Goal: Task Accomplishment & Management: Manage account settings

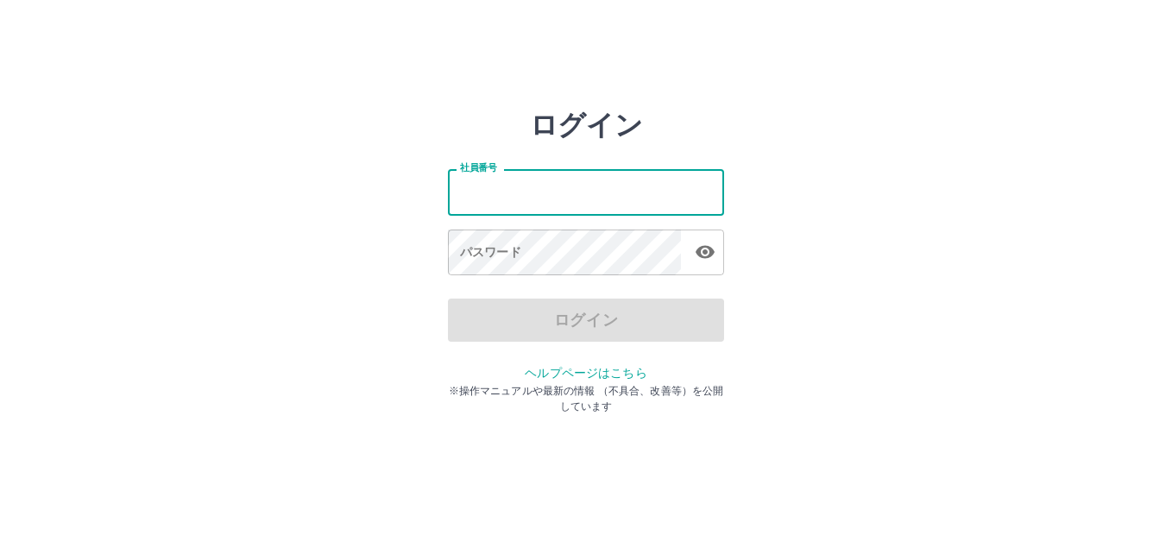
click at [686, 179] on input "社員番号" at bounding box center [586, 192] width 276 height 46
type input "*******"
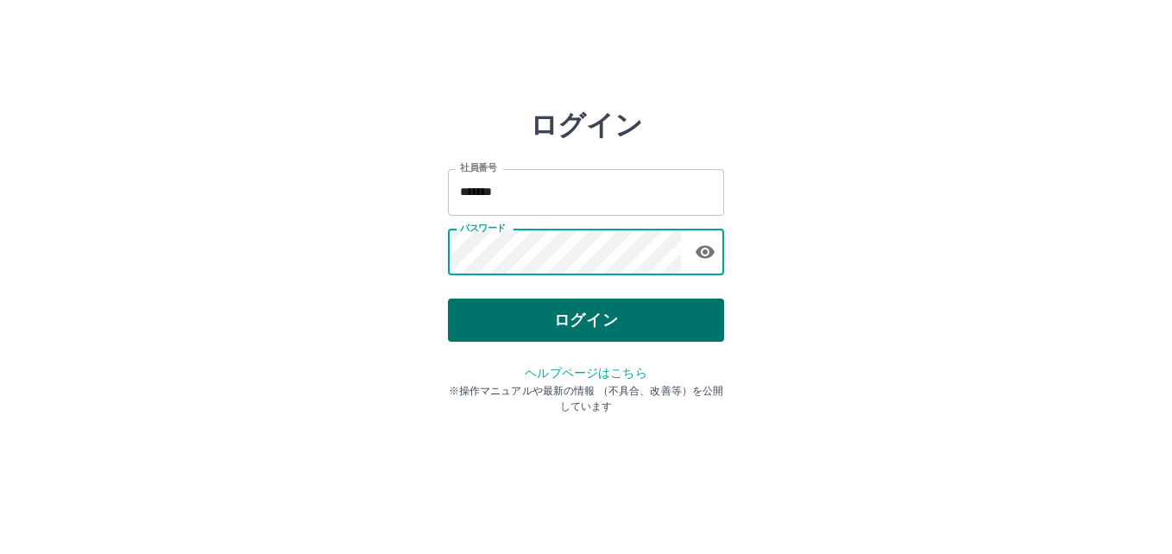
click at [641, 318] on button "ログイン" at bounding box center [586, 320] width 276 height 43
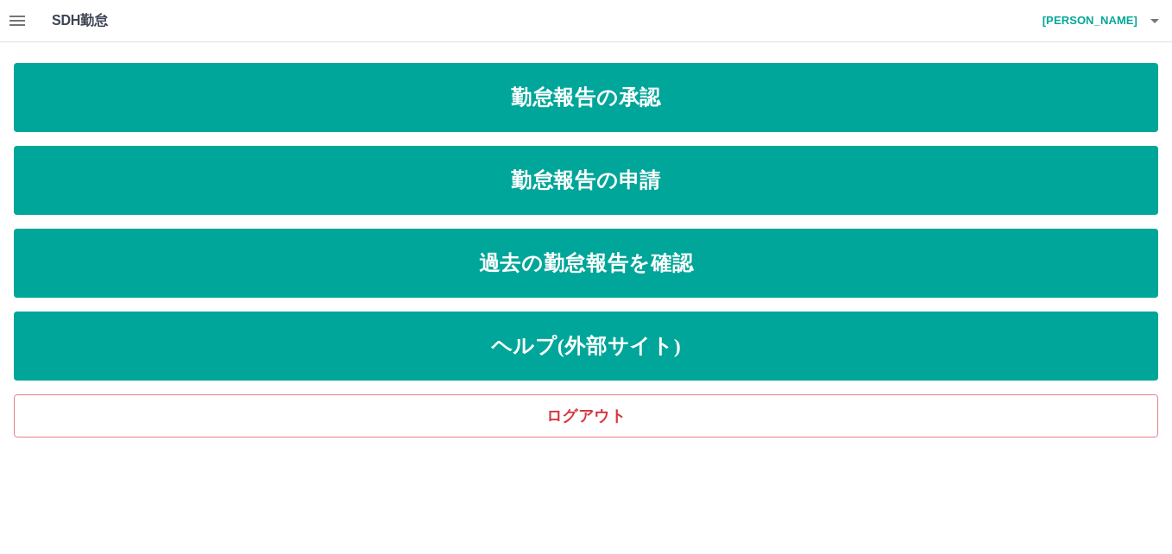
click at [23, 27] on icon "button" at bounding box center [17, 20] width 21 height 21
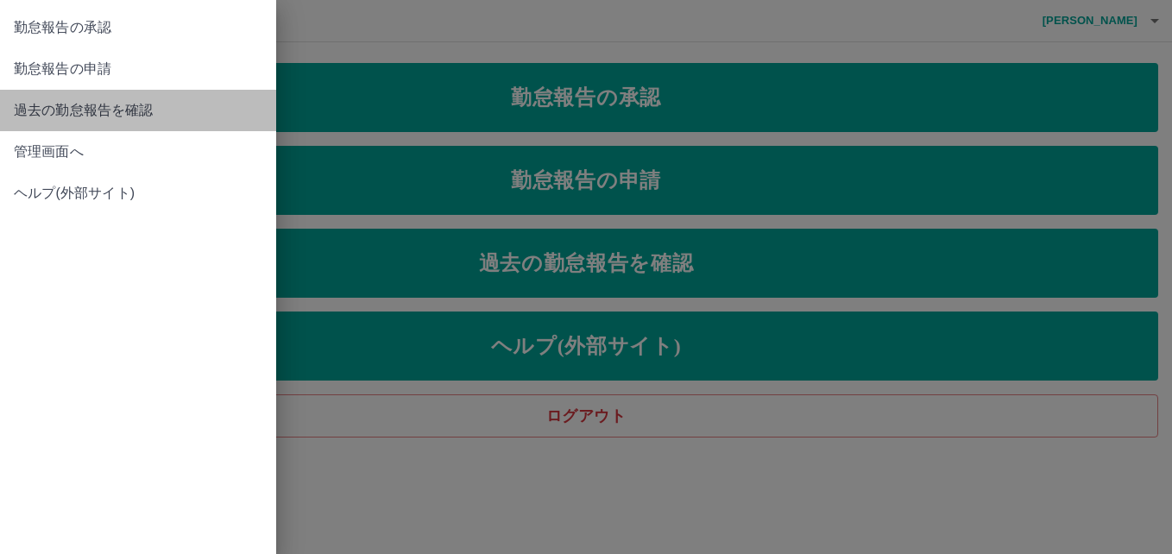
click at [37, 108] on span "過去の勤怠報告を確認" at bounding box center [138, 110] width 248 height 21
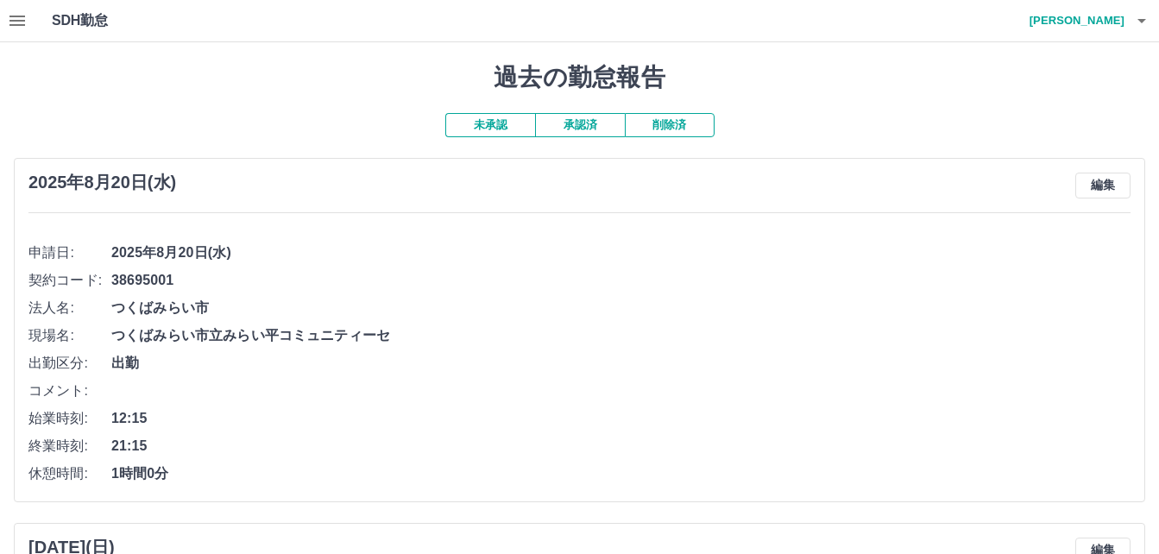
click at [569, 128] on button "承認済" at bounding box center [580, 125] width 90 height 24
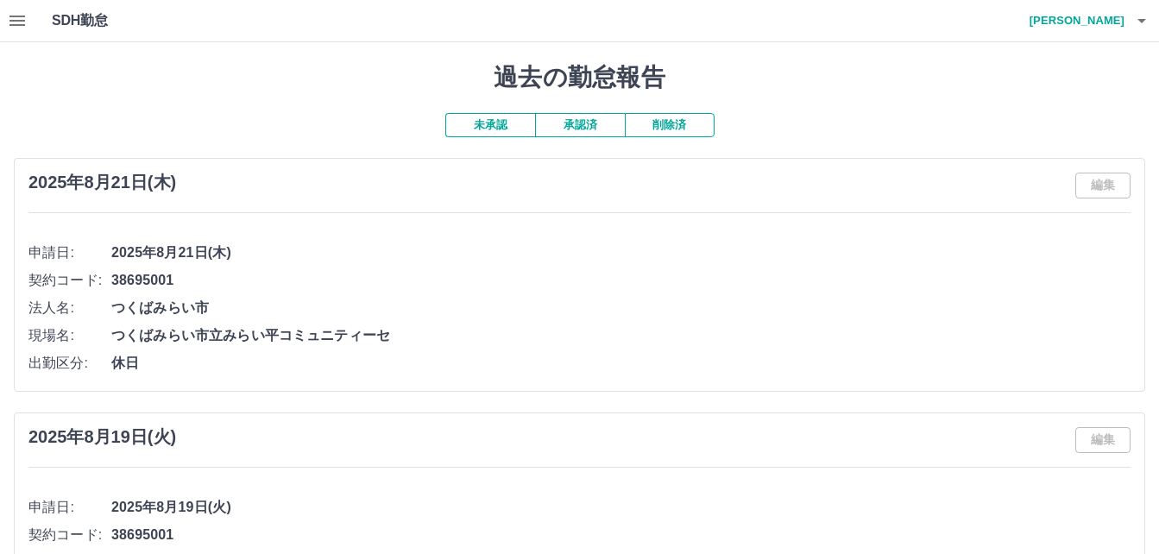
click at [23, 26] on icon "button" at bounding box center [17, 21] width 16 height 10
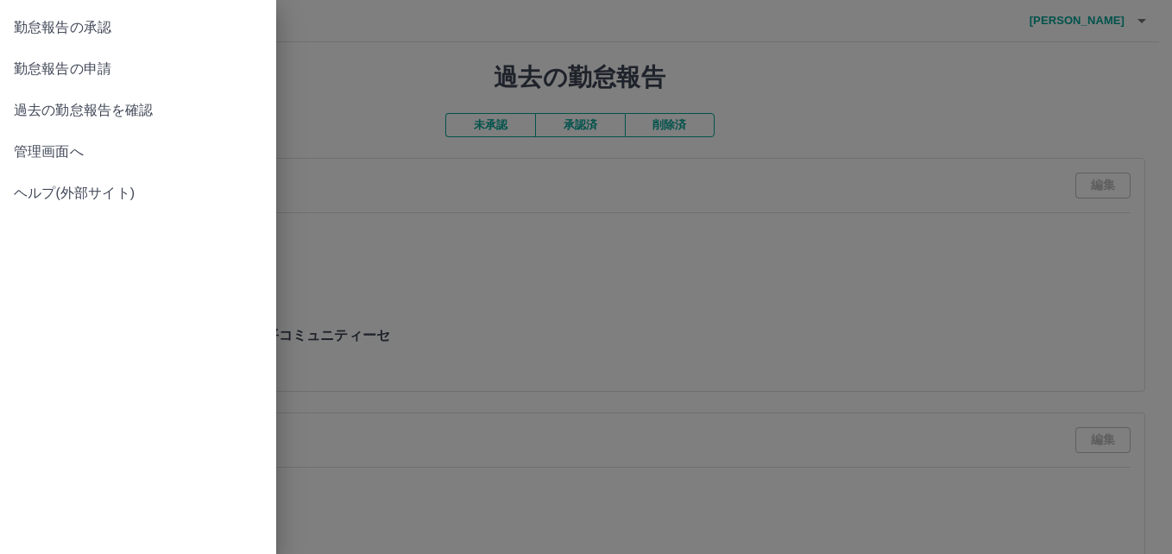
click at [137, 73] on span "勤怠報告の申請" at bounding box center [138, 69] width 248 height 21
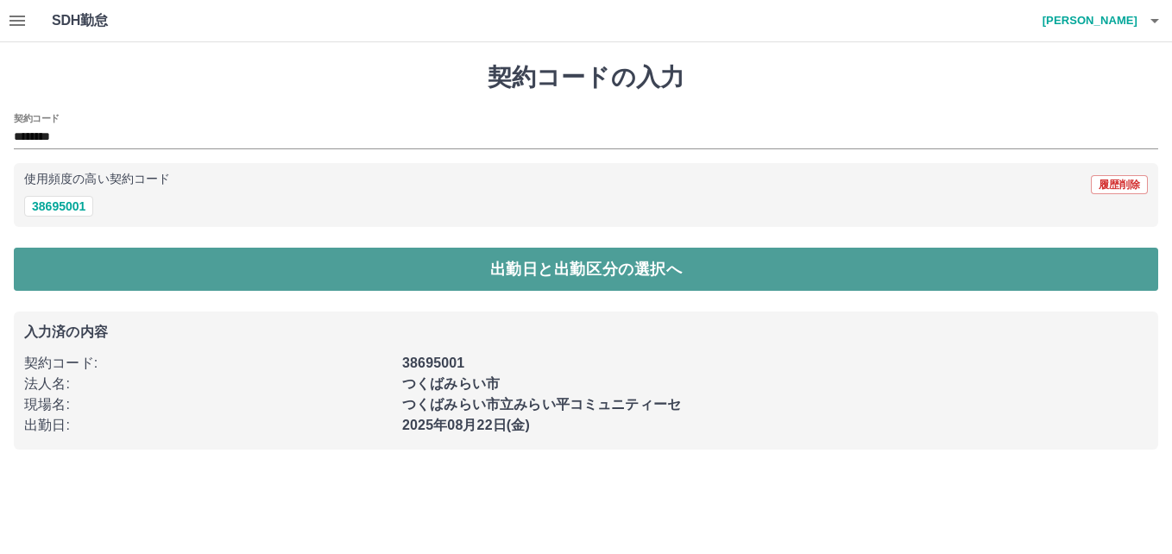
click at [80, 271] on button "出勤日と出勤区分の選択へ" at bounding box center [586, 269] width 1144 height 43
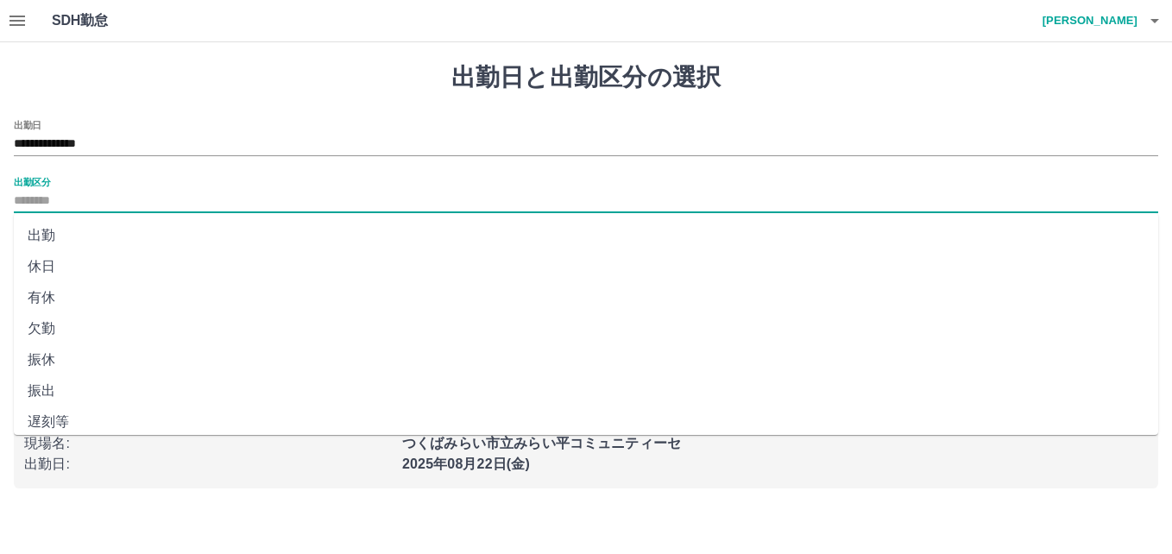
click at [44, 201] on input "出勤区分" at bounding box center [586, 202] width 1144 height 22
click at [45, 236] on li "出勤" at bounding box center [586, 235] width 1144 height 31
type input "**"
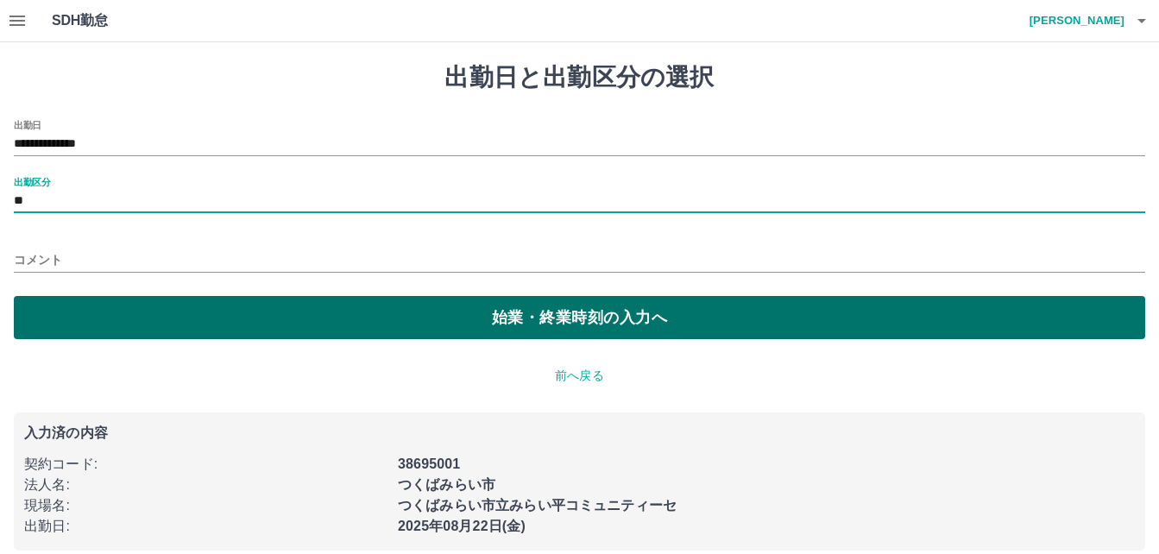
click at [55, 306] on button "始業・終業時刻の入力へ" at bounding box center [579, 317] width 1131 height 43
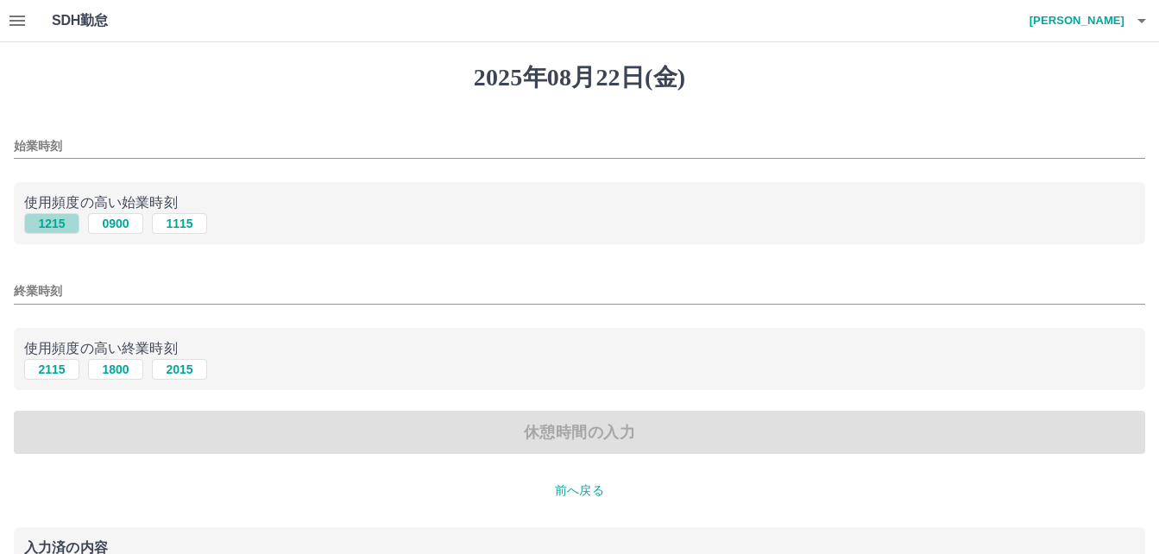
click at [63, 225] on button "1215" at bounding box center [51, 223] width 55 height 21
type input "****"
click at [63, 366] on button "2115" at bounding box center [51, 369] width 55 height 21
type input "****"
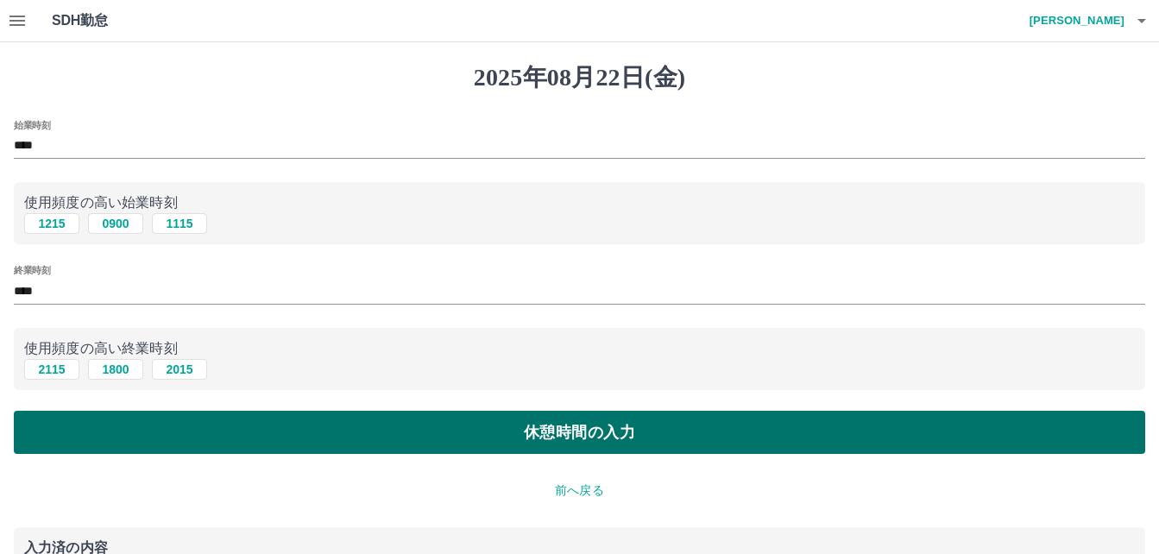
click at [70, 424] on button "休憩時間の入力" at bounding box center [579, 432] width 1131 height 43
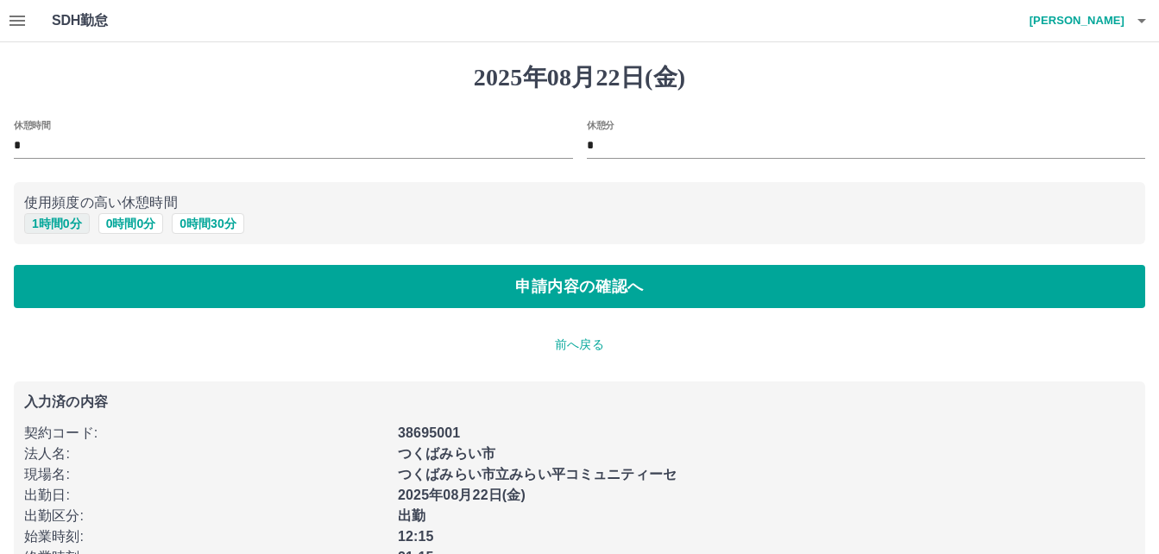
click at [53, 228] on button "1 時間 0 分" at bounding box center [57, 223] width 66 height 21
type input "*"
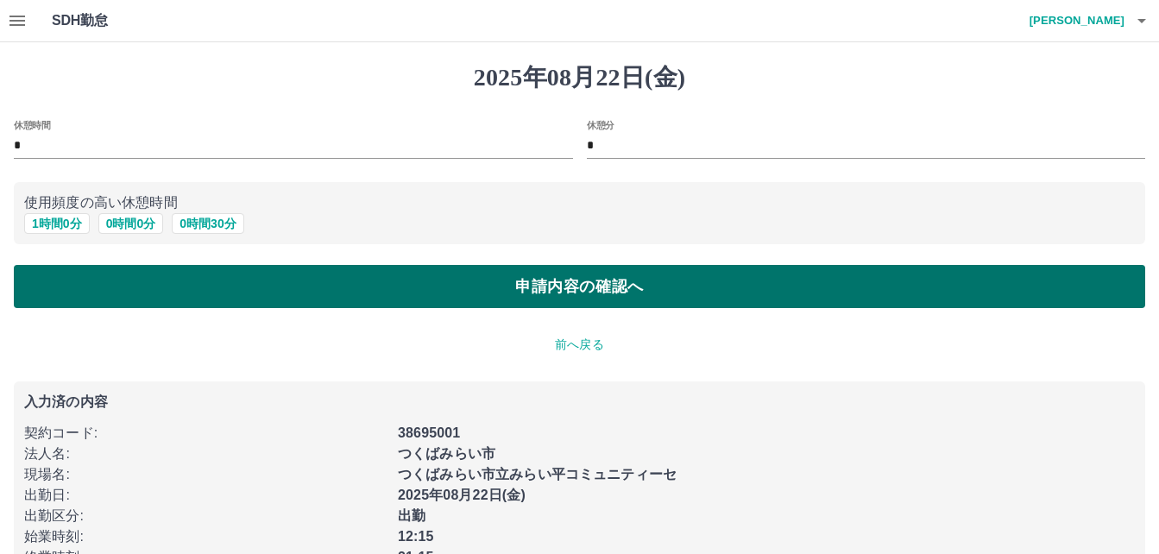
click at [71, 281] on button "申請内容の確認へ" at bounding box center [579, 286] width 1131 height 43
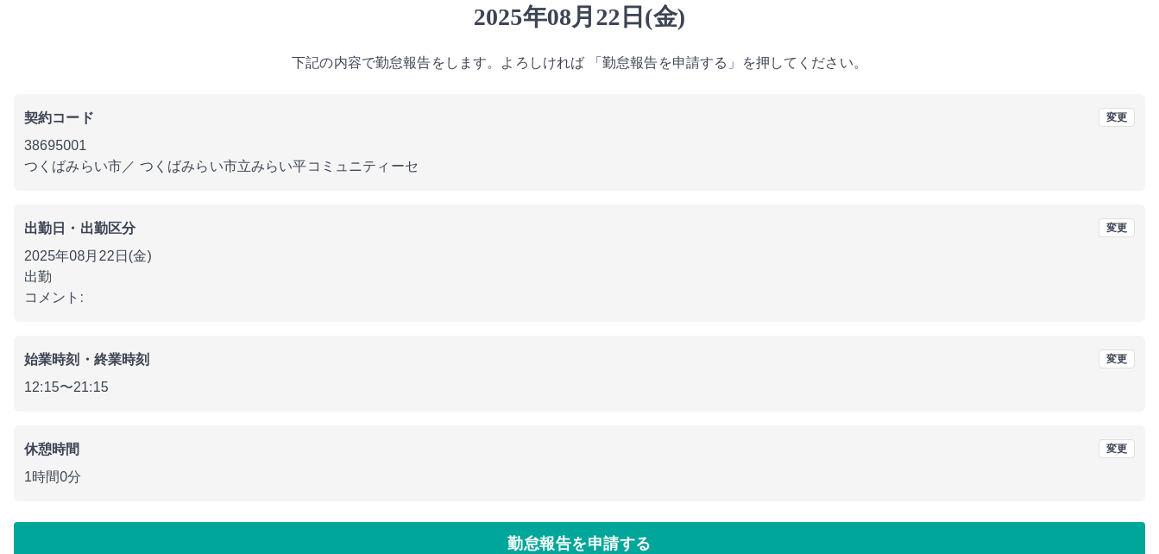
scroll to position [92, 0]
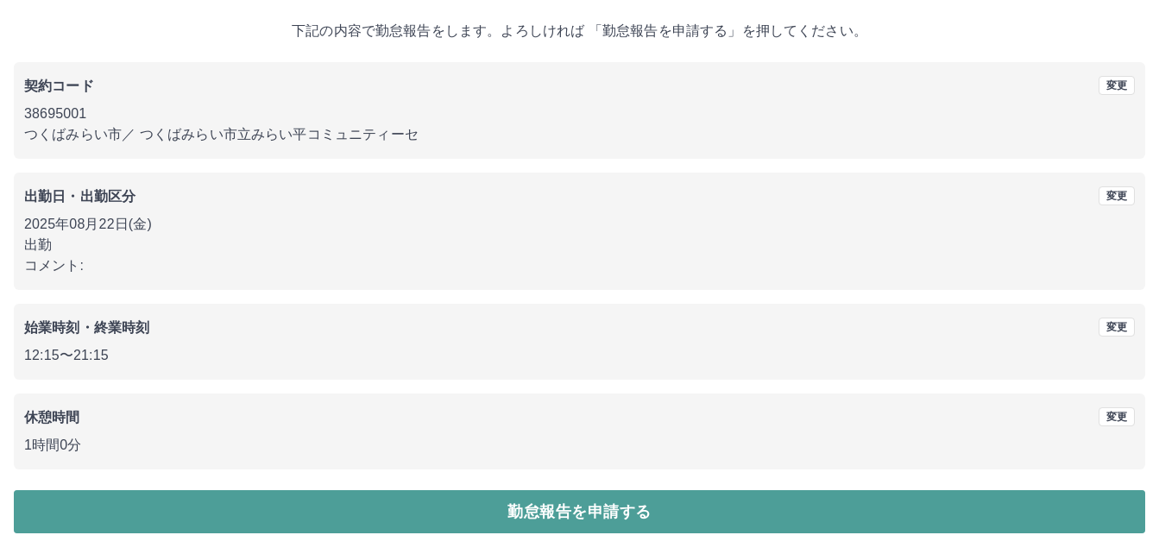
click at [436, 506] on button "勤怠報告を申請する" at bounding box center [579, 511] width 1131 height 43
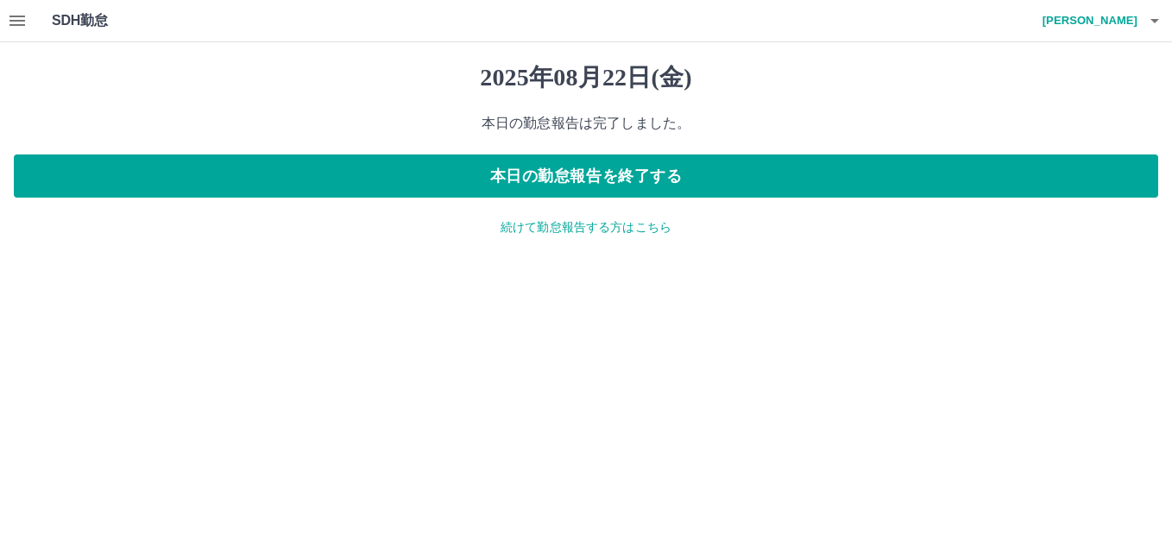
click at [563, 229] on p "続けて勤怠報告する方はこちら" at bounding box center [586, 227] width 1144 height 18
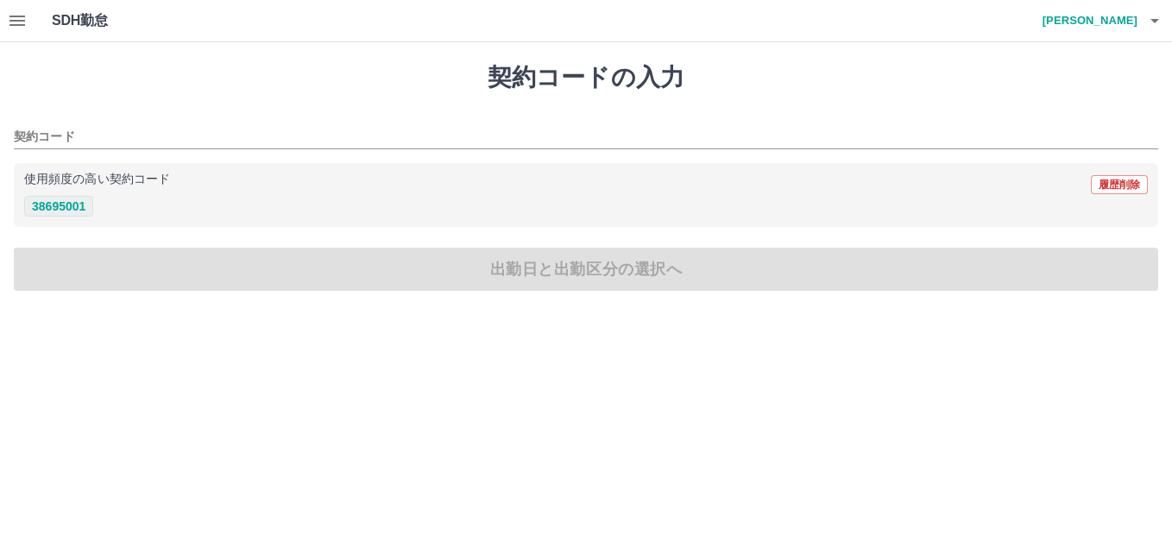
click at [59, 200] on button "38695001" at bounding box center [58, 206] width 69 height 21
type input "********"
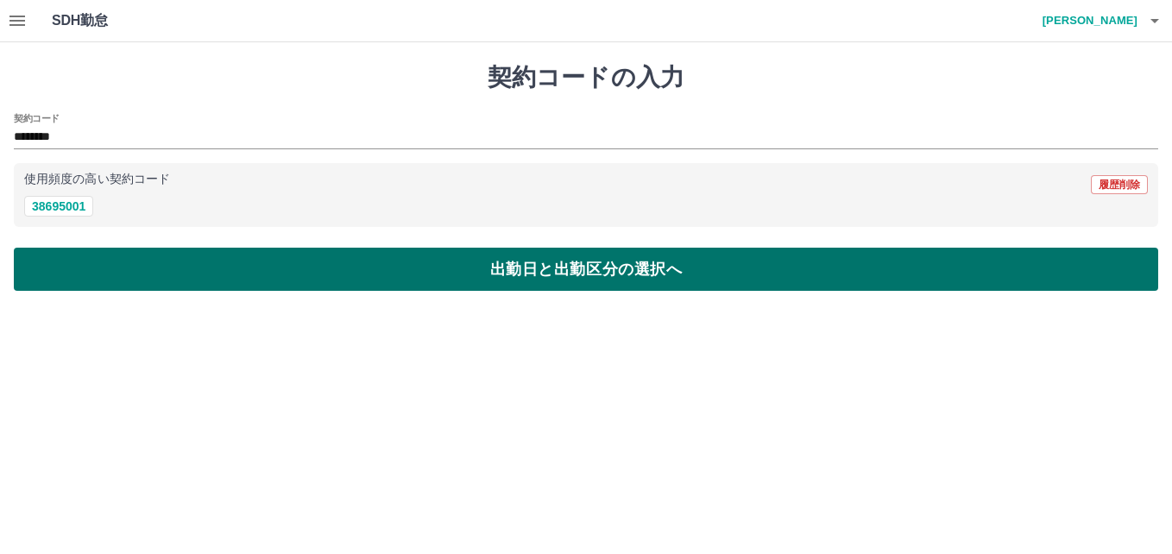
click at [311, 274] on button "出勤日と出勤区分の選択へ" at bounding box center [586, 269] width 1144 height 43
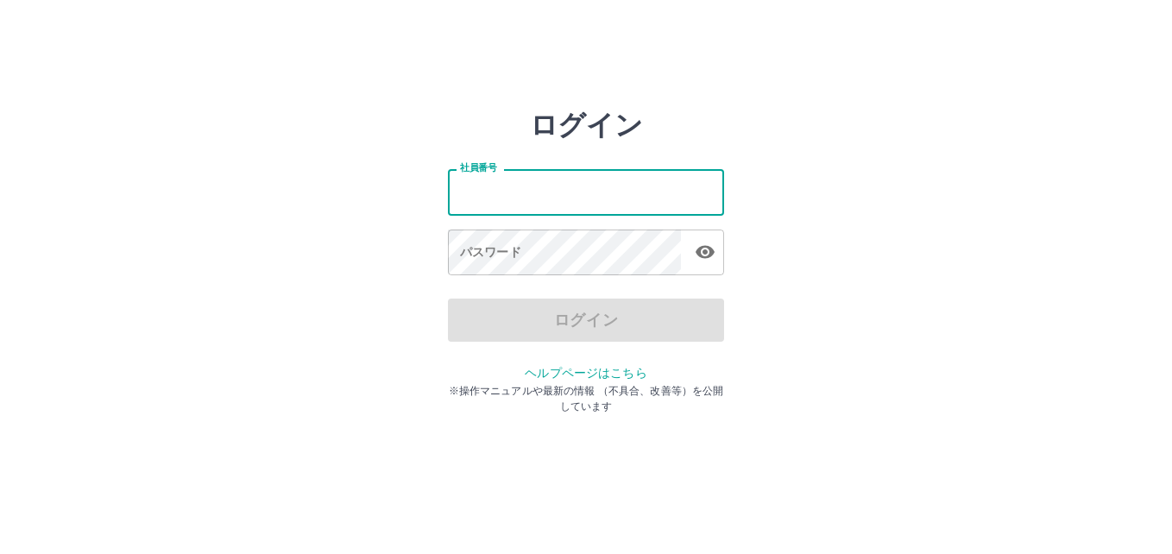
click at [596, 183] on input "社員番号" at bounding box center [586, 192] width 276 height 46
type input "*******"
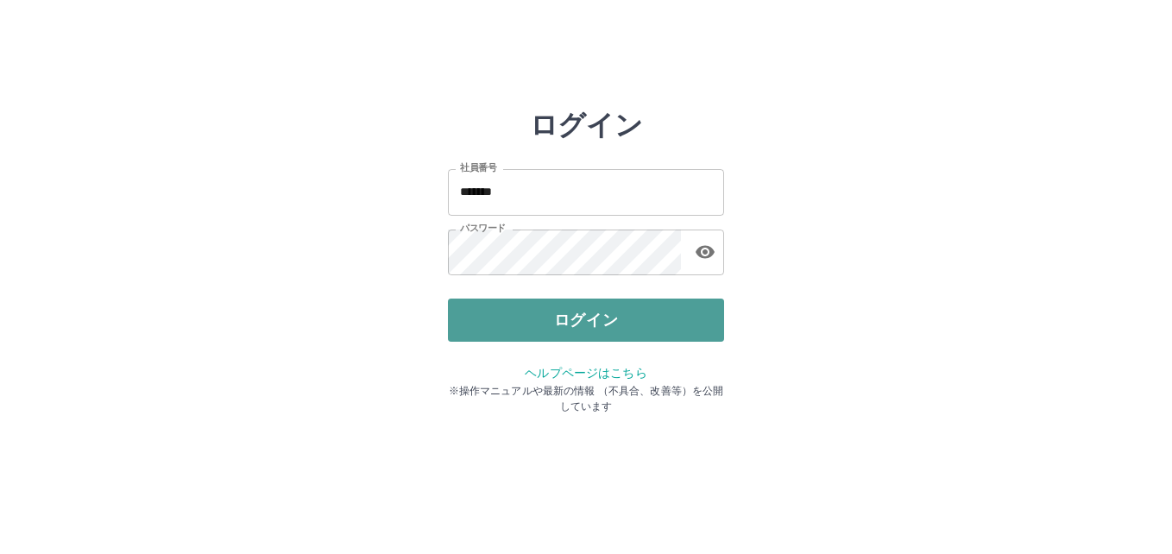
click at [615, 326] on button "ログイン" at bounding box center [586, 320] width 276 height 43
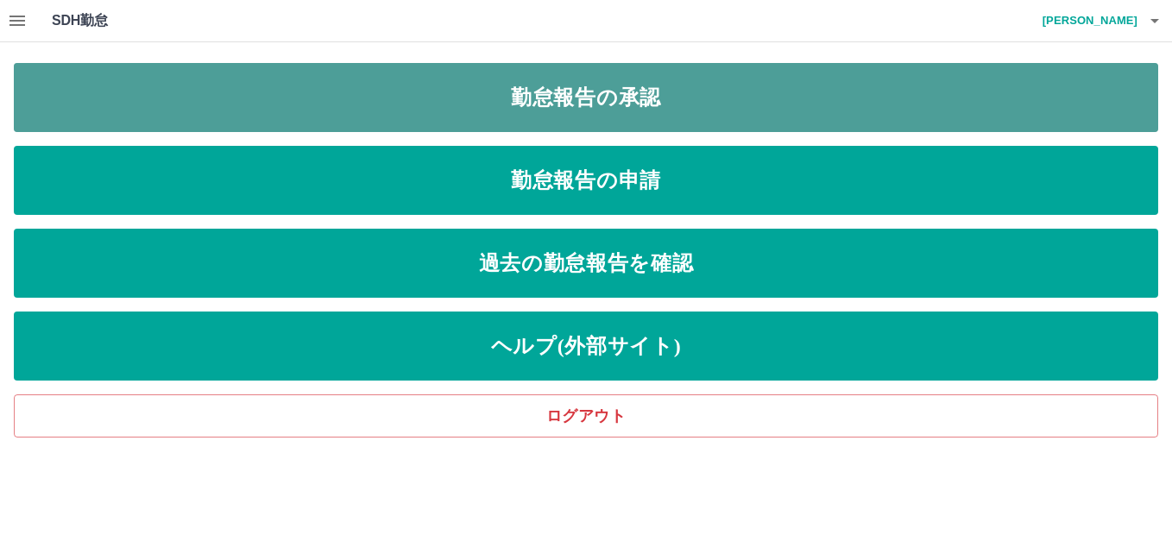
click at [584, 104] on link "勤怠報告の承認" at bounding box center [586, 97] width 1144 height 69
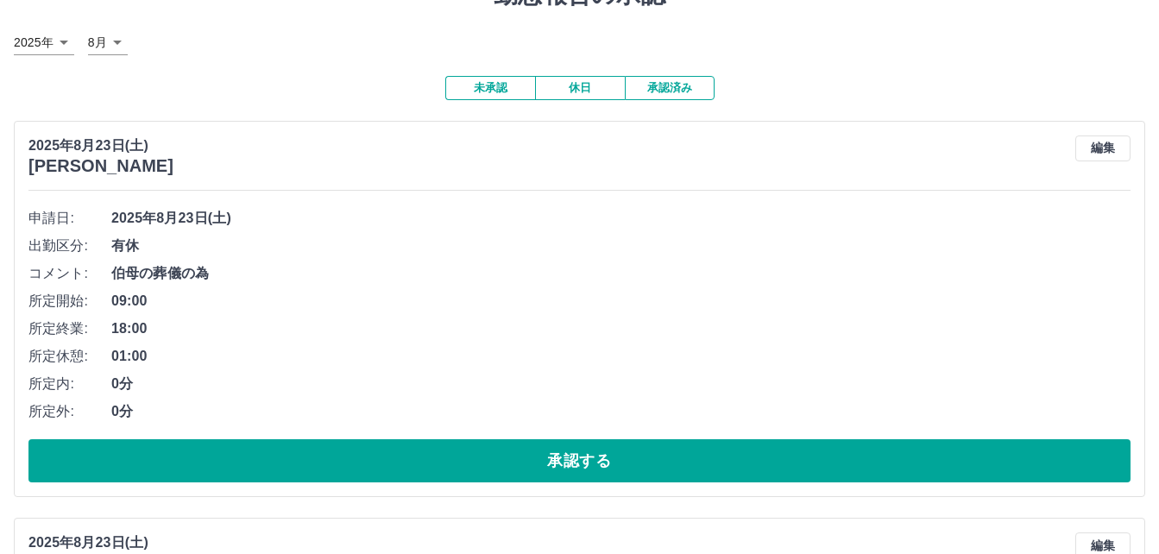
scroll to position [173, 0]
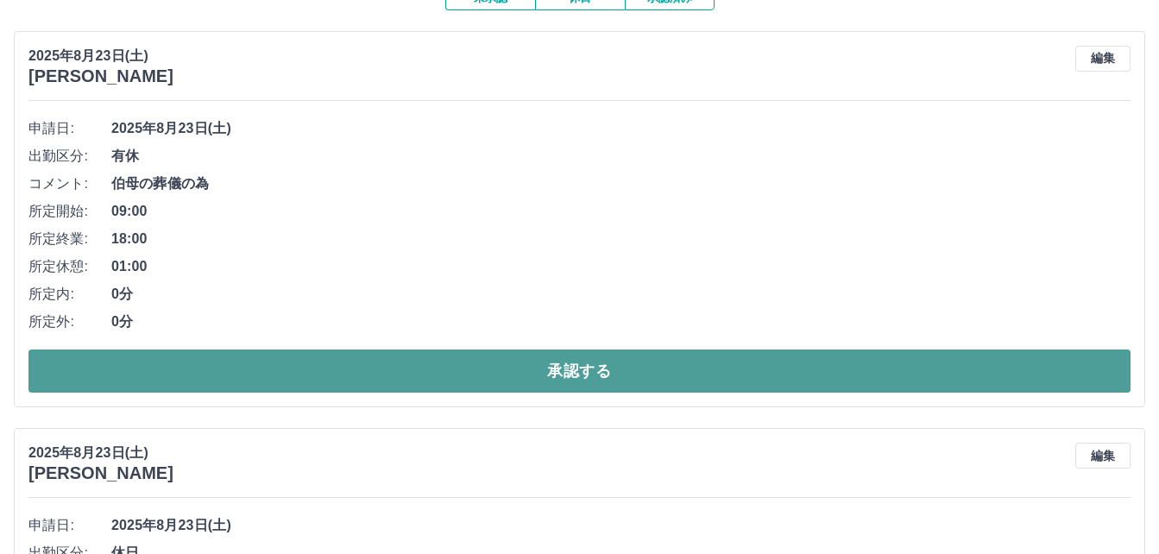
click at [491, 365] on button "承認する" at bounding box center [579, 370] width 1102 height 43
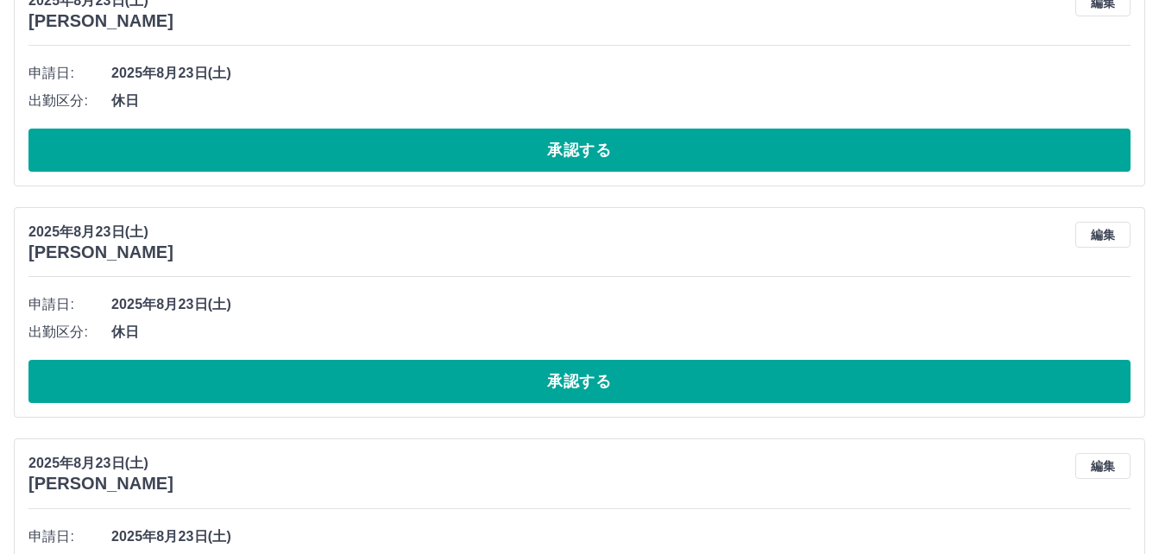
scroll to position [259, 0]
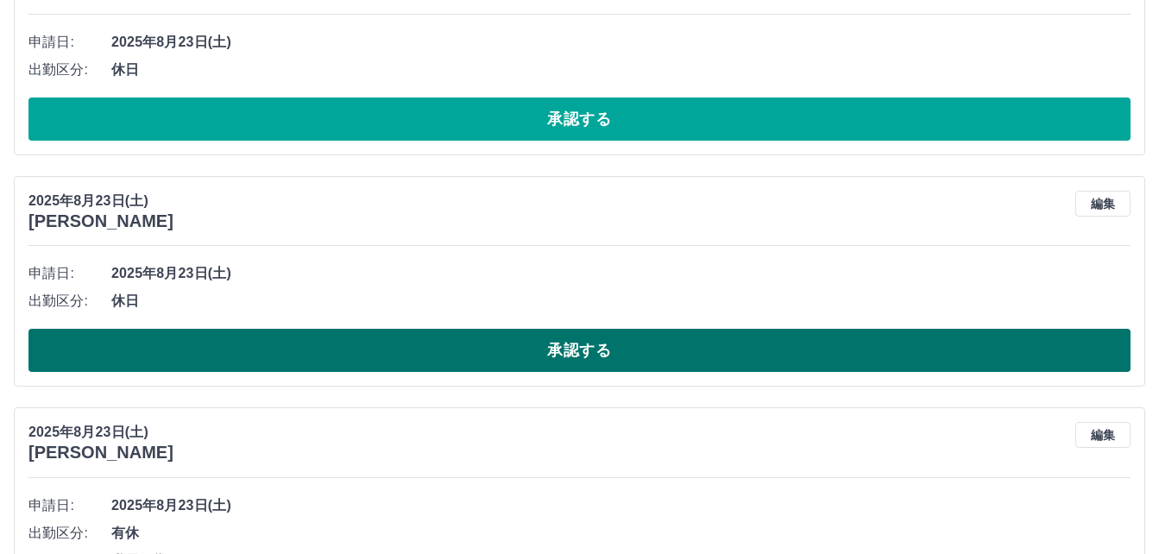
click at [431, 355] on button "承認する" at bounding box center [579, 350] width 1102 height 43
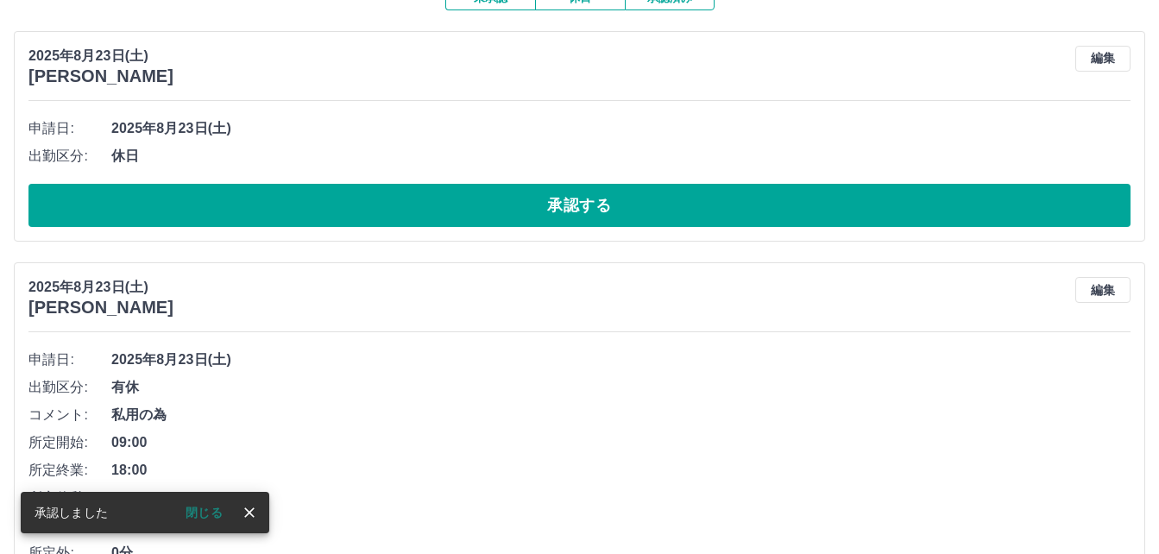
scroll to position [86, 0]
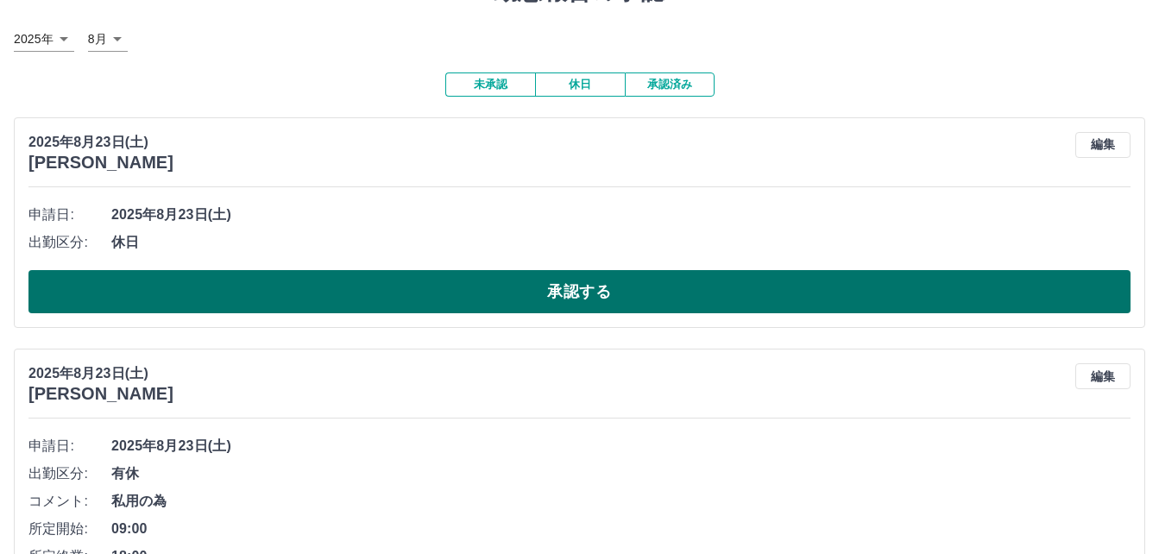
click at [417, 292] on button "承認する" at bounding box center [579, 291] width 1102 height 43
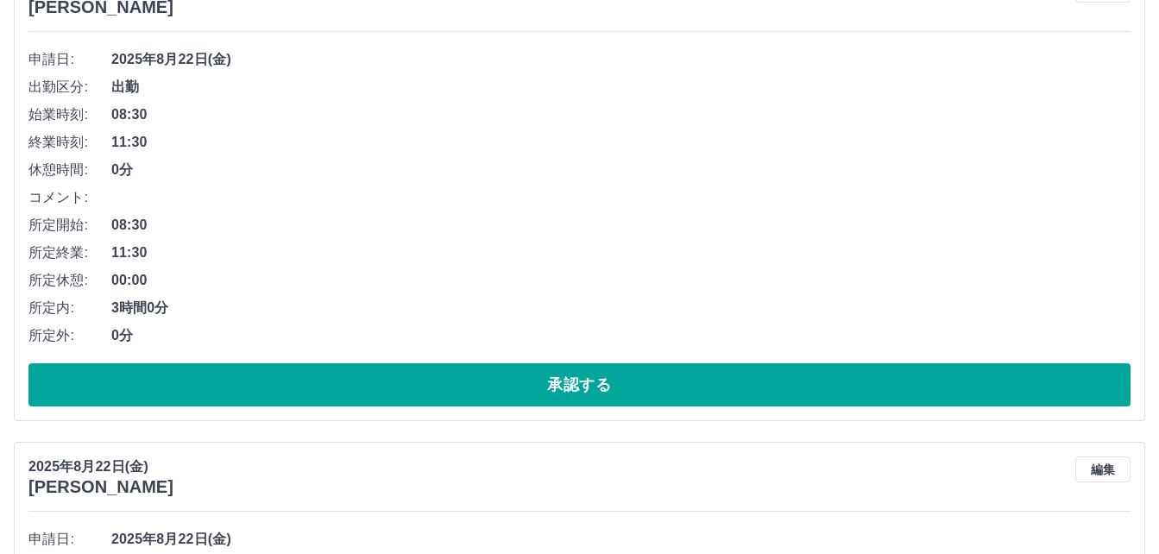
scroll to position [1381, 0]
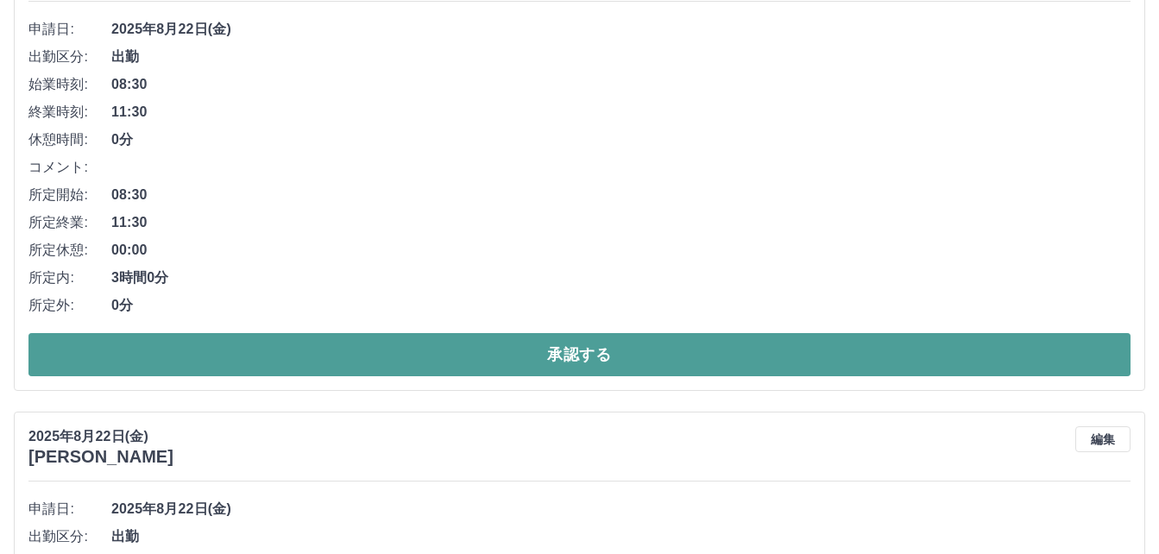
click at [441, 351] on button "承認する" at bounding box center [579, 354] width 1102 height 43
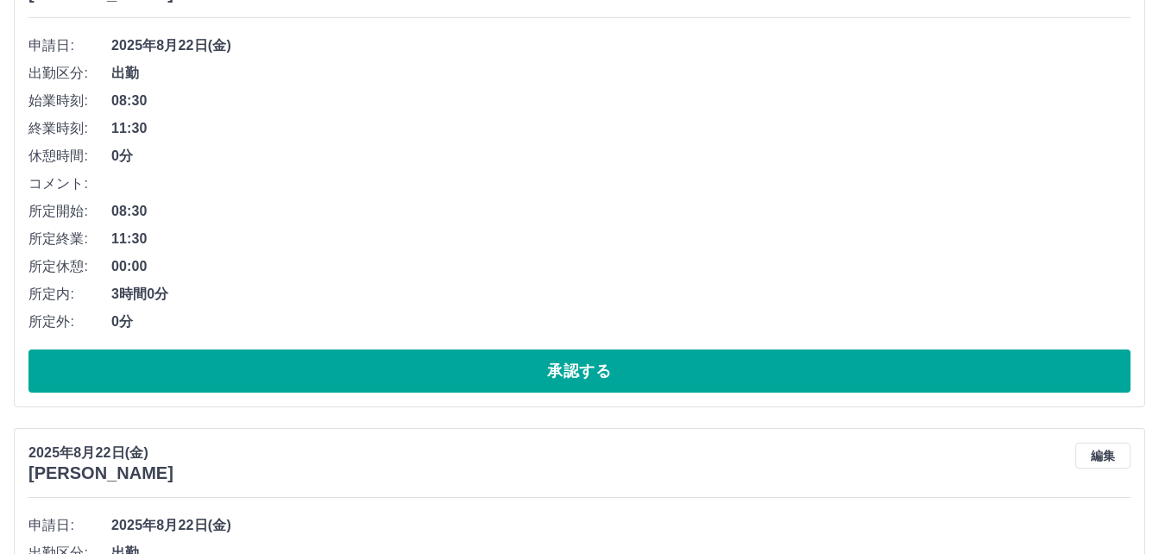
scroll to position [2799, 0]
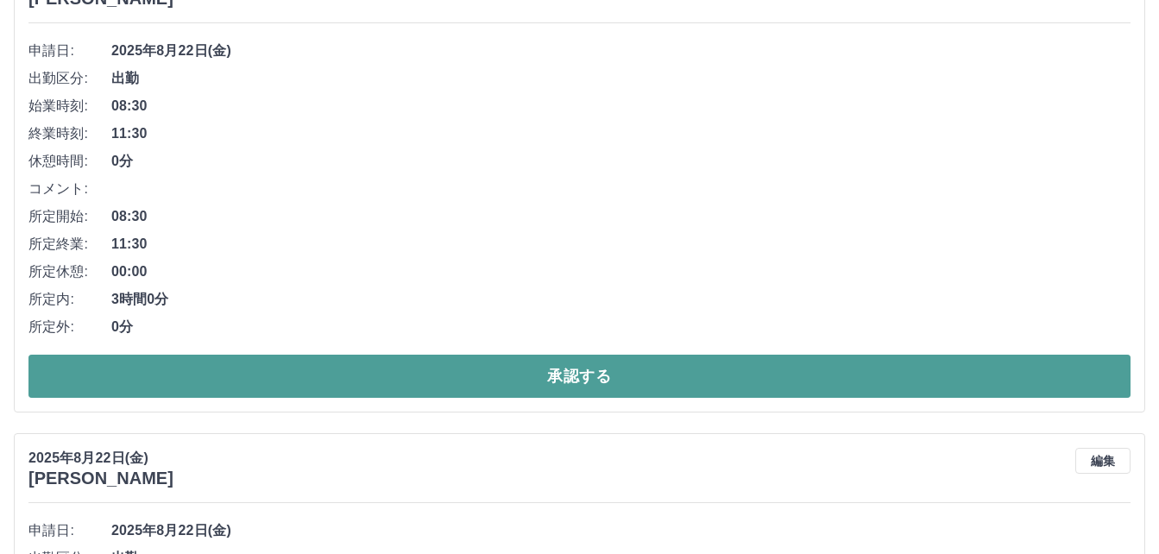
click at [423, 368] on button "承認する" at bounding box center [579, 376] width 1102 height 43
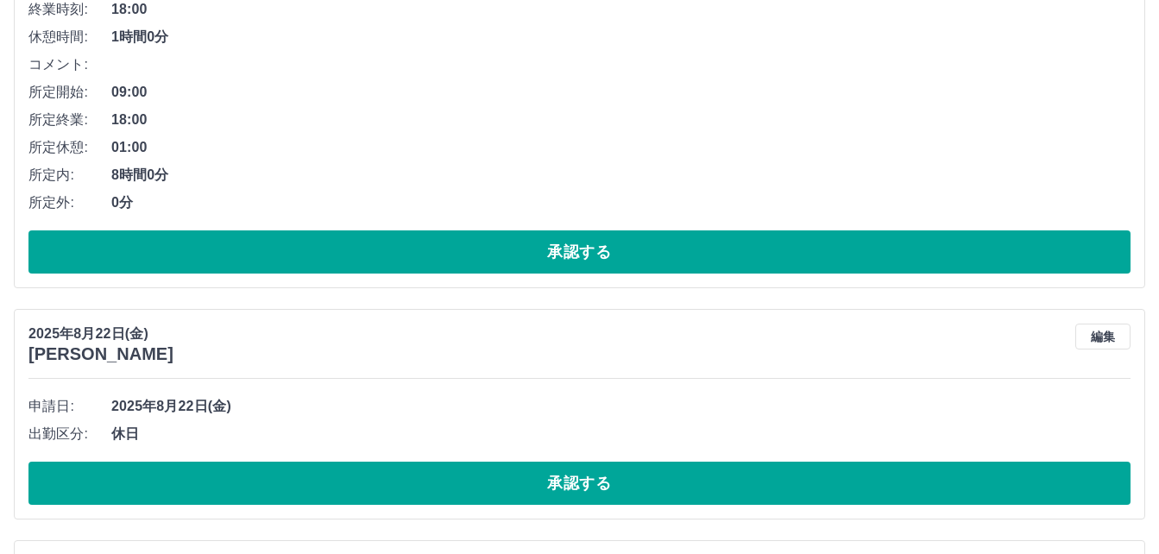
scroll to position [3009, 0]
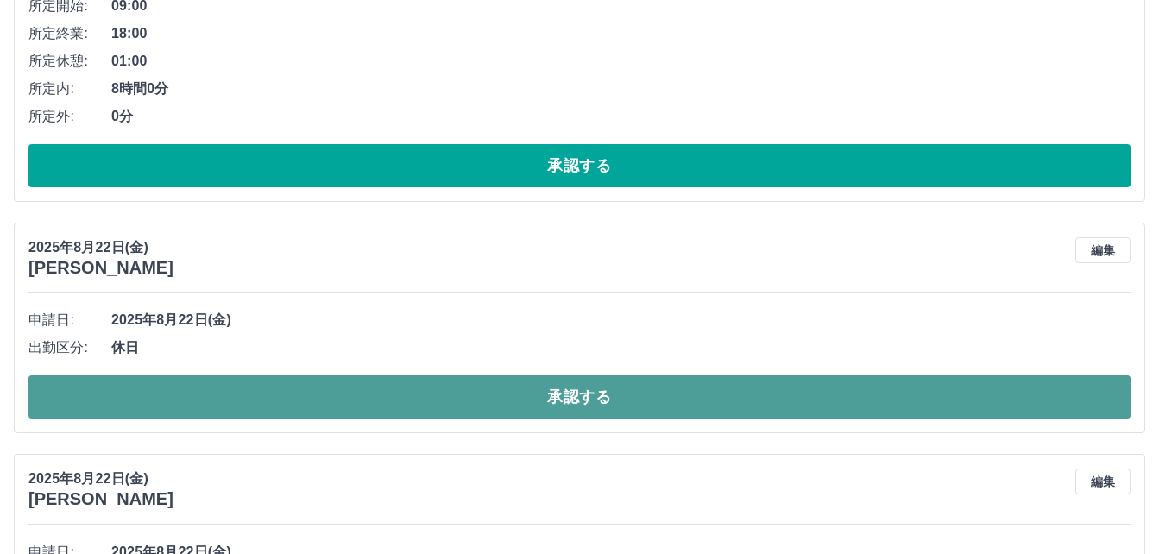
click at [422, 389] on button "承認する" at bounding box center [579, 396] width 1102 height 43
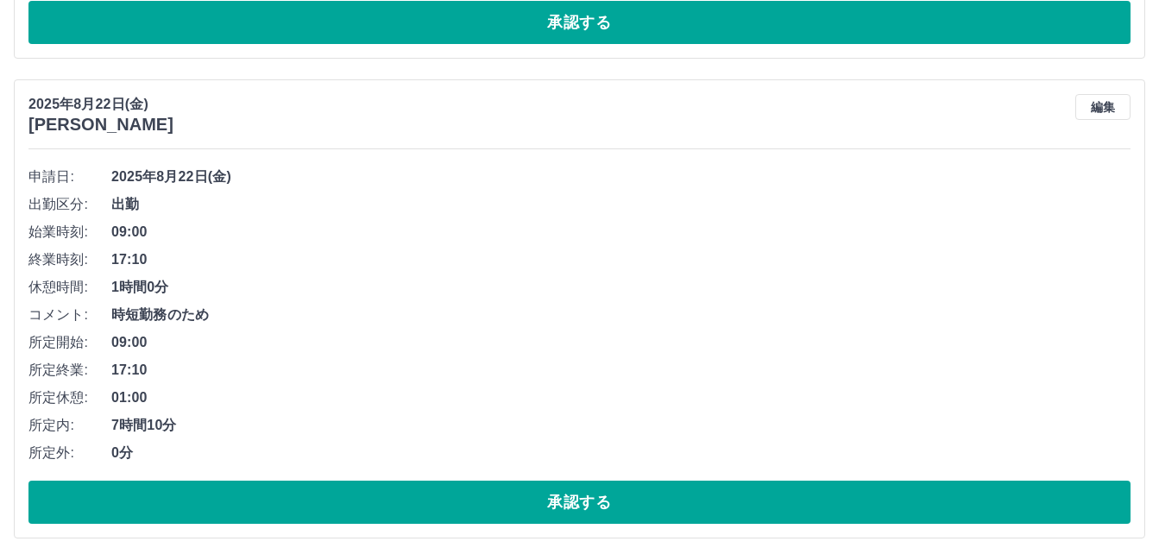
scroll to position [3182, 0]
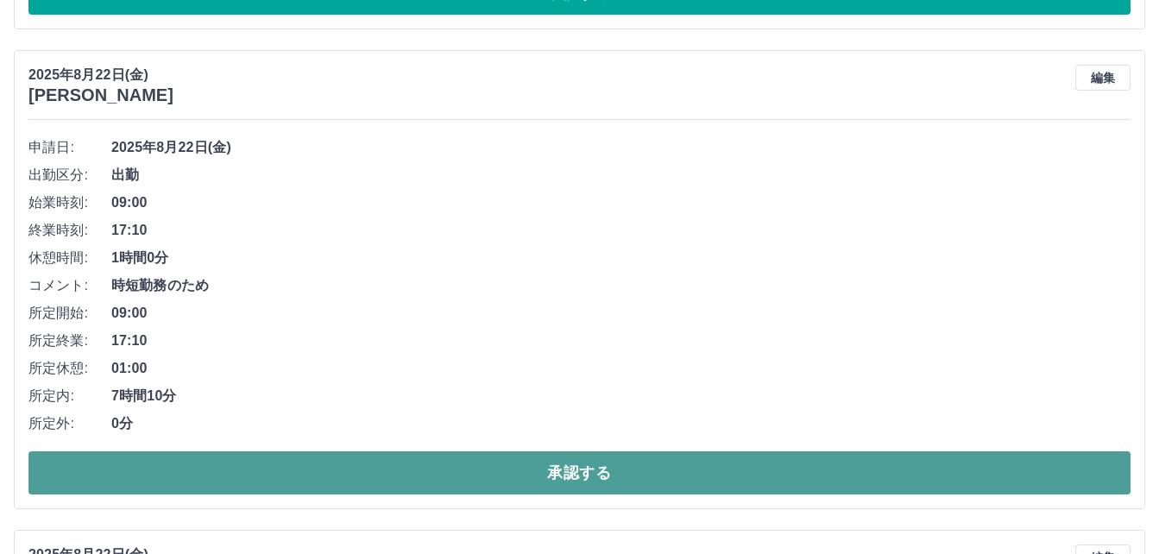
click at [408, 473] on button "承認する" at bounding box center [579, 472] width 1102 height 43
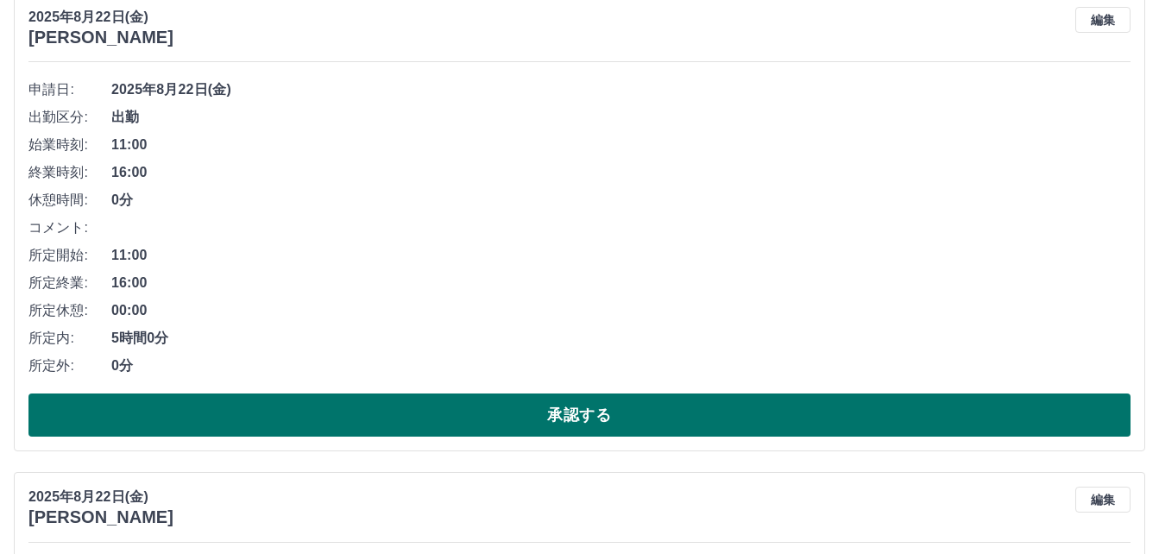
scroll to position [3268, 0]
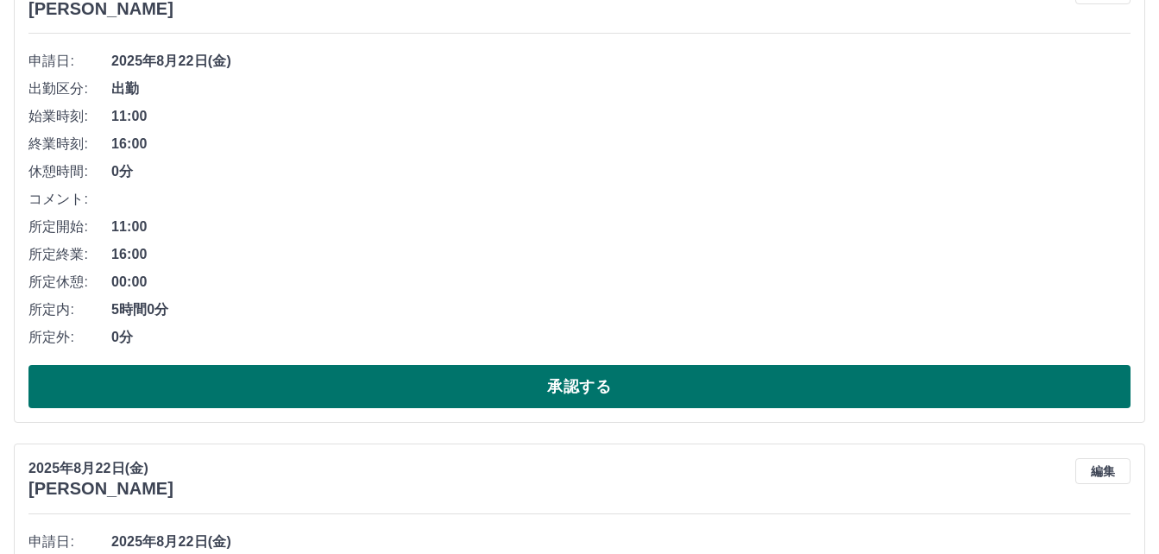
click at [414, 384] on button "承認する" at bounding box center [579, 386] width 1102 height 43
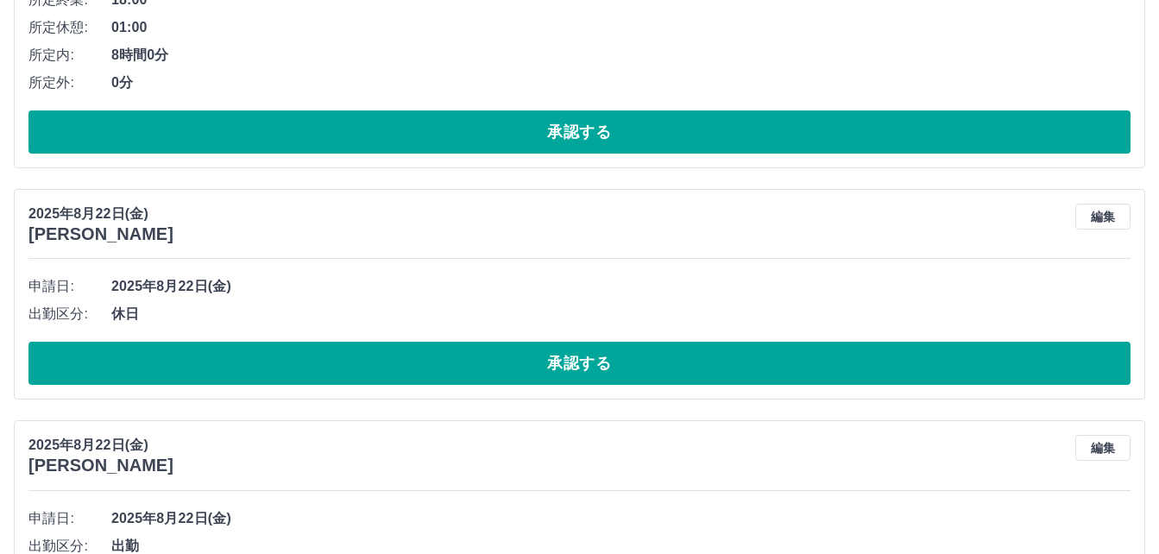
scroll to position [3047, 0]
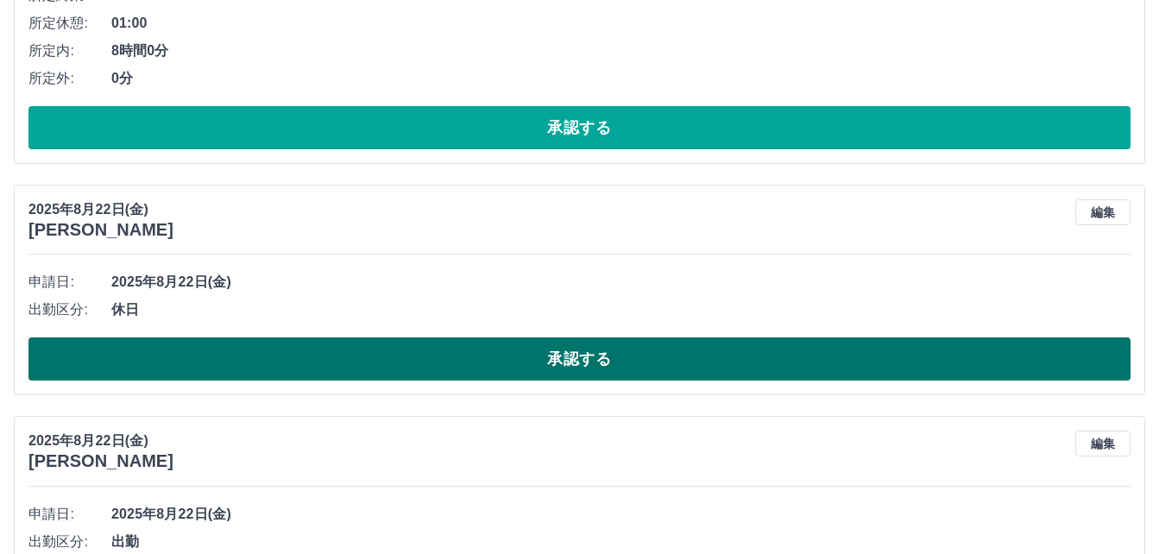
click at [437, 362] on button "承認する" at bounding box center [579, 358] width 1102 height 43
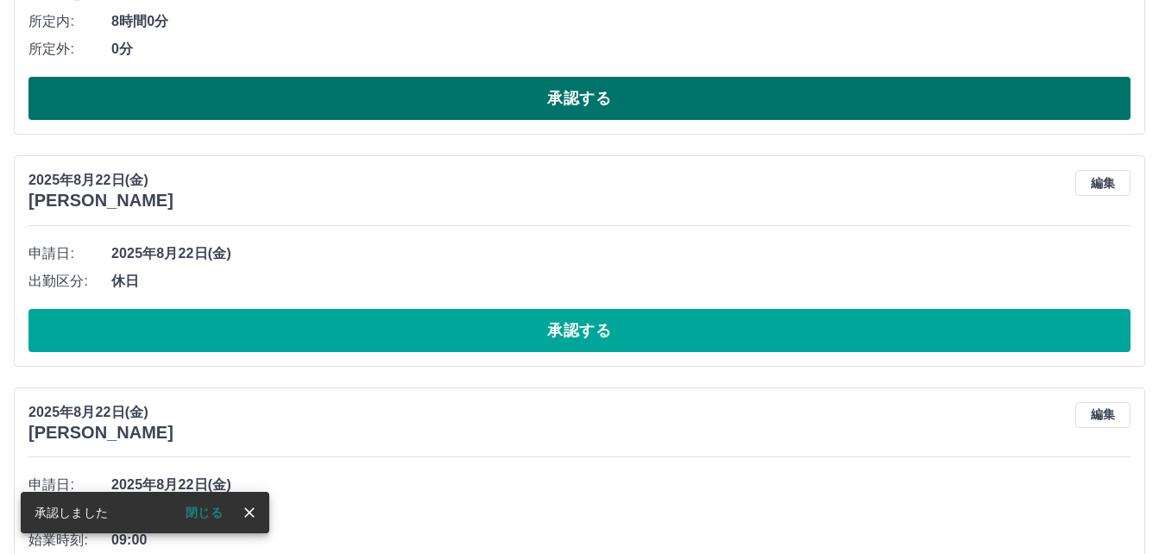
scroll to position [3565, 0]
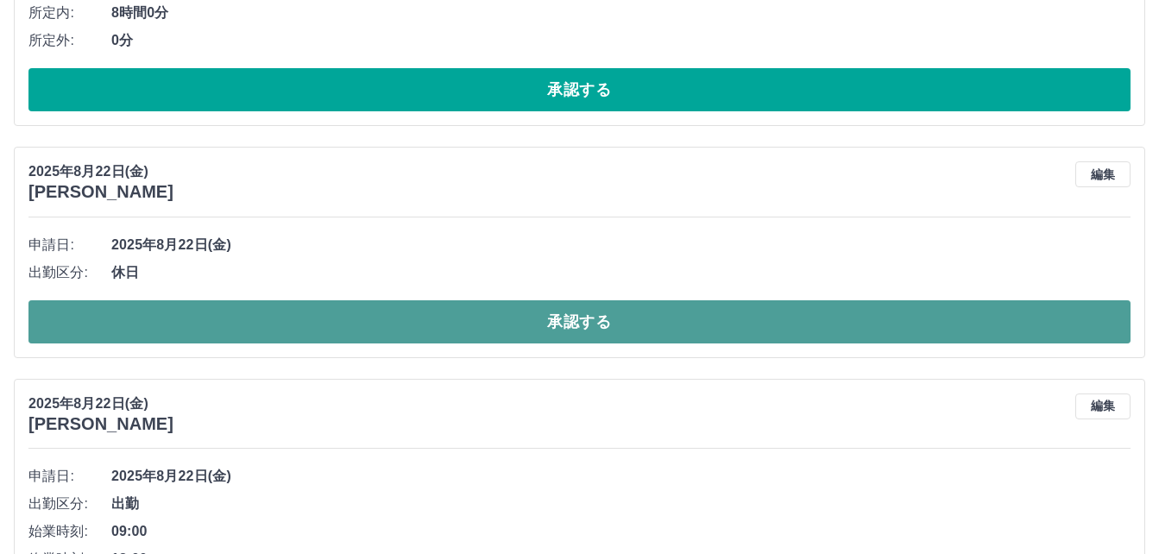
click at [502, 324] on button "承認する" at bounding box center [579, 321] width 1102 height 43
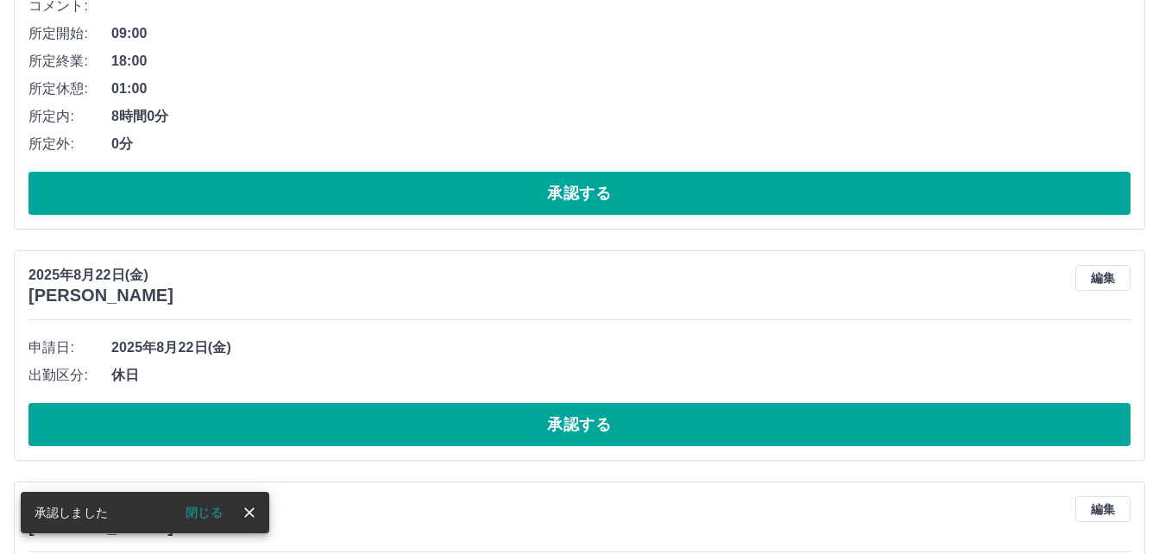
scroll to position [4428, 0]
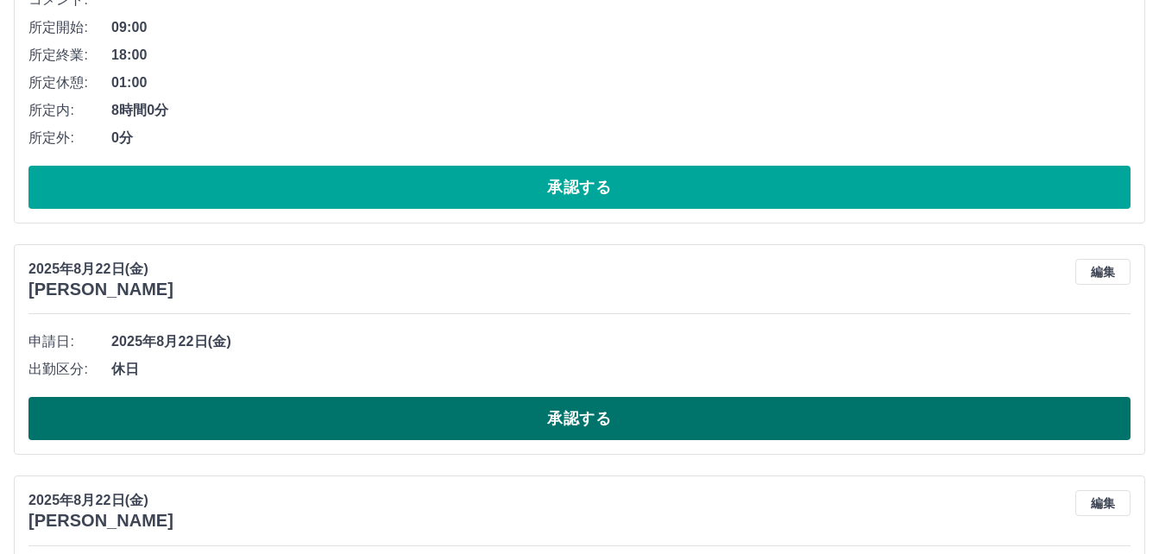
click at [499, 426] on button "承認する" at bounding box center [579, 418] width 1102 height 43
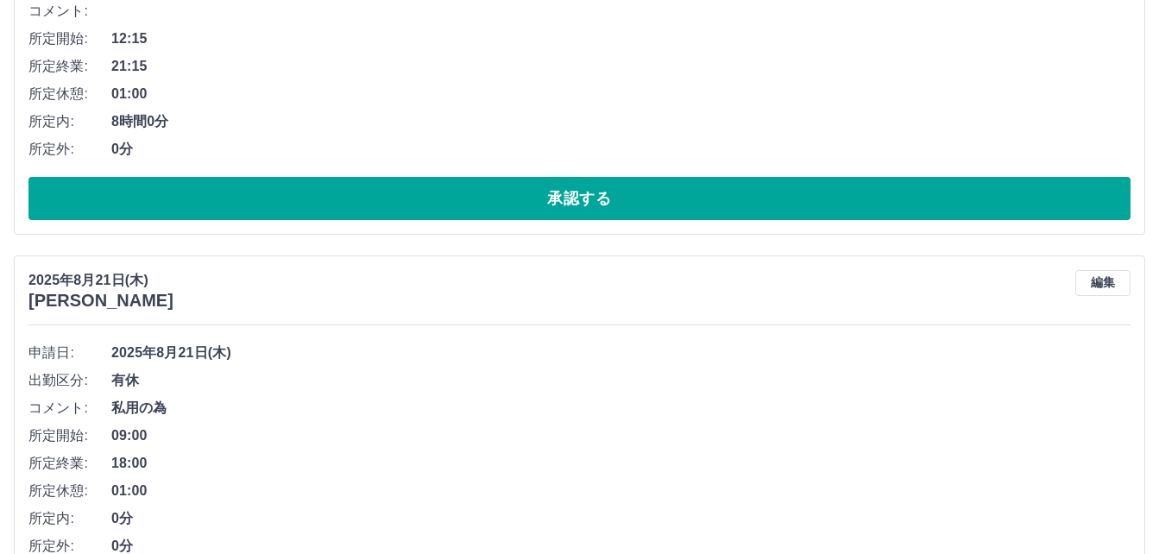
scroll to position [5463, 0]
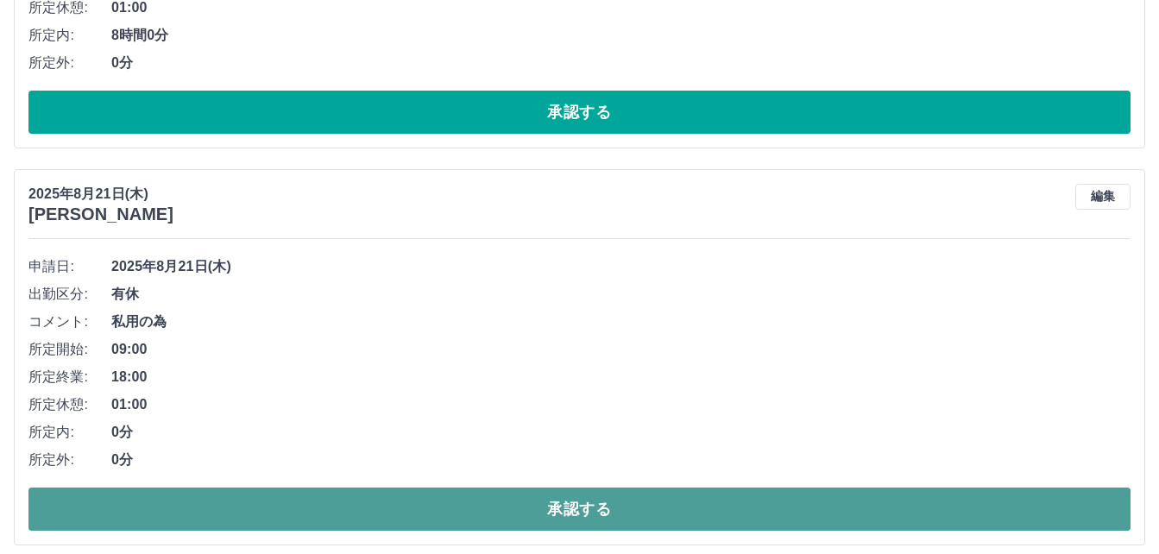
click at [508, 514] on button "承認する" at bounding box center [579, 508] width 1102 height 43
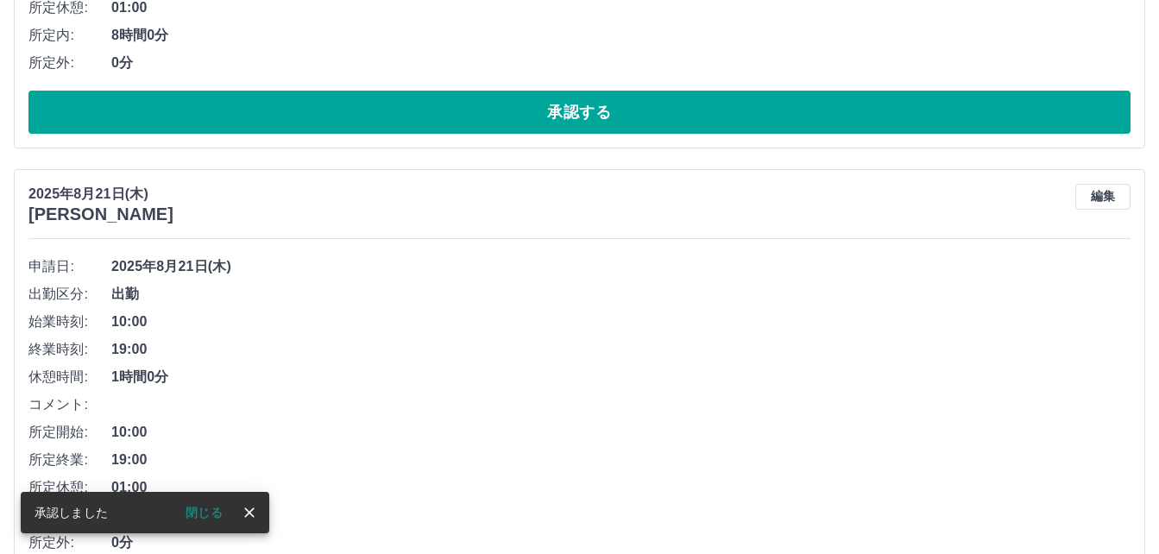
scroll to position [5550, 0]
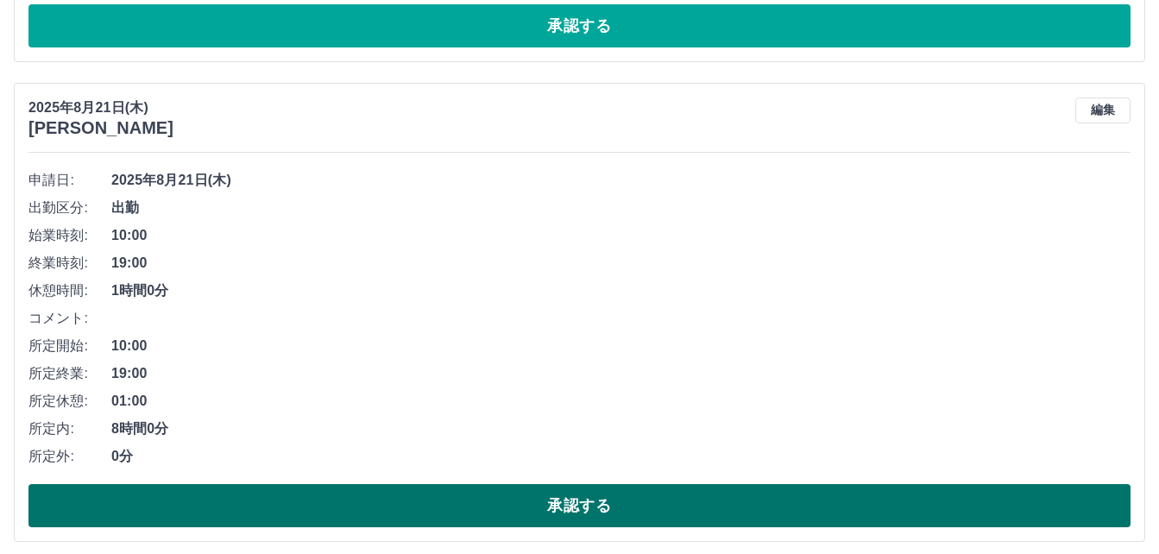
click at [512, 497] on button "承認する" at bounding box center [579, 505] width 1102 height 43
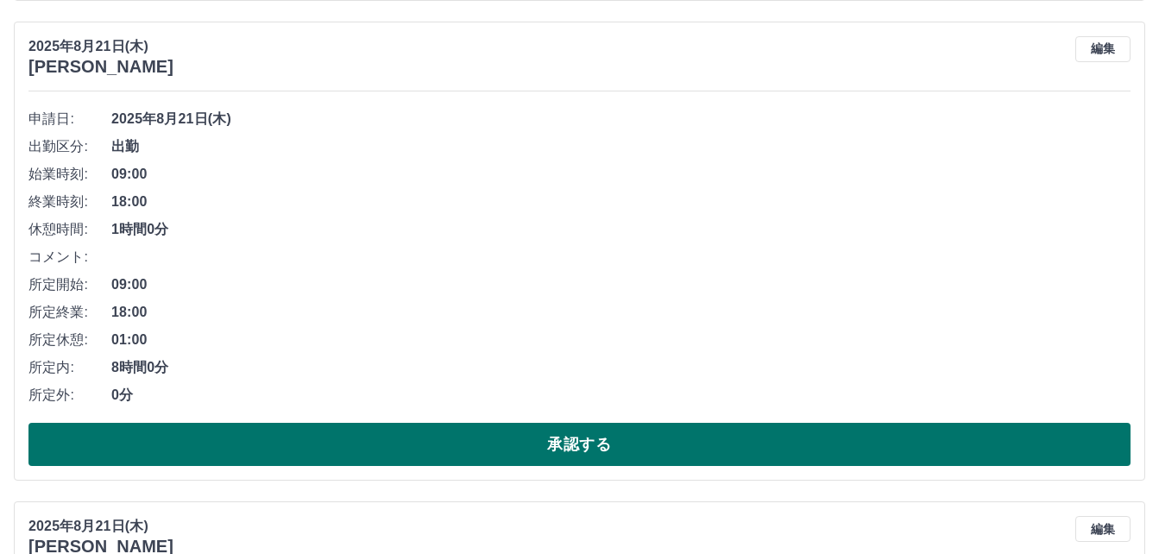
scroll to position [5636, 0]
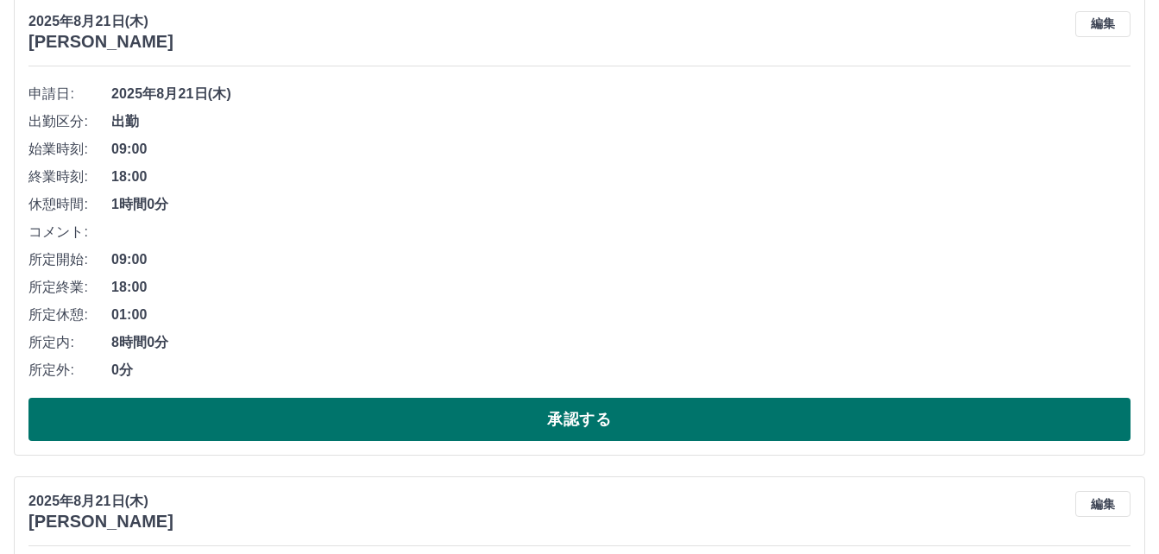
click at [489, 414] on button "承認する" at bounding box center [579, 419] width 1102 height 43
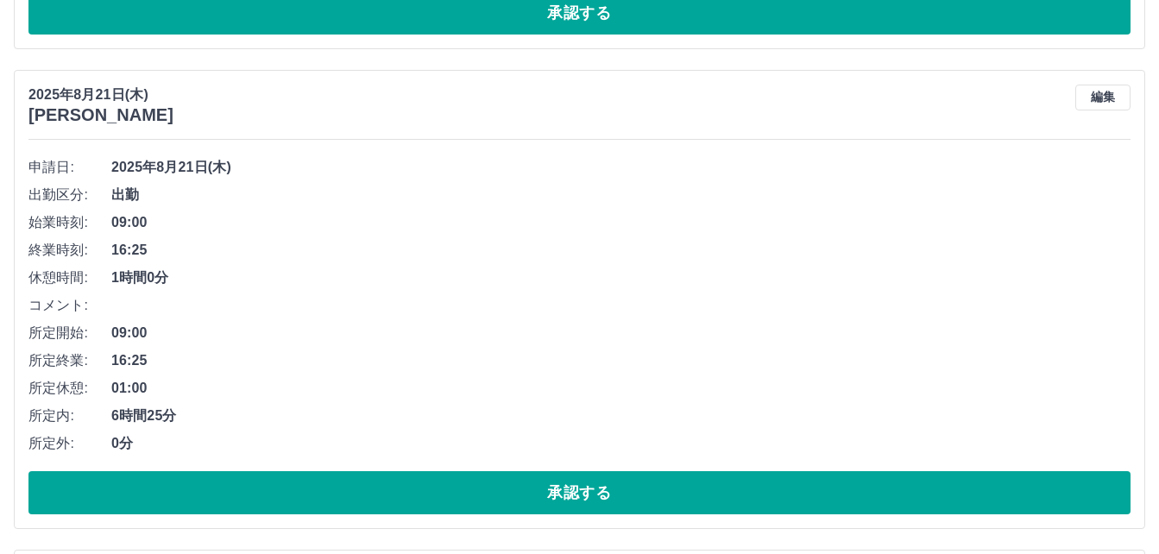
scroll to position [5588, 0]
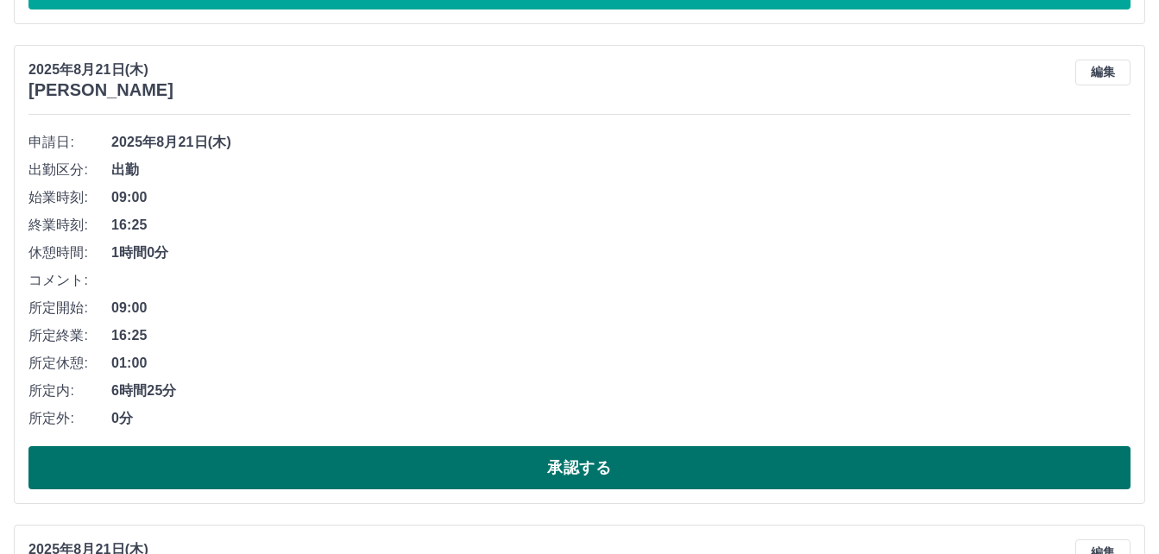
click at [538, 469] on button "承認する" at bounding box center [579, 467] width 1102 height 43
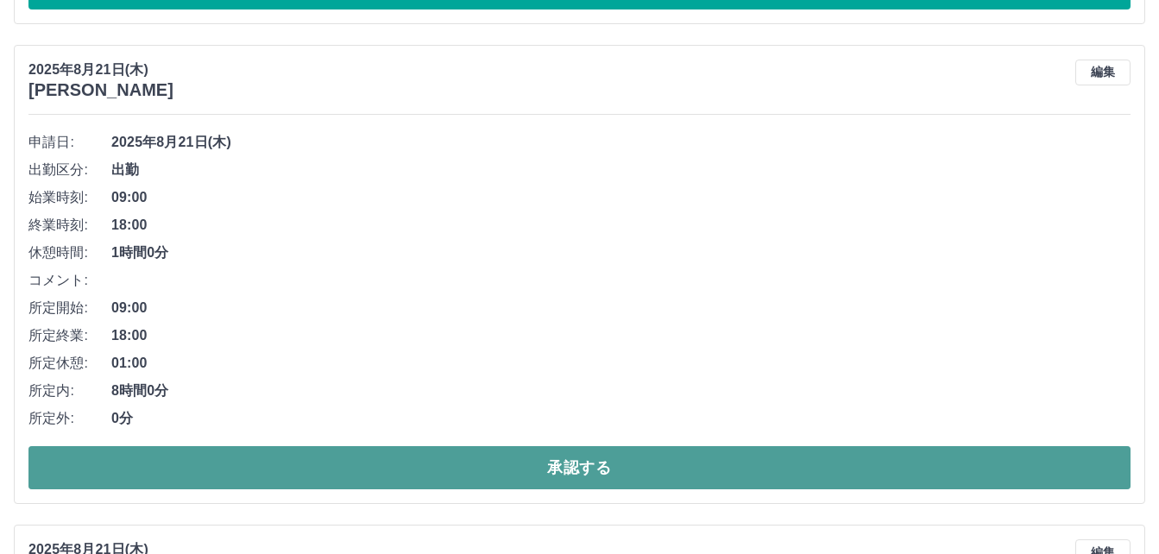
click at [523, 460] on button "承認する" at bounding box center [579, 467] width 1102 height 43
click at [520, 461] on button "承認する" at bounding box center [579, 467] width 1102 height 43
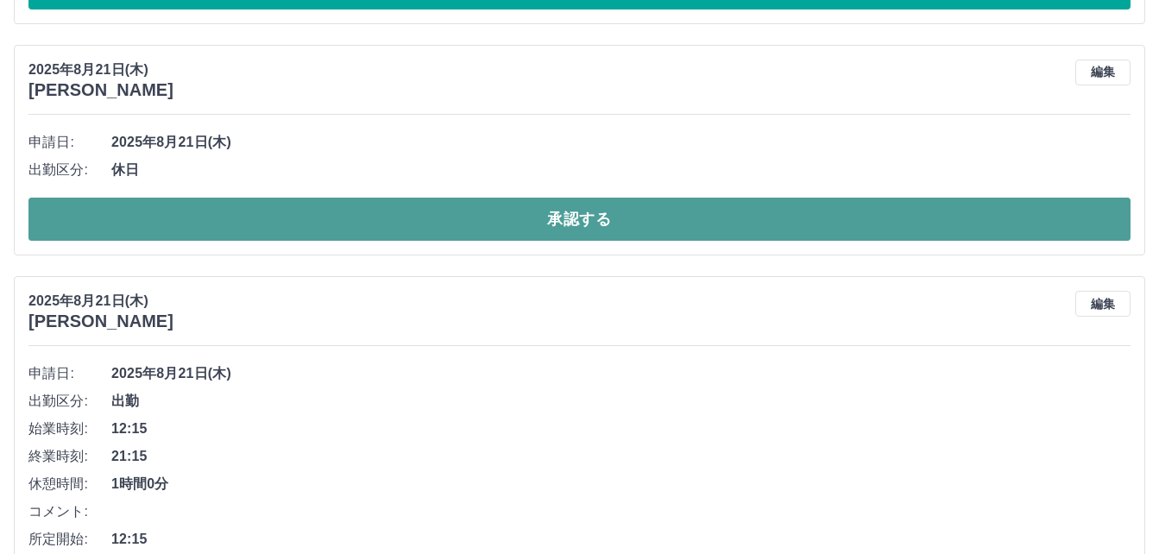
click at [551, 225] on button "承認する" at bounding box center [579, 219] width 1102 height 43
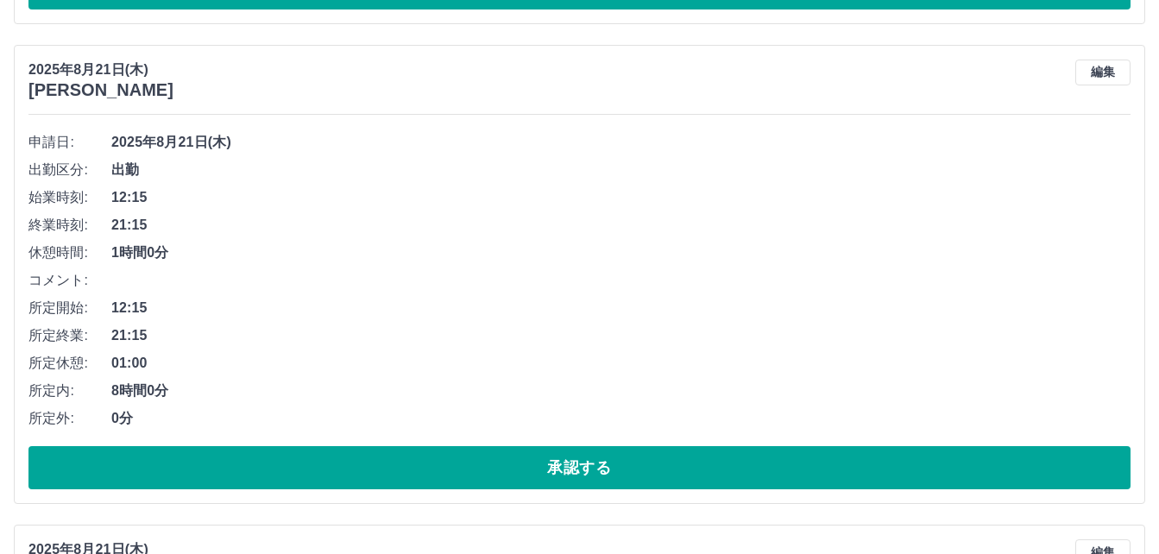
scroll to position [5674, 0]
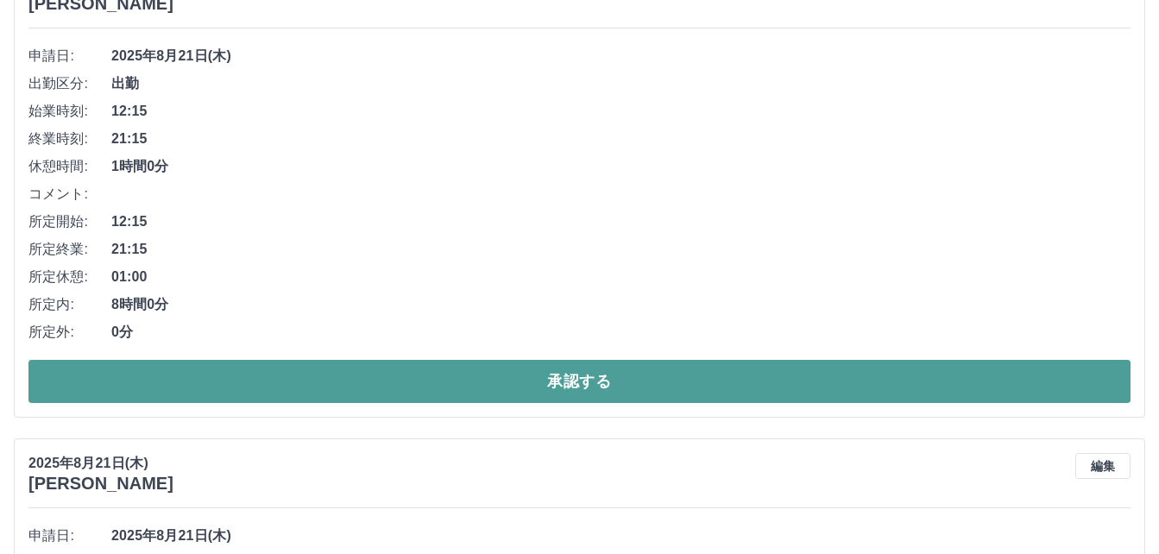
click at [554, 375] on button "承認する" at bounding box center [579, 381] width 1102 height 43
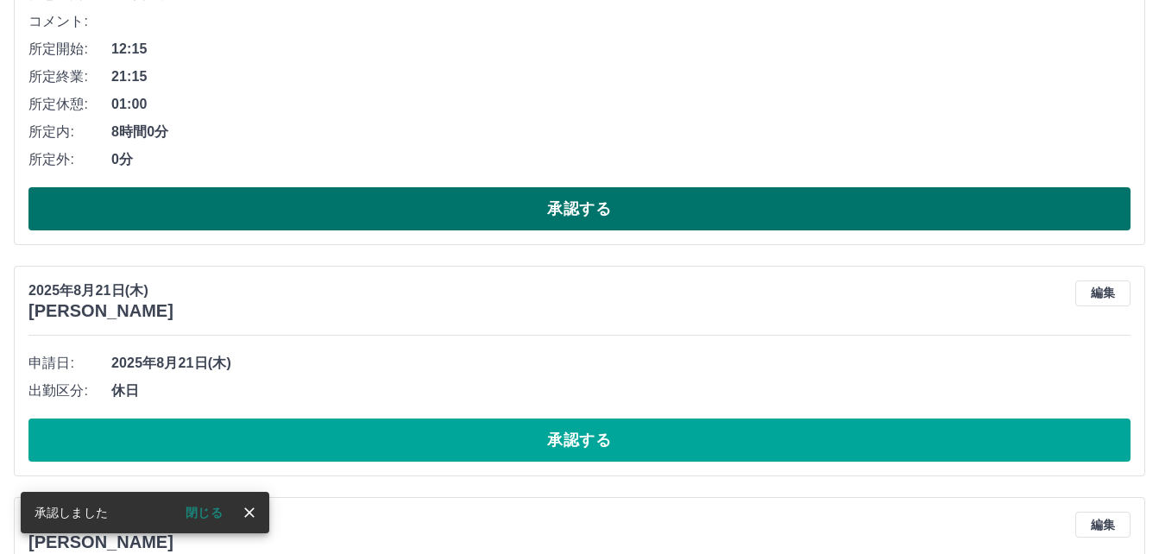
scroll to position [5453, 0]
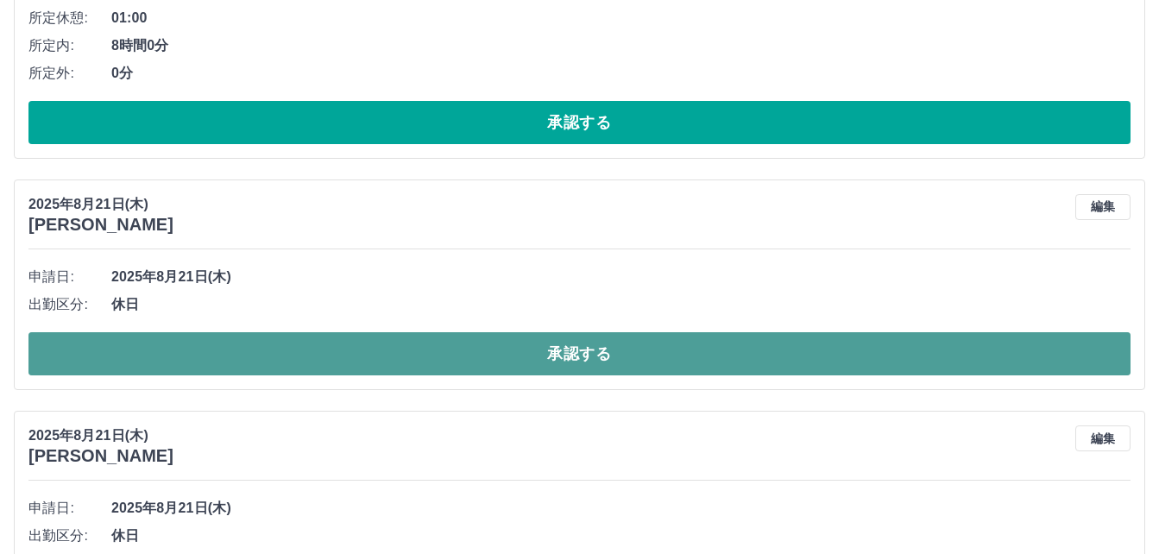
click at [506, 346] on button "承認する" at bounding box center [579, 353] width 1102 height 43
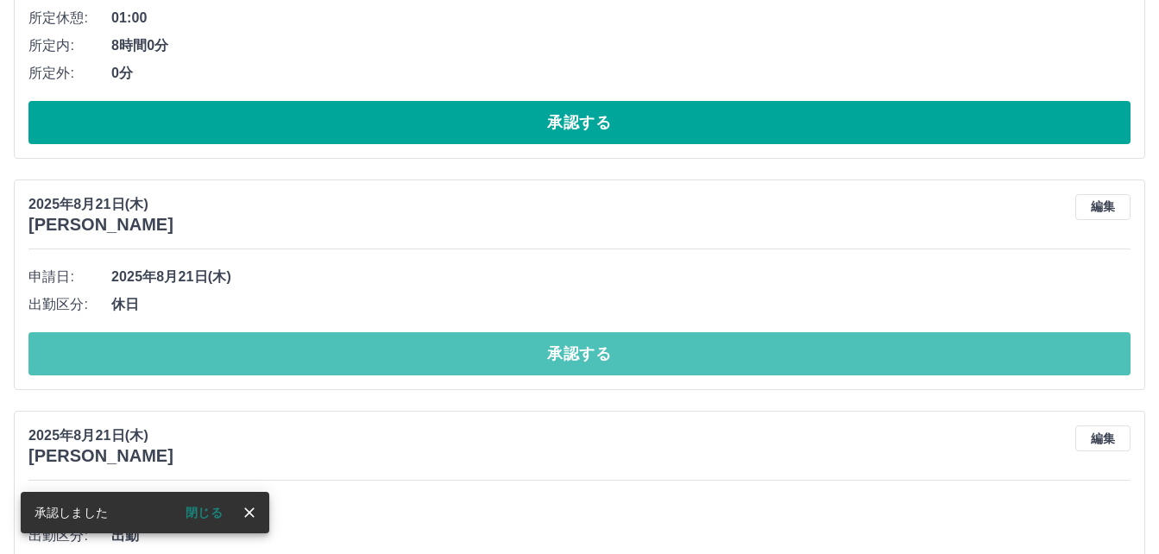
click at [506, 346] on button "承認する" at bounding box center [579, 353] width 1102 height 43
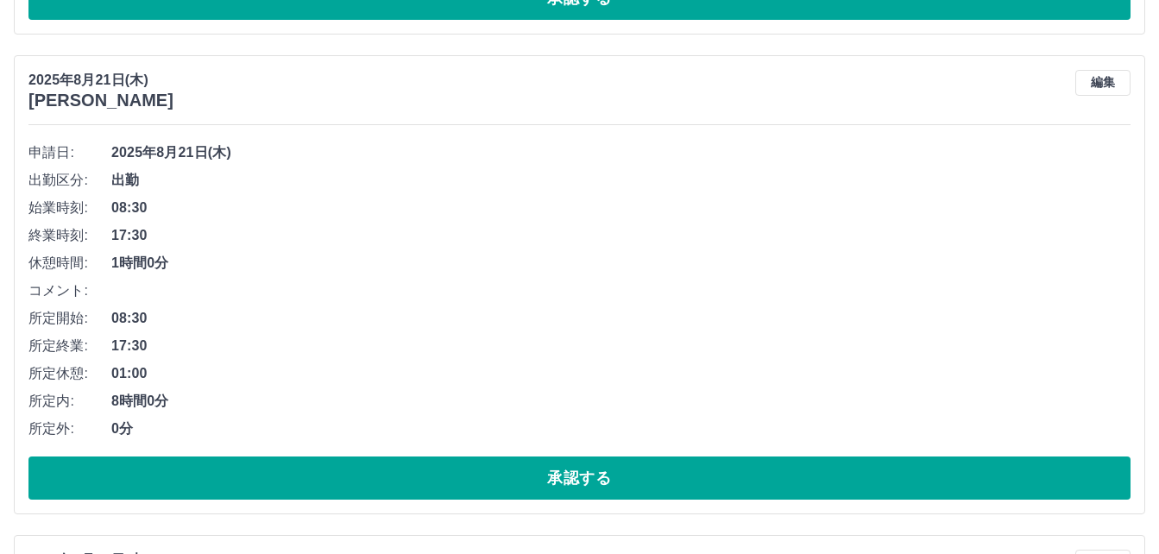
scroll to position [5539, 0]
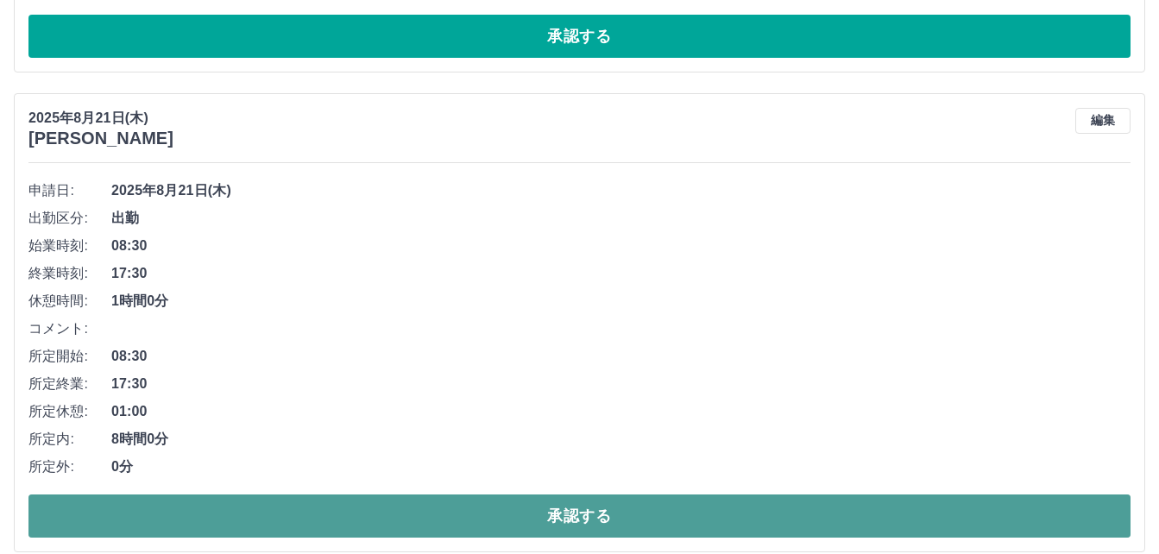
click at [523, 515] on button "承認する" at bounding box center [579, 515] width 1102 height 43
click at [466, 506] on button "承認する" at bounding box center [579, 515] width 1102 height 43
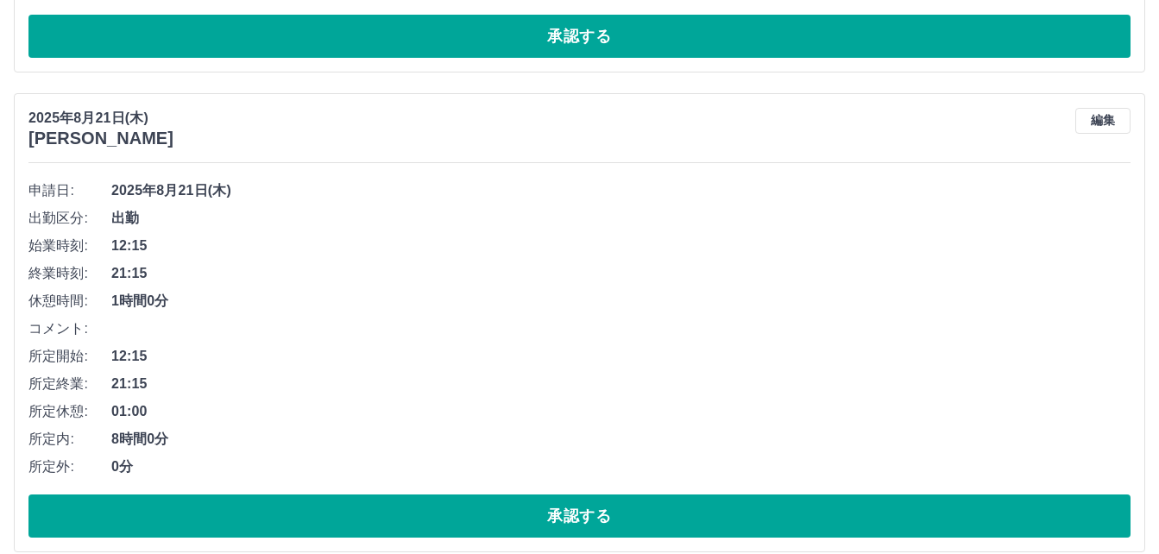
scroll to position [5626, 0]
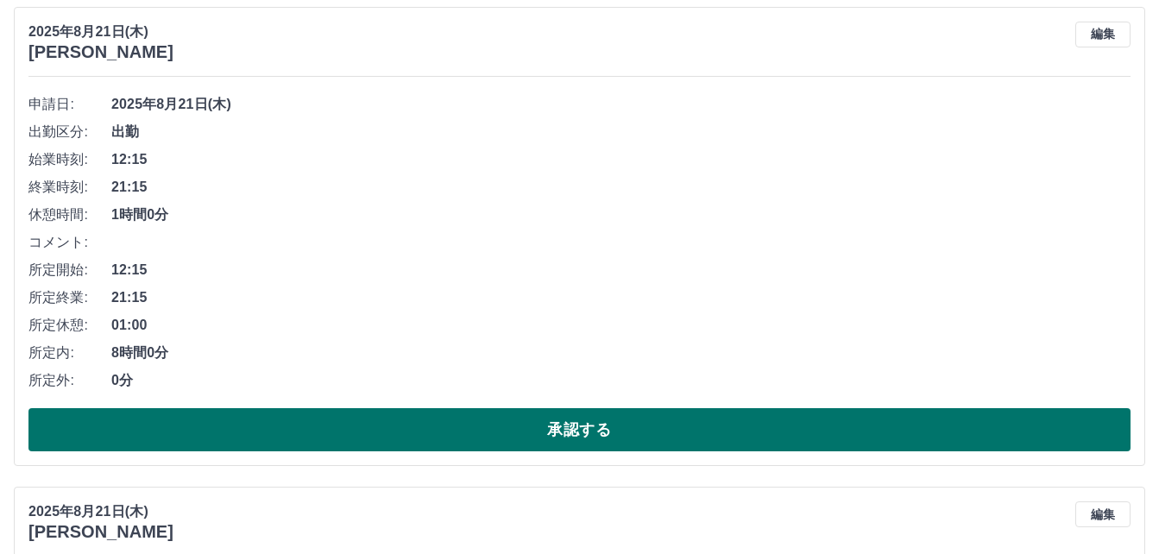
click at [428, 429] on button "承認する" at bounding box center [579, 429] width 1102 height 43
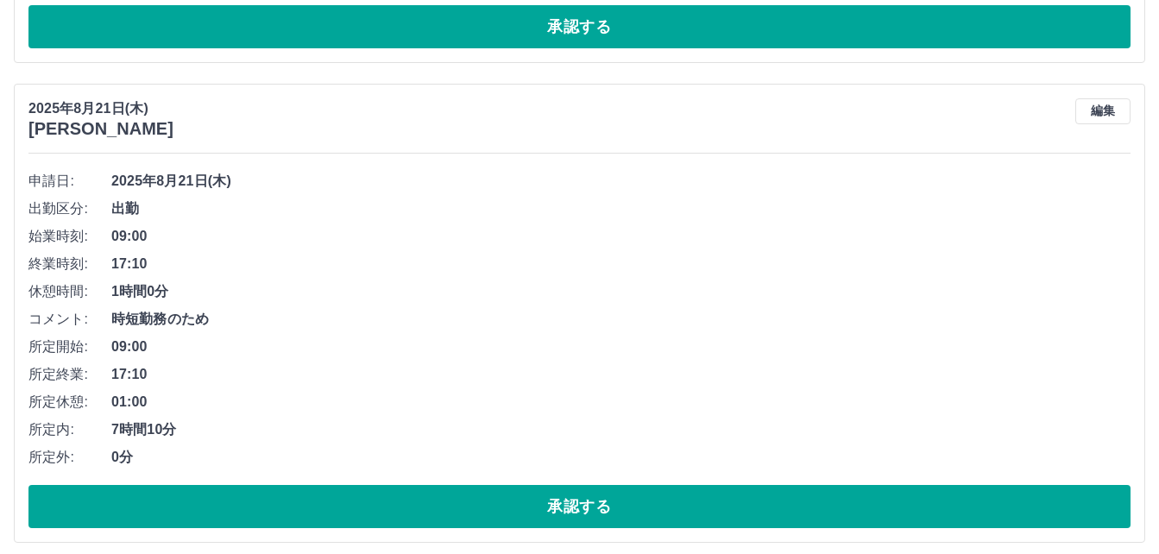
scroll to position [5577, 0]
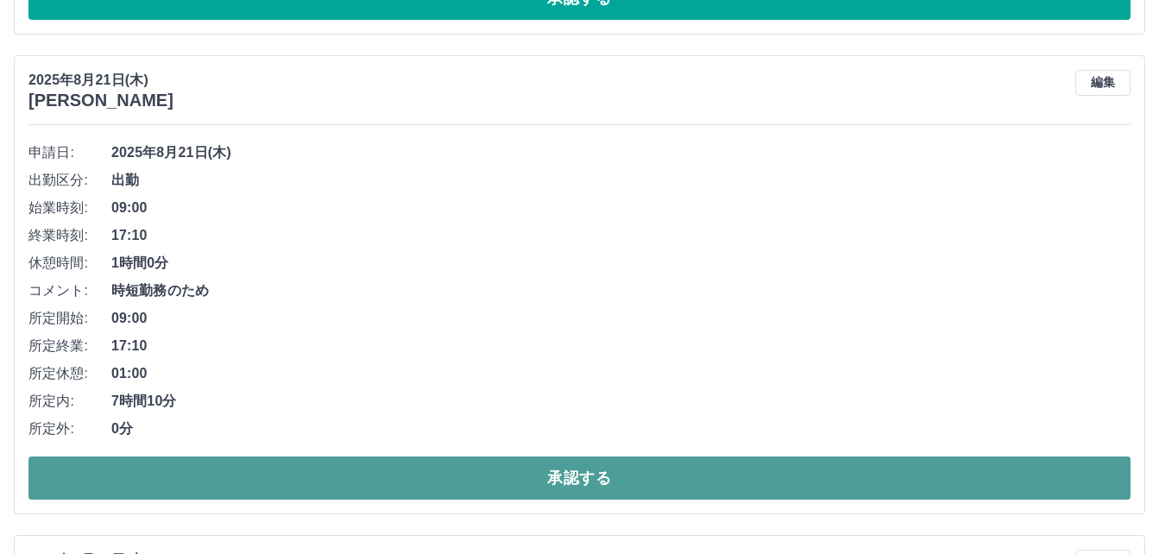
click at [480, 477] on button "承認する" at bounding box center [579, 477] width 1102 height 43
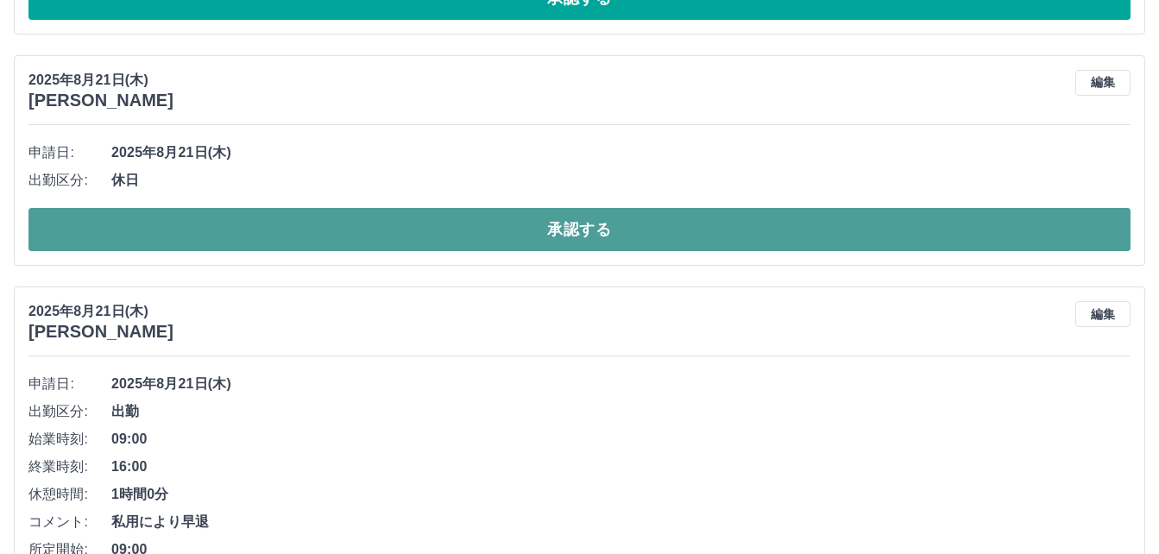
click at [570, 233] on button "承認する" at bounding box center [579, 229] width 1102 height 43
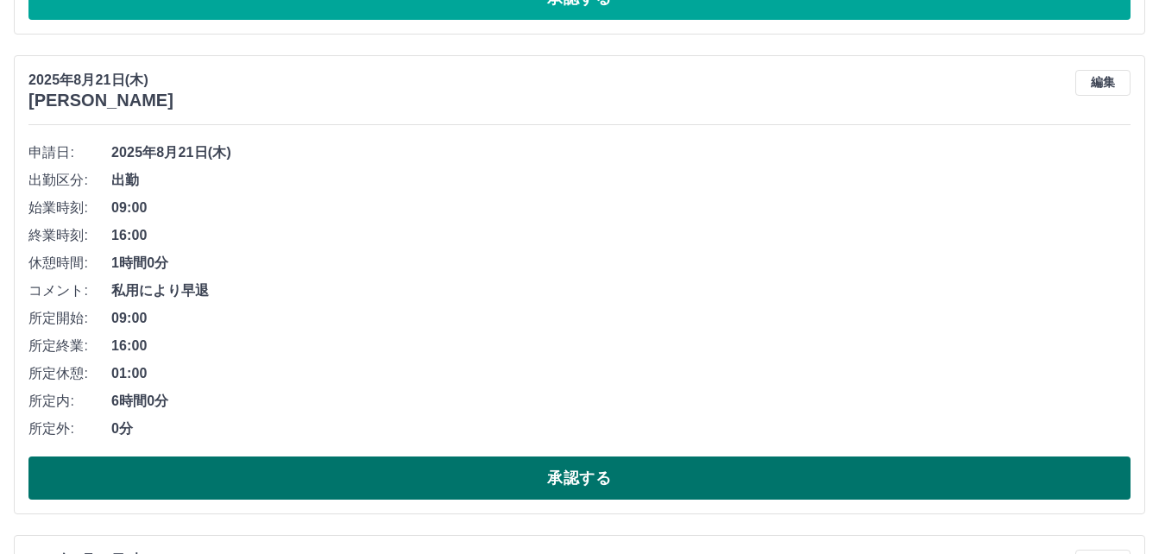
click at [512, 473] on button "承認する" at bounding box center [579, 477] width 1102 height 43
click at [375, 488] on button "承認する" at bounding box center [579, 477] width 1102 height 43
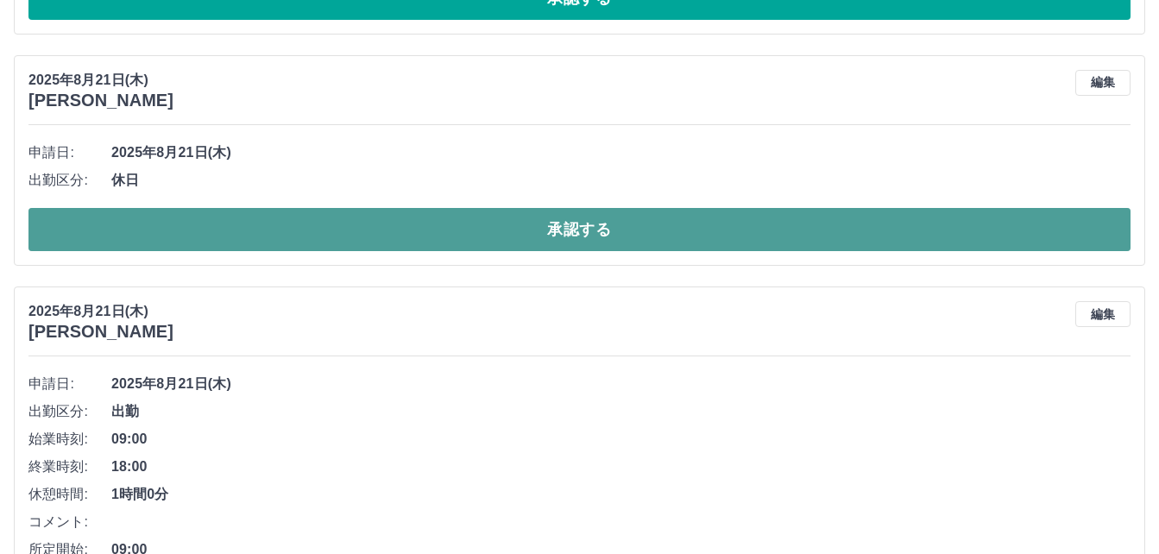
click at [466, 232] on button "承認する" at bounding box center [579, 229] width 1102 height 43
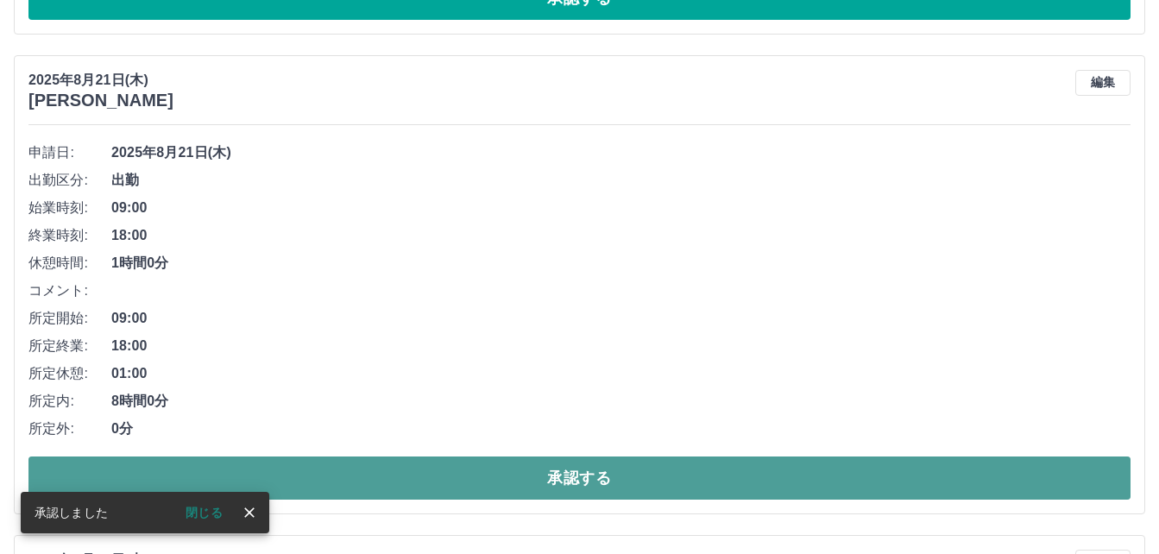
click at [458, 469] on button "承認する" at bounding box center [579, 477] width 1102 height 43
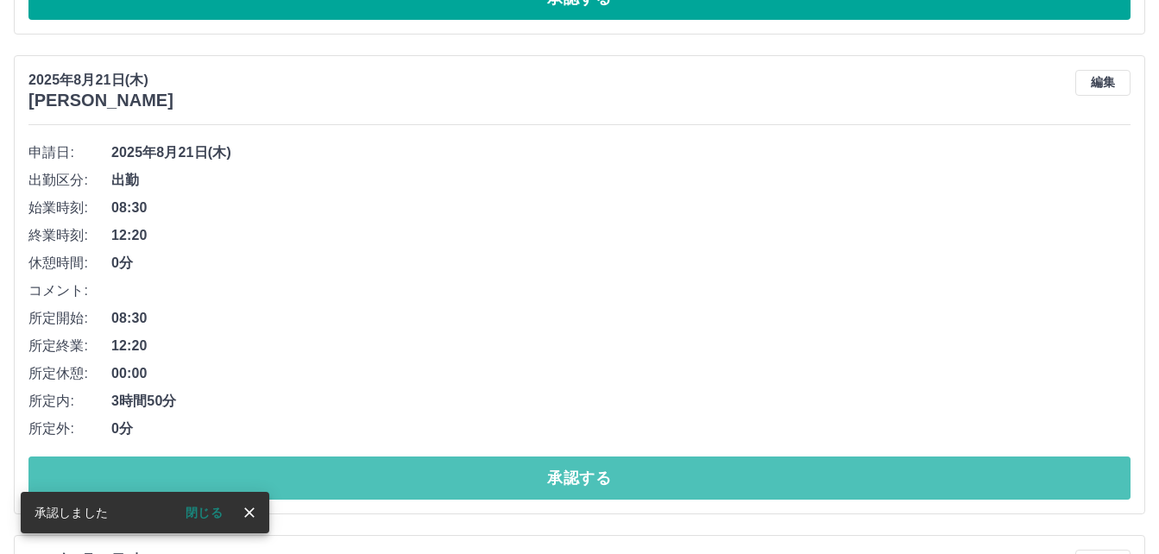
click at [458, 469] on button "承認する" at bounding box center [579, 477] width 1102 height 43
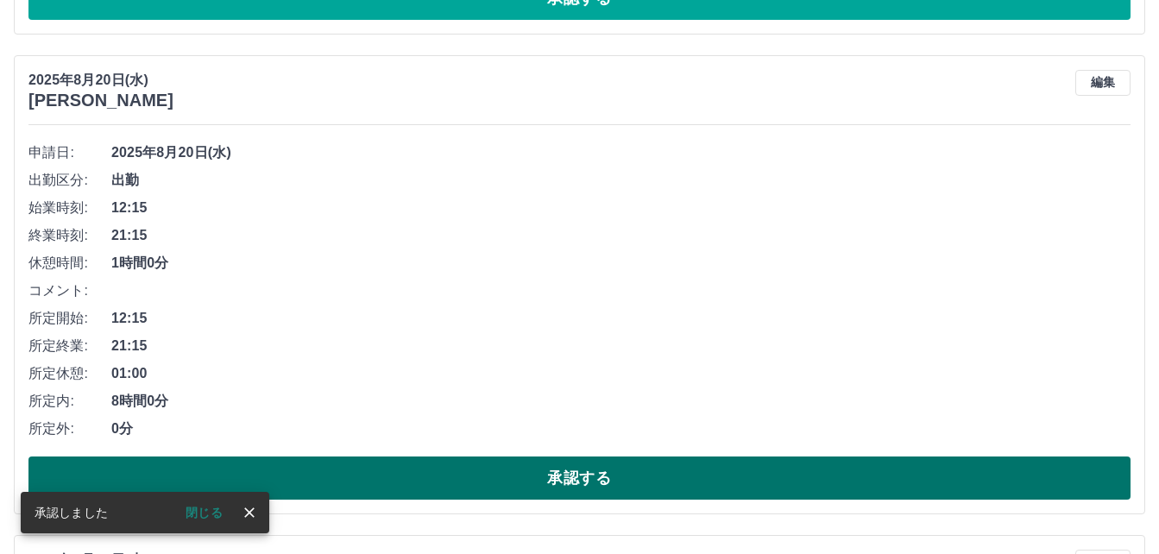
click at [480, 472] on button "承認する" at bounding box center [579, 477] width 1102 height 43
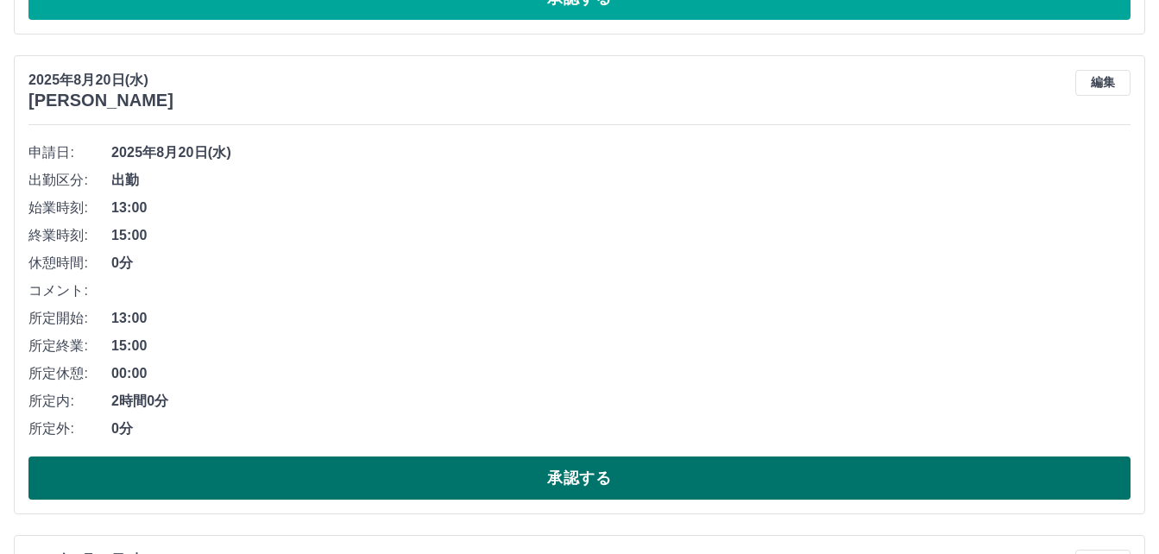
click at [530, 476] on button "承認する" at bounding box center [579, 477] width 1102 height 43
click at [542, 479] on button "承認する" at bounding box center [579, 477] width 1102 height 43
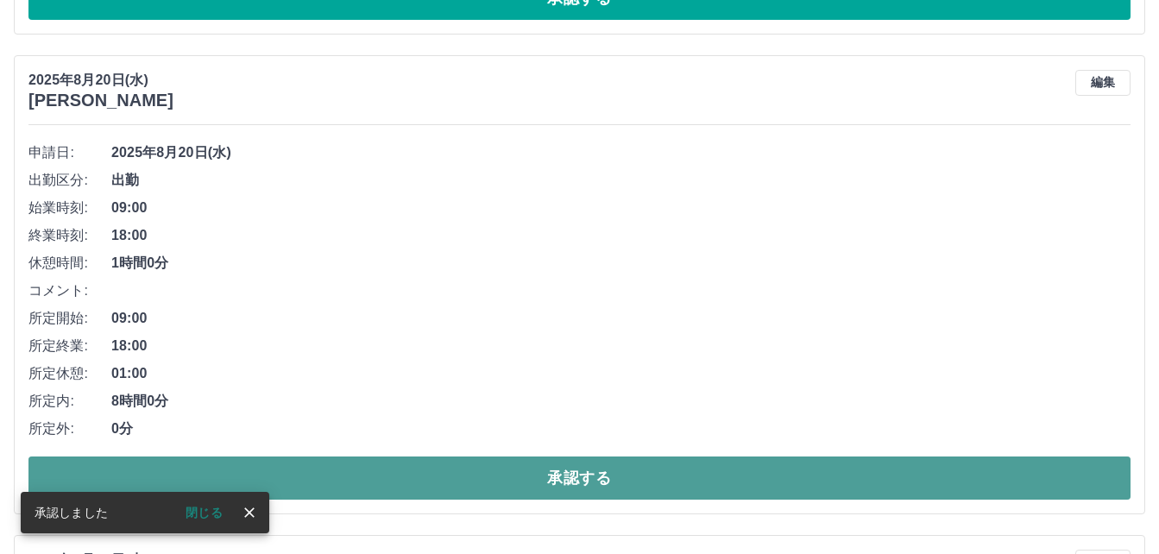
click at [532, 478] on button "承認する" at bounding box center [579, 477] width 1102 height 43
click at [531, 488] on button "承認する" at bounding box center [579, 477] width 1102 height 43
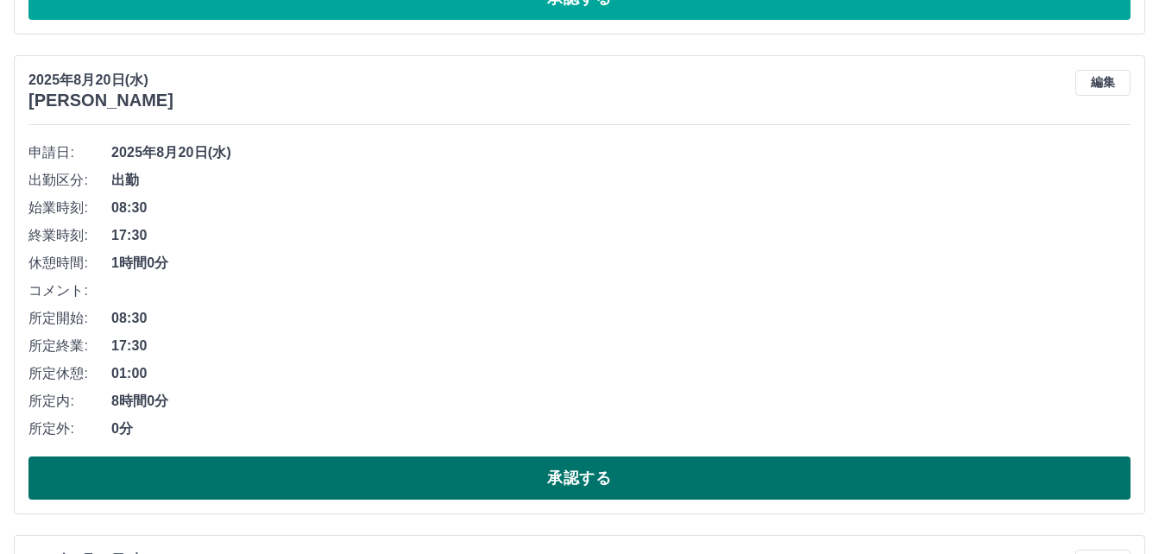
click at [534, 491] on button "承認する" at bounding box center [579, 477] width 1102 height 43
click at [530, 475] on button "承認する" at bounding box center [579, 477] width 1102 height 43
click at [521, 469] on button "承認する" at bounding box center [579, 477] width 1102 height 43
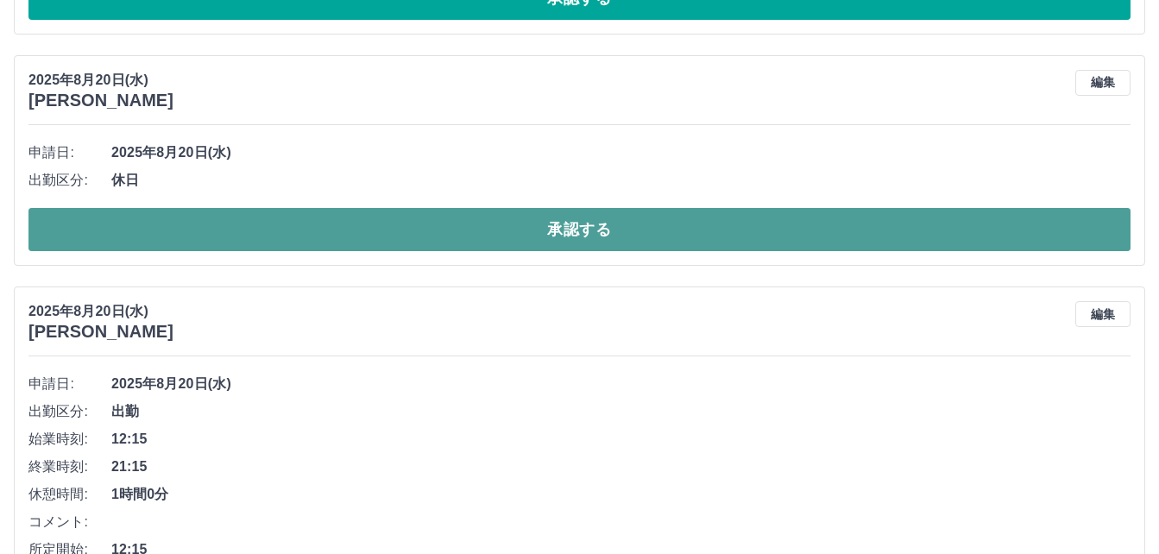
click at [573, 247] on button "承認する" at bounding box center [579, 229] width 1102 height 43
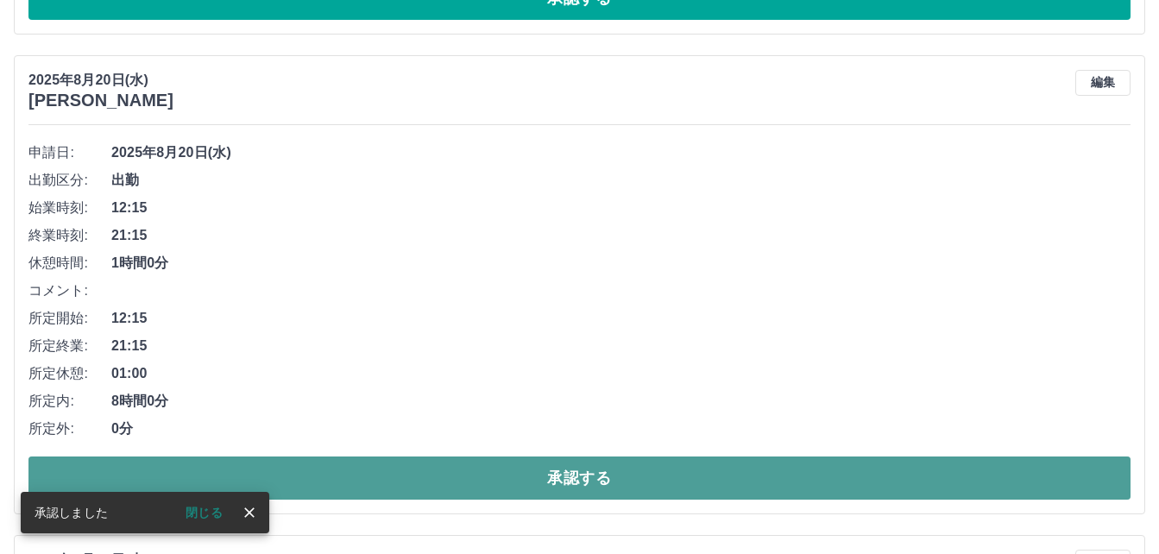
click at [546, 484] on button "承認する" at bounding box center [579, 477] width 1102 height 43
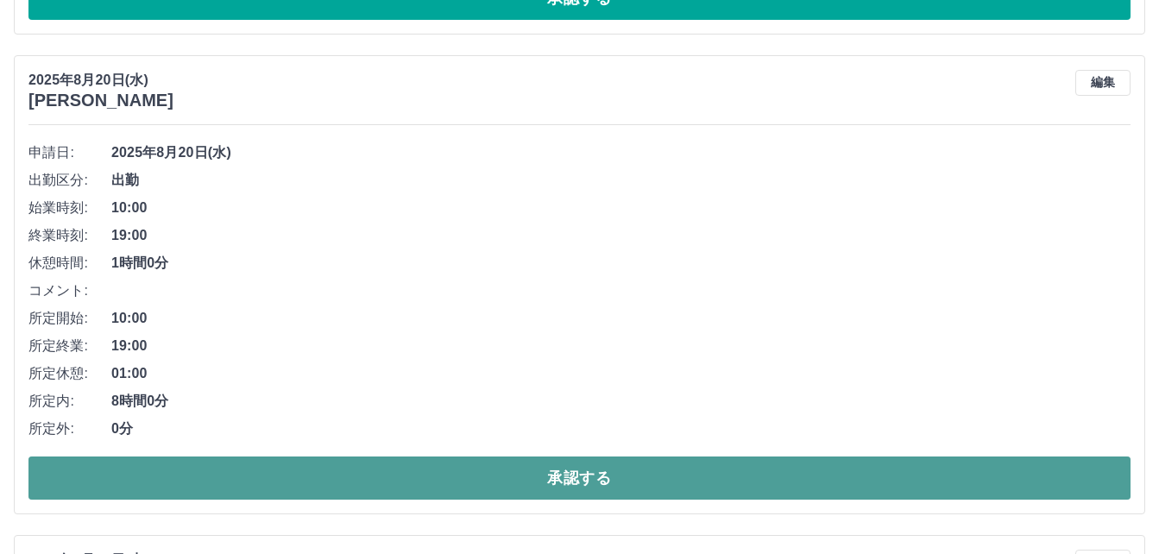
click at [513, 478] on button "承認する" at bounding box center [579, 477] width 1102 height 43
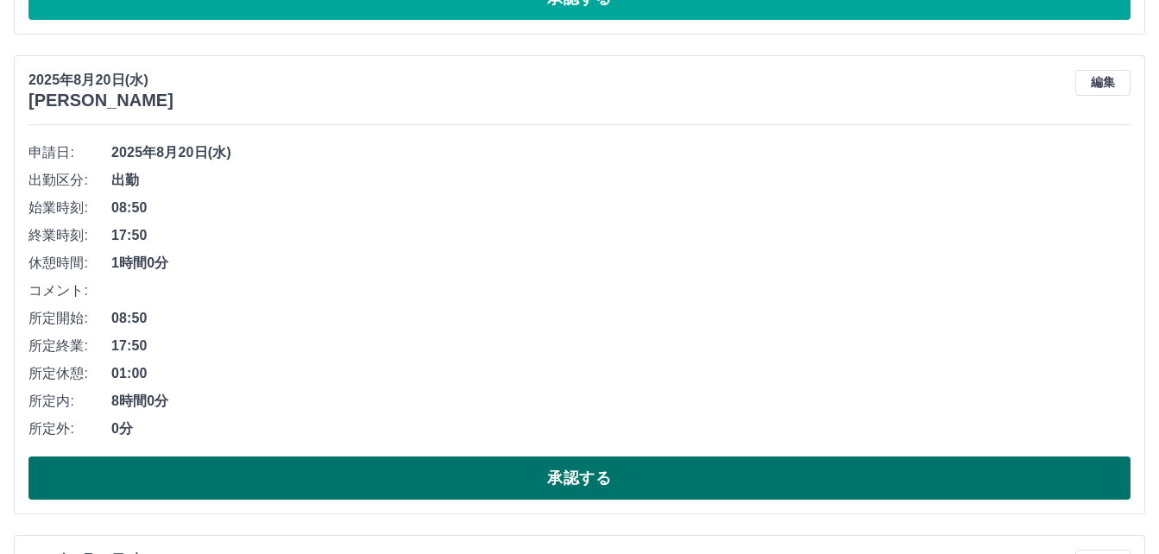
click at [508, 475] on button "承認する" at bounding box center [579, 477] width 1102 height 43
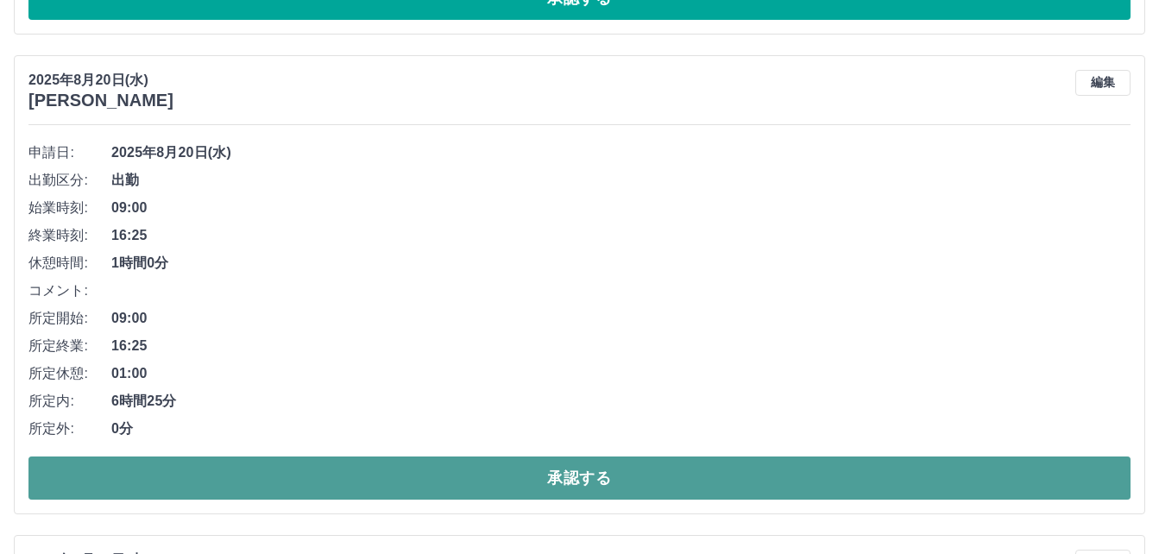
click at [513, 481] on button "承認する" at bounding box center [579, 477] width 1102 height 43
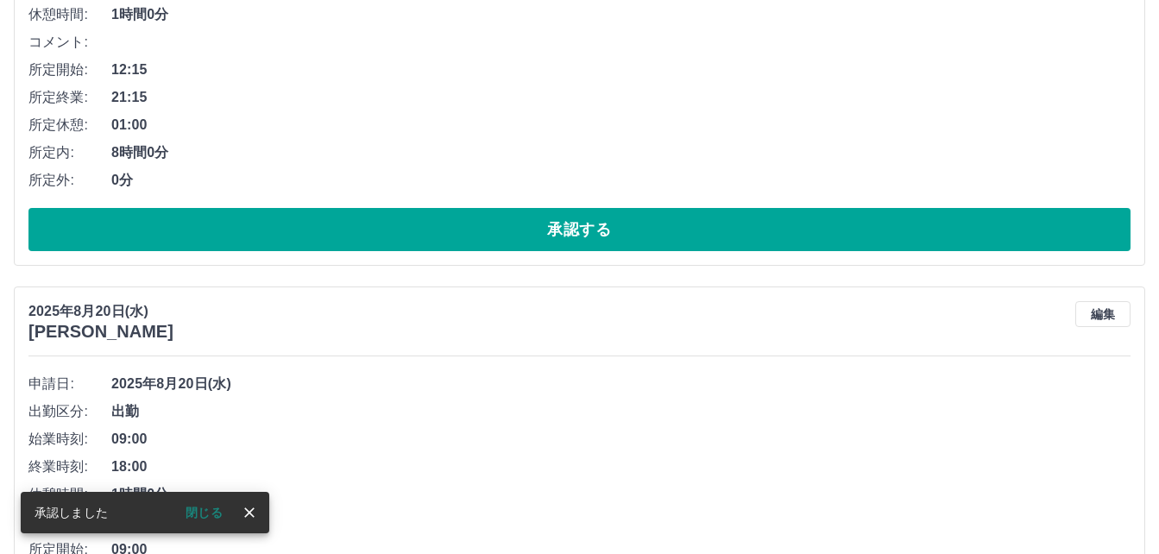
scroll to position [5808, 0]
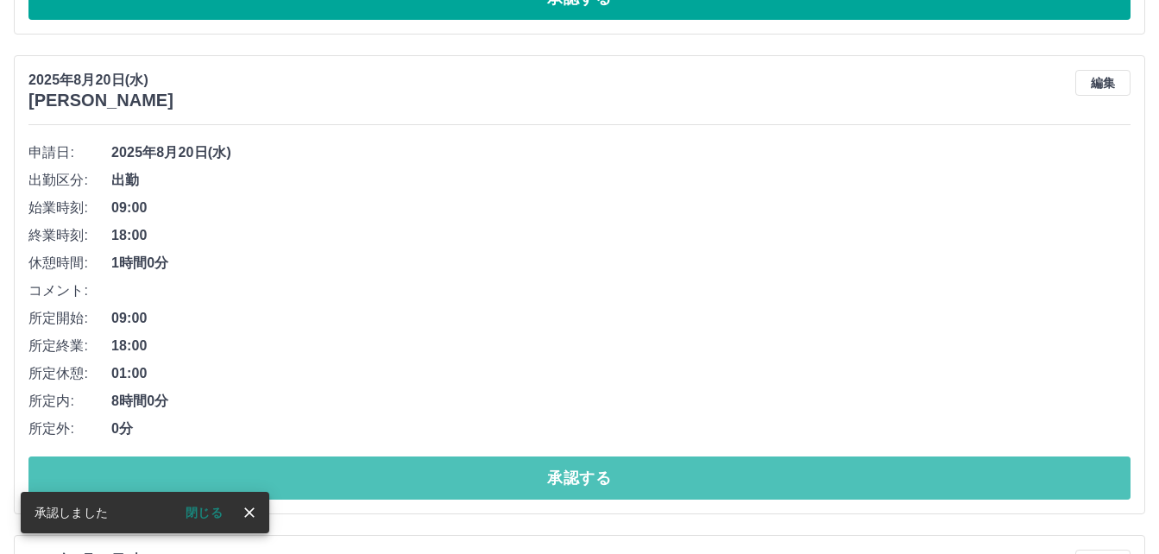
click at [513, 481] on button "承認する" at bounding box center [579, 477] width 1102 height 43
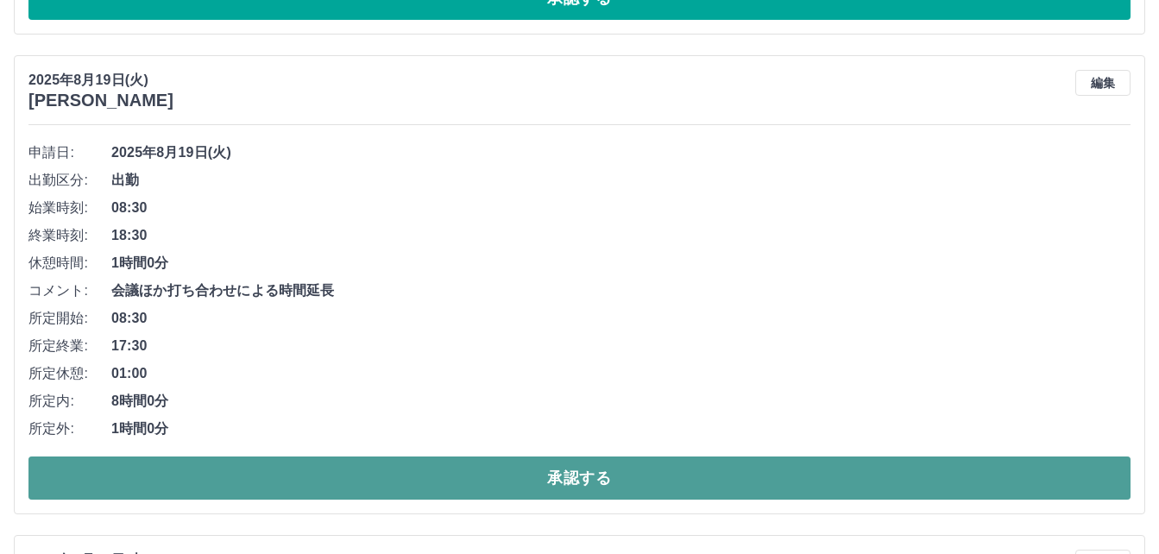
click at [519, 475] on button "承認する" at bounding box center [579, 477] width 1102 height 43
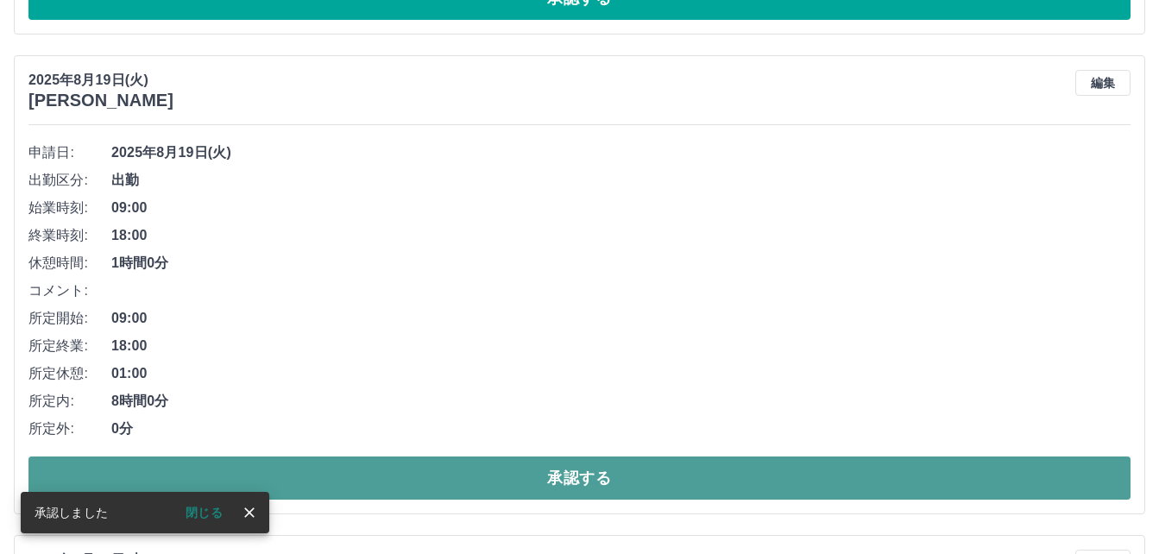
click at [519, 475] on button "承認する" at bounding box center [579, 477] width 1102 height 43
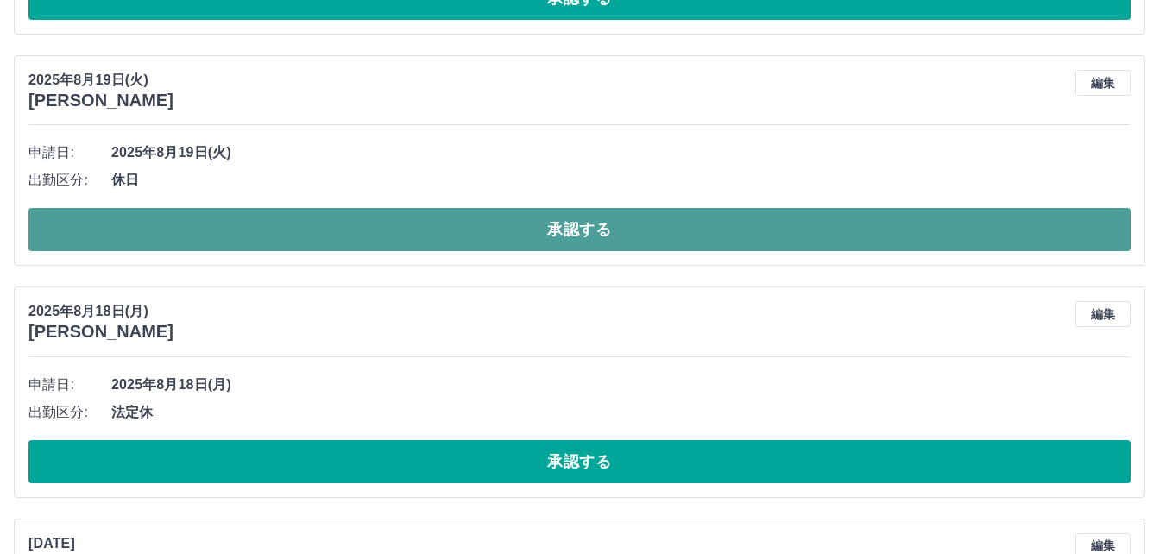
click at [535, 222] on button "承認する" at bounding box center [579, 229] width 1102 height 43
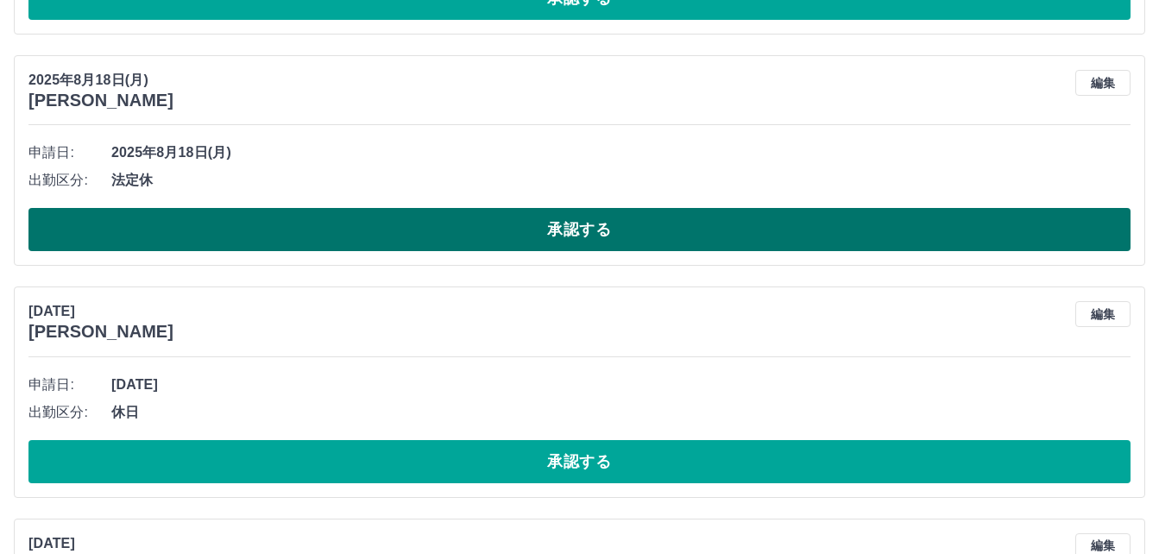
click at [537, 225] on button "承認する" at bounding box center [579, 229] width 1102 height 43
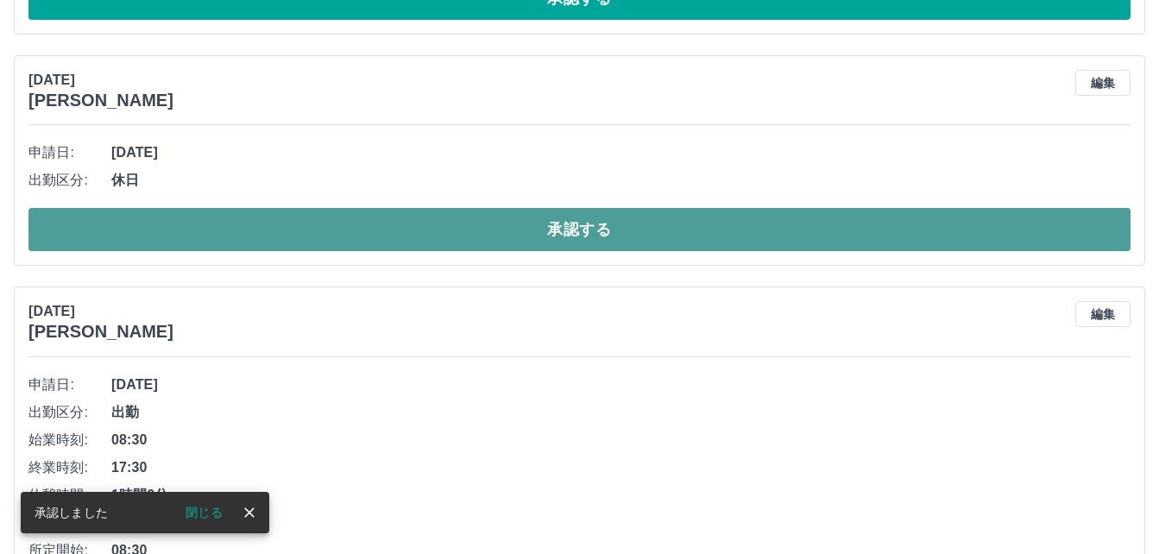
click at [501, 230] on button "承認する" at bounding box center [579, 229] width 1102 height 43
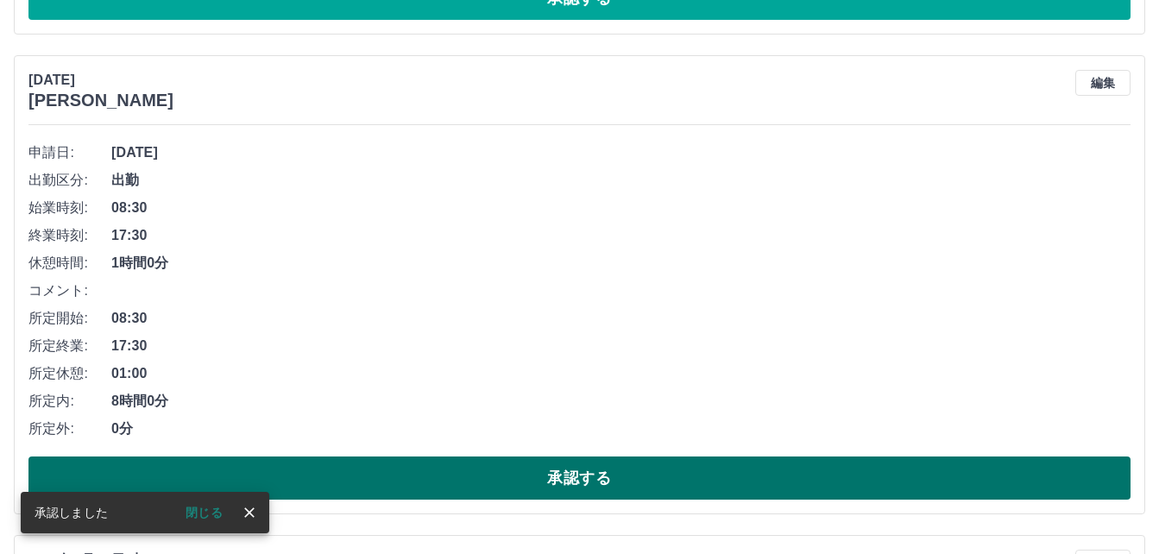
click at [503, 469] on button "承認する" at bounding box center [579, 477] width 1102 height 43
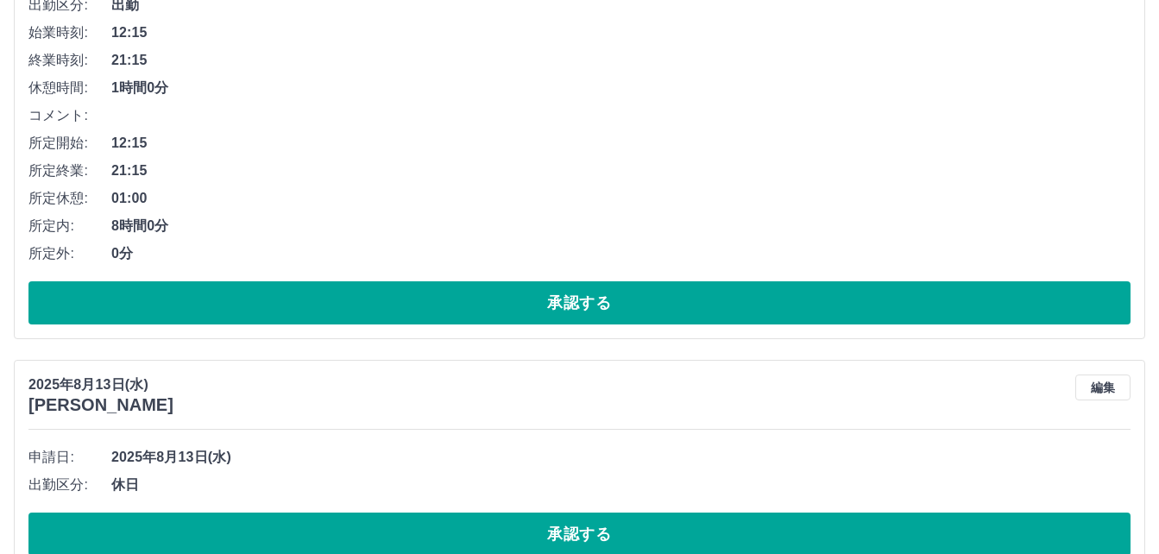
scroll to position [5542, 0]
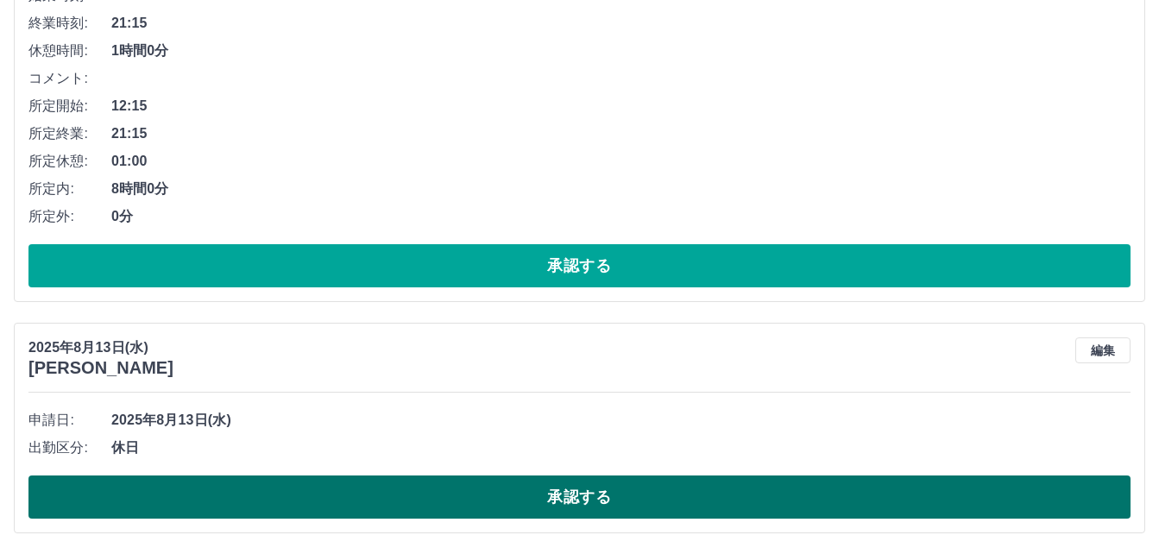
click at [500, 500] on button "承認する" at bounding box center [579, 496] width 1102 height 43
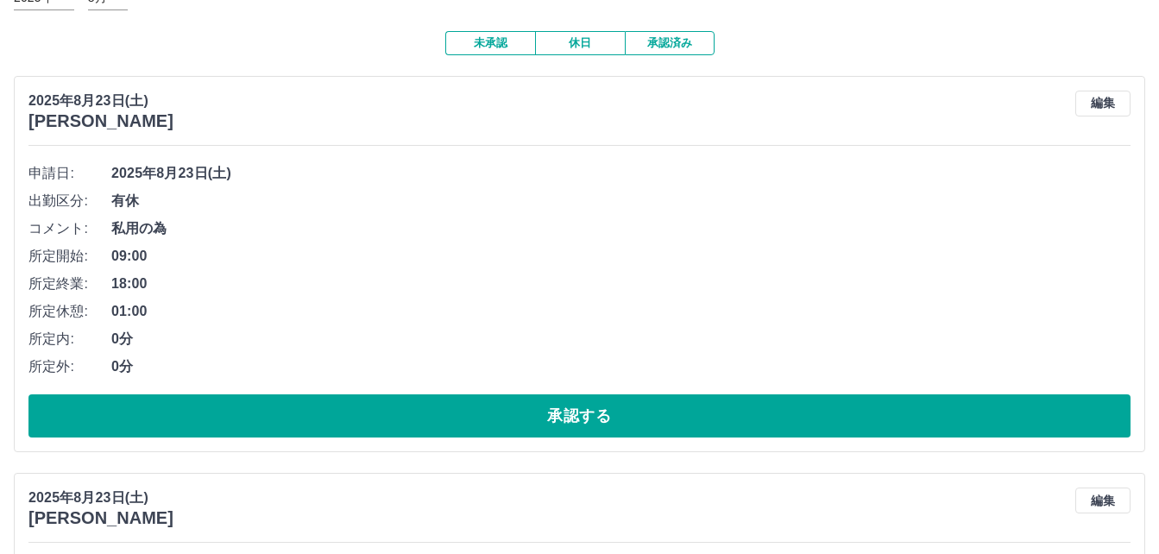
scroll to position [0, 0]
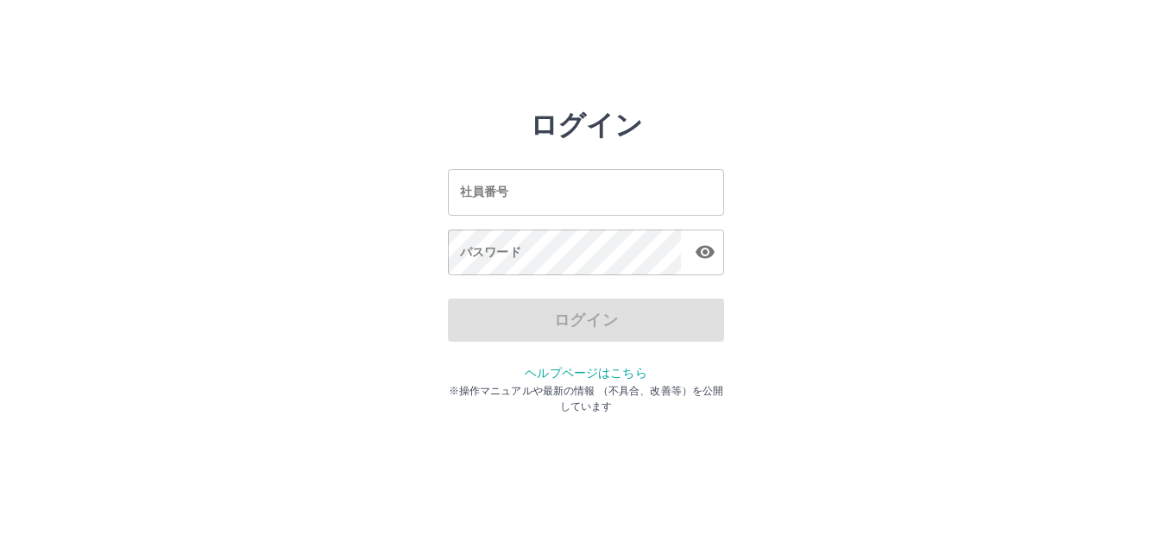
click at [556, 190] on input "社員番号" at bounding box center [586, 192] width 276 height 46
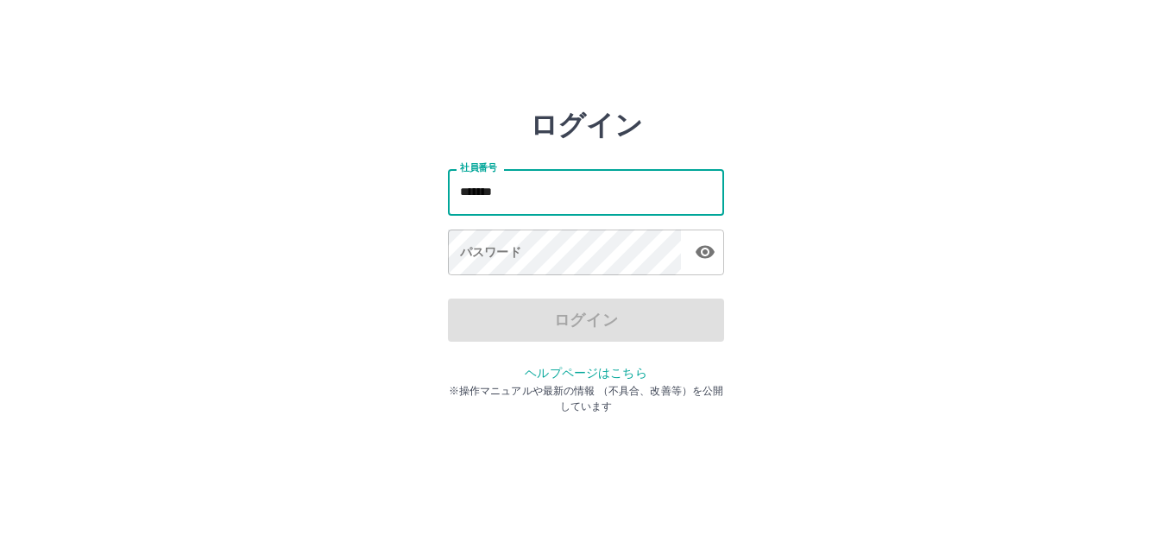
type input "*******"
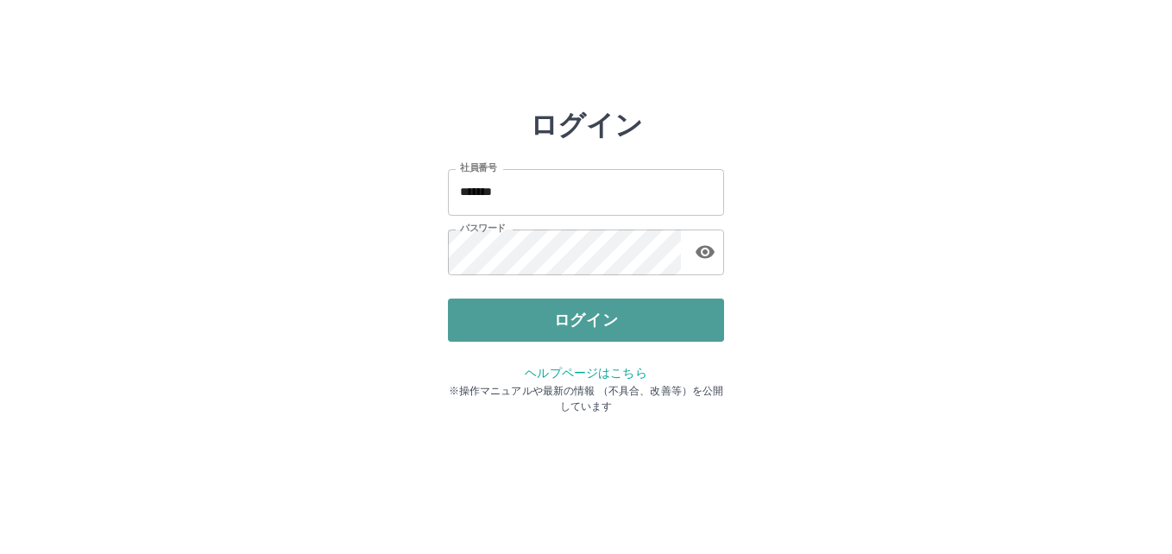
drag, startPoint x: 589, startPoint y: 335, endPoint x: 589, endPoint y: 322, distance: 12.9
click at [589, 322] on button "ログイン" at bounding box center [586, 320] width 276 height 43
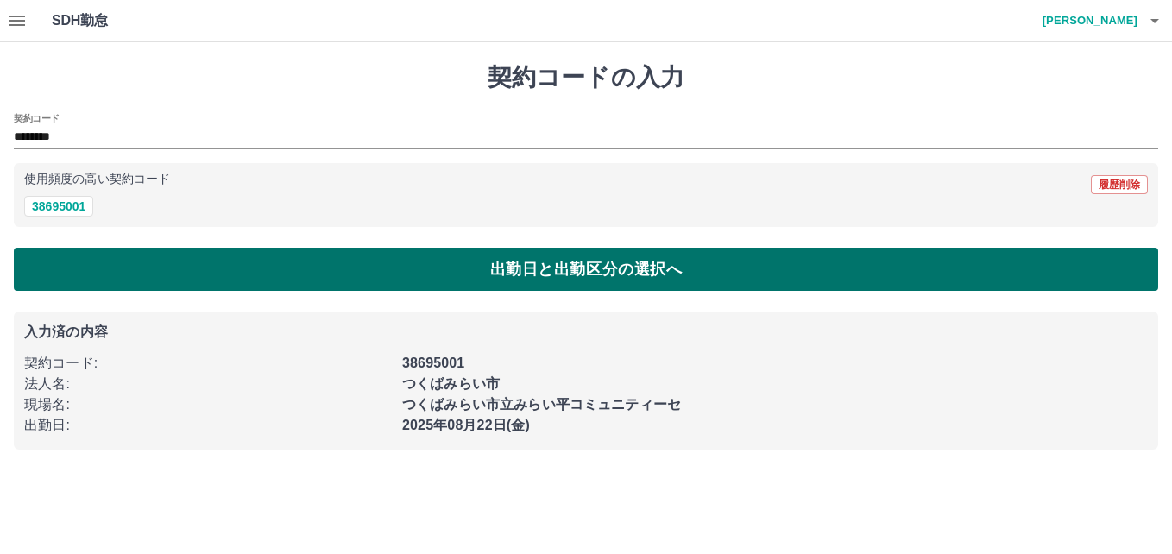
click at [74, 257] on button "出勤日と出勤区分の選択へ" at bounding box center [586, 269] width 1144 height 43
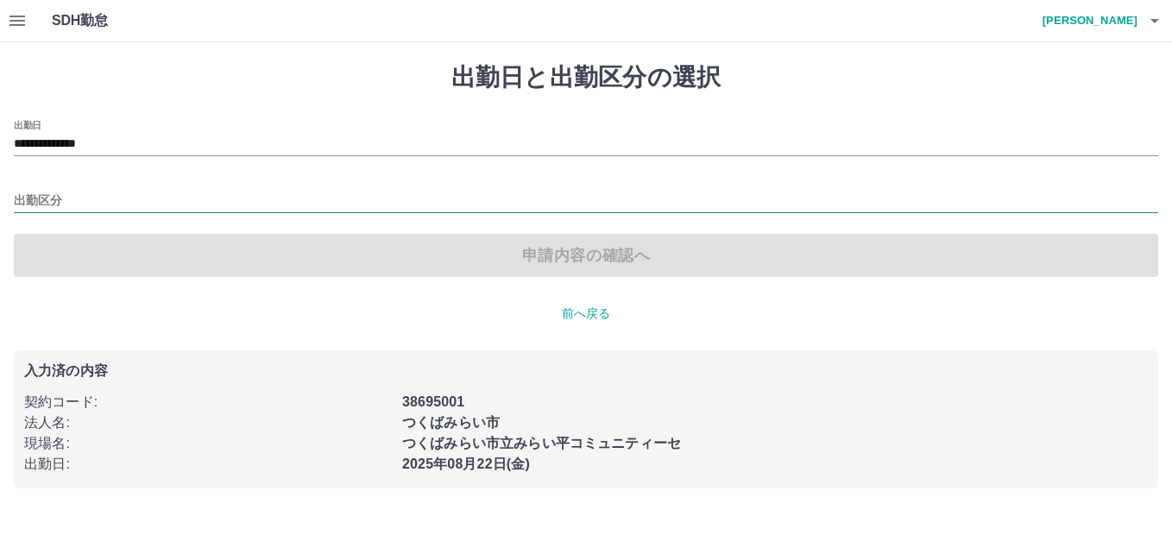
click at [38, 196] on input "出勤区分" at bounding box center [586, 202] width 1144 height 22
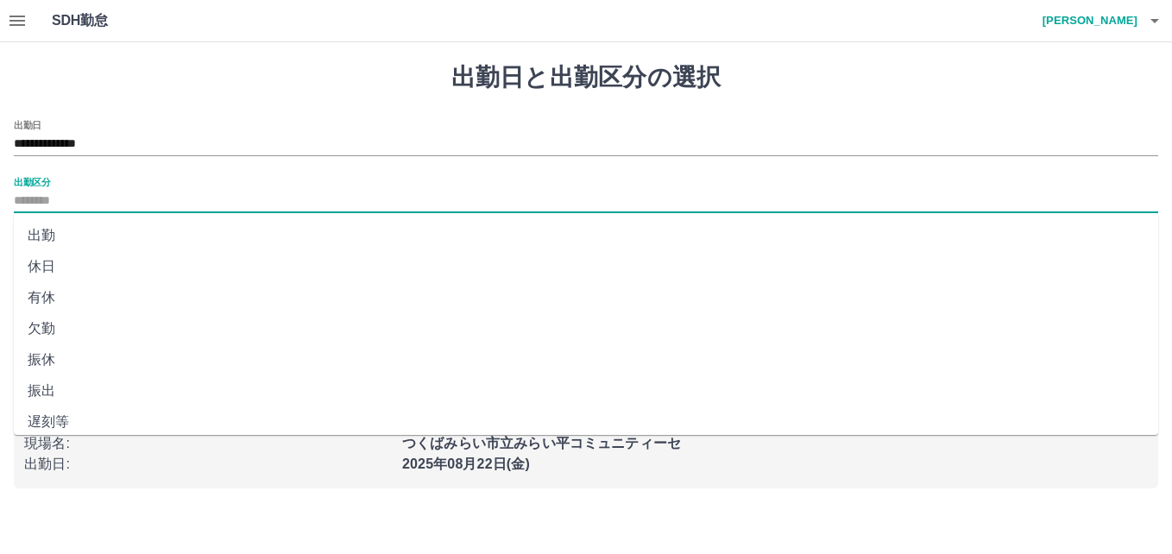
click at [41, 263] on li "休日" at bounding box center [586, 266] width 1144 height 31
type input "**"
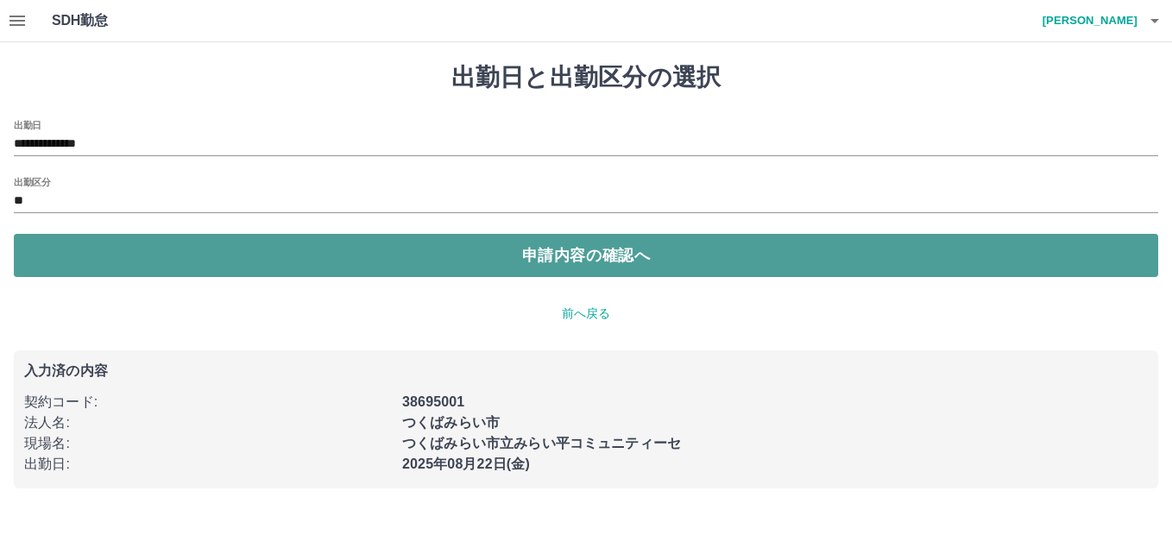
click at [355, 244] on button "申請内容の確認へ" at bounding box center [586, 255] width 1144 height 43
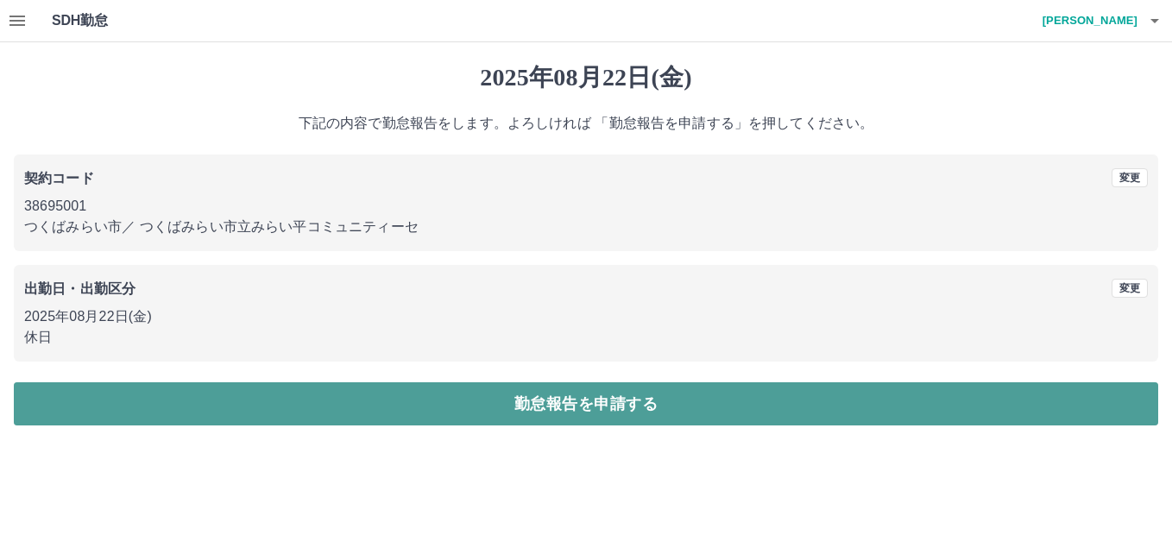
click at [475, 409] on button "勤怠報告を申請する" at bounding box center [586, 403] width 1144 height 43
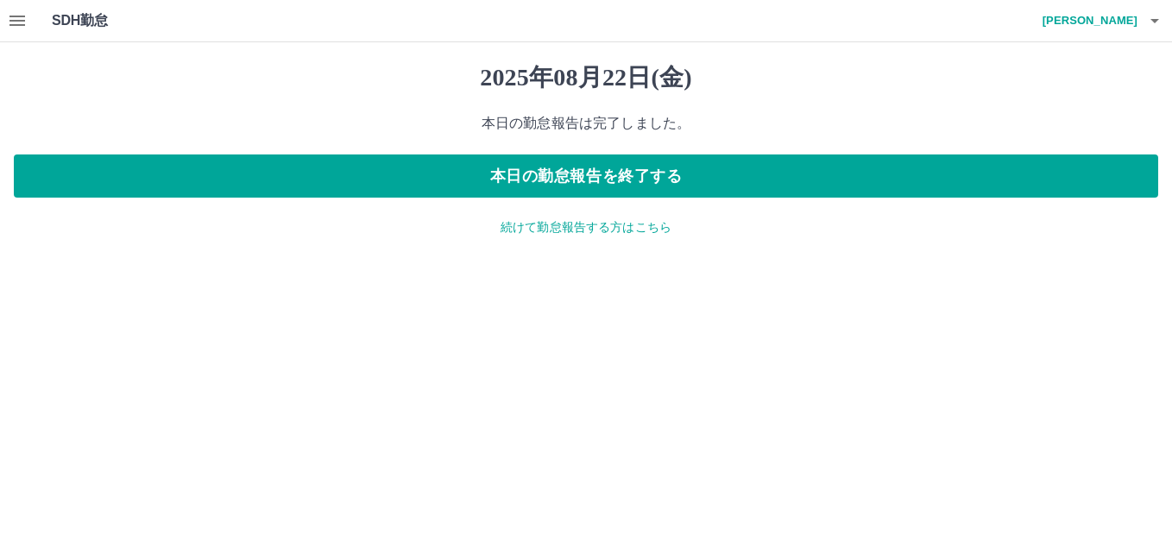
click at [527, 220] on p "続けて勤怠報告する方はこちら" at bounding box center [586, 227] width 1144 height 18
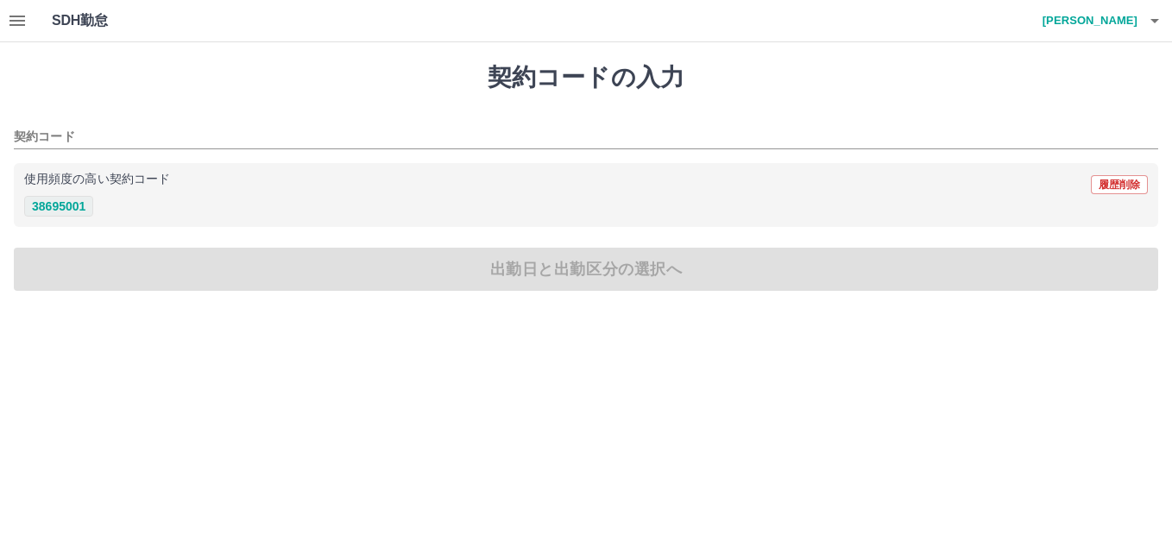
click at [67, 207] on button "38695001" at bounding box center [58, 206] width 69 height 21
type input "********"
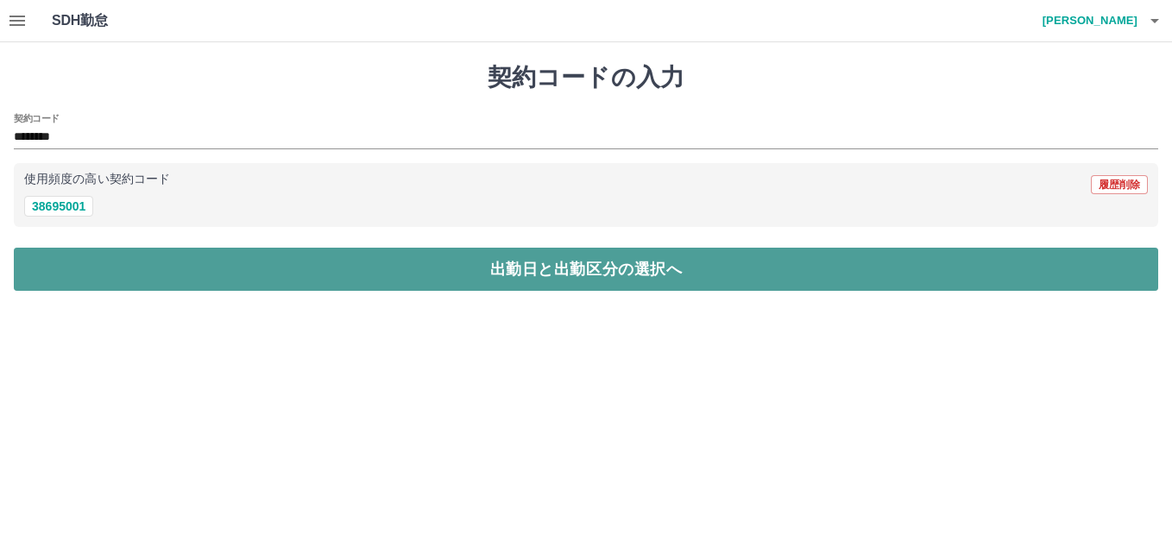
click at [283, 264] on button "出勤日と出勤区分の選択へ" at bounding box center [586, 269] width 1144 height 43
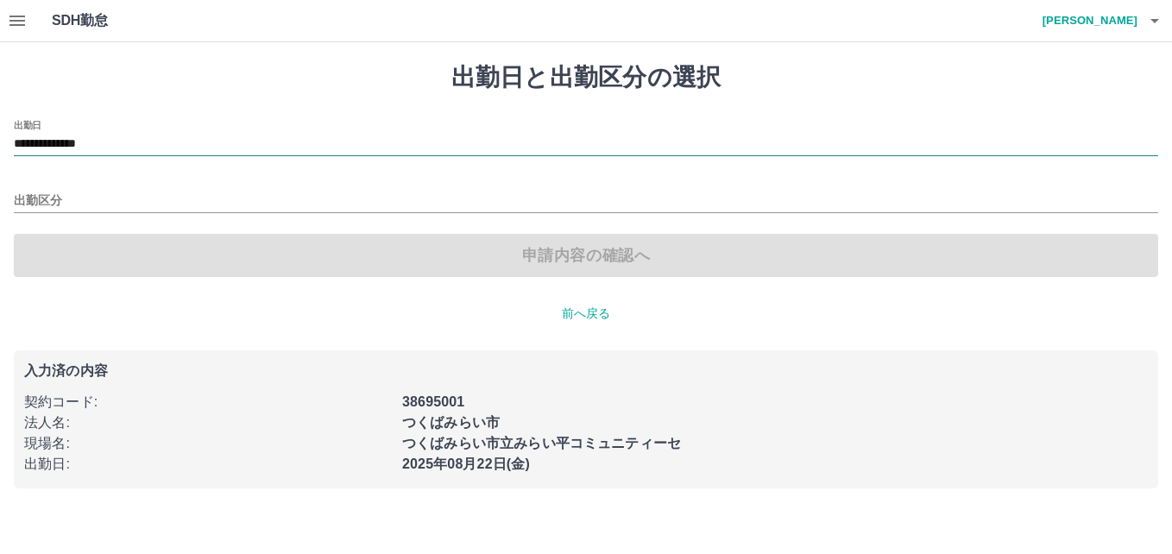
click at [117, 147] on input "**********" at bounding box center [586, 145] width 1144 height 22
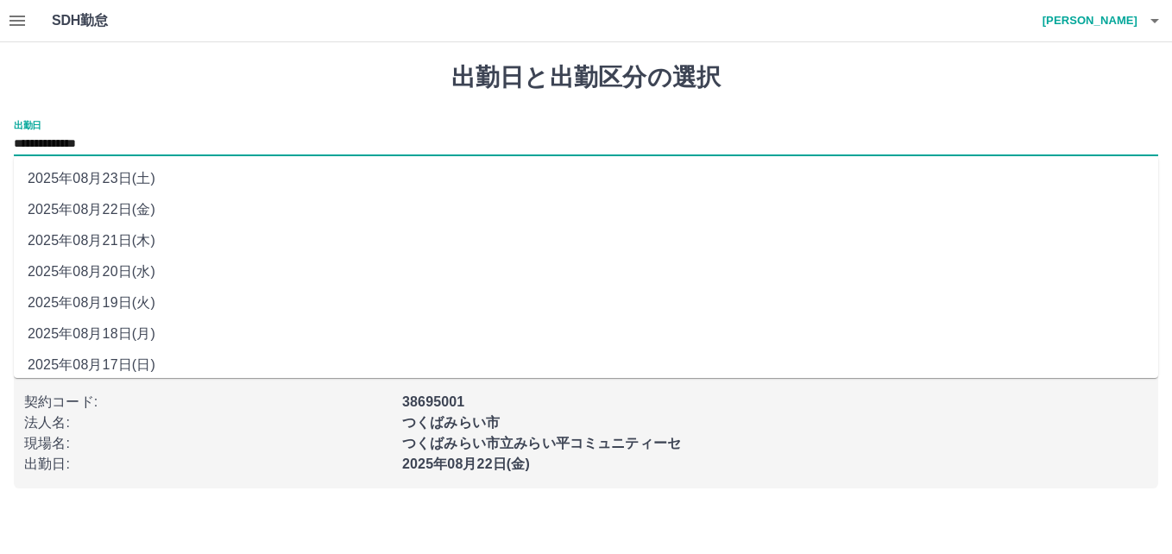
drag, startPoint x: 117, startPoint y: 147, endPoint x: 127, endPoint y: 183, distance: 37.5
click at [127, 183] on li "2025年08月23日(土)" at bounding box center [586, 178] width 1144 height 31
type input "**********"
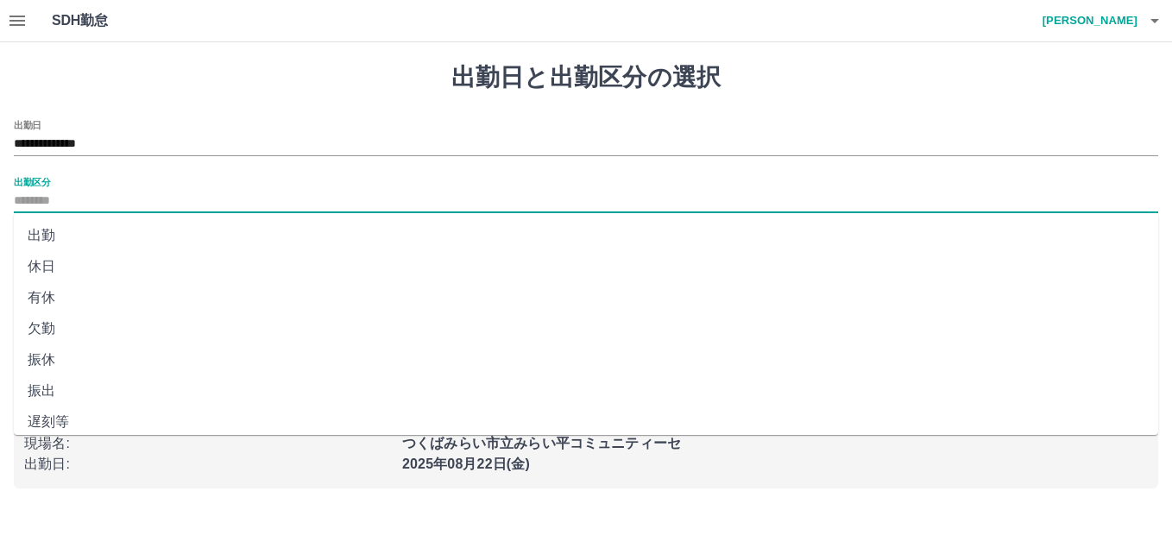
click at [50, 196] on input "出勤区分" at bounding box center [586, 202] width 1144 height 22
click at [53, 260] on li "休日" at bounding box center [586, 266] width 1144 height 31
type input "**"
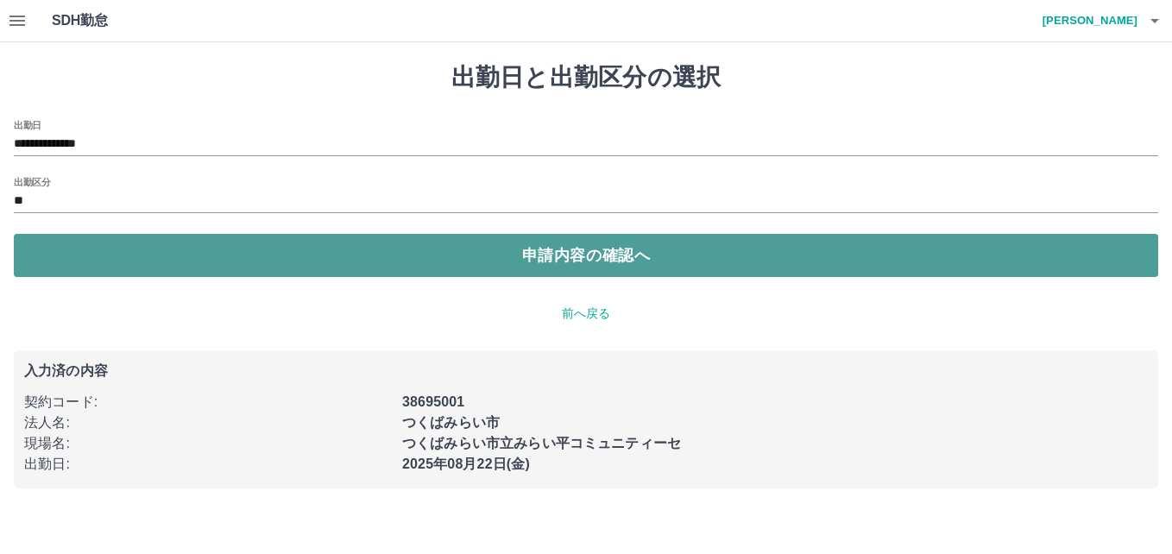
click at [581, 256] on button "申請内容の確認へ" at bounding box center [586, 255] width 1144 height 43
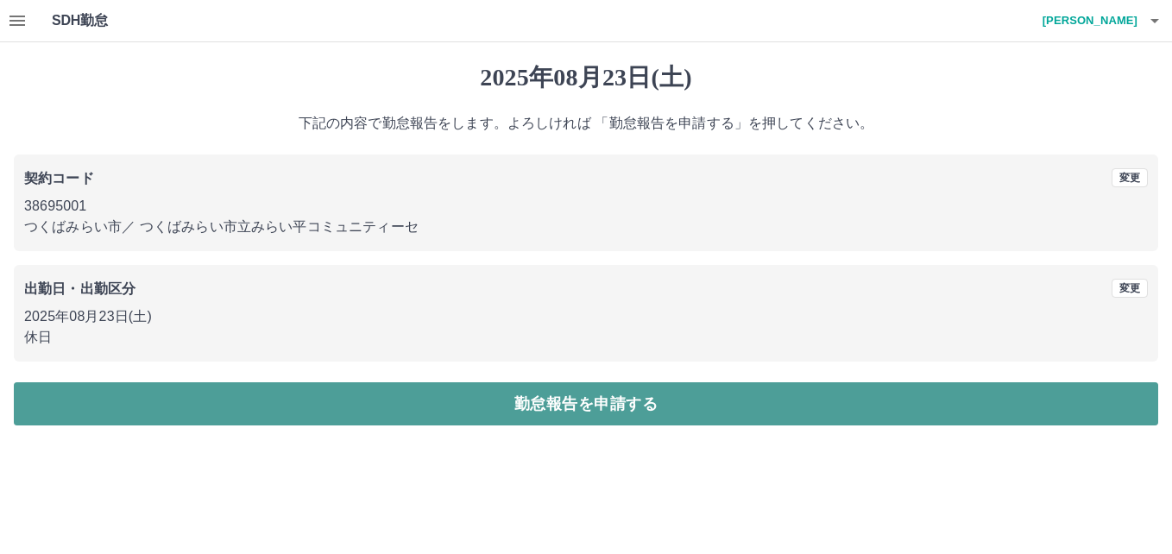
click at [513, 407] on button "勤怠報告を申請する" at bounding box center [586, 403] width 1144 height 43
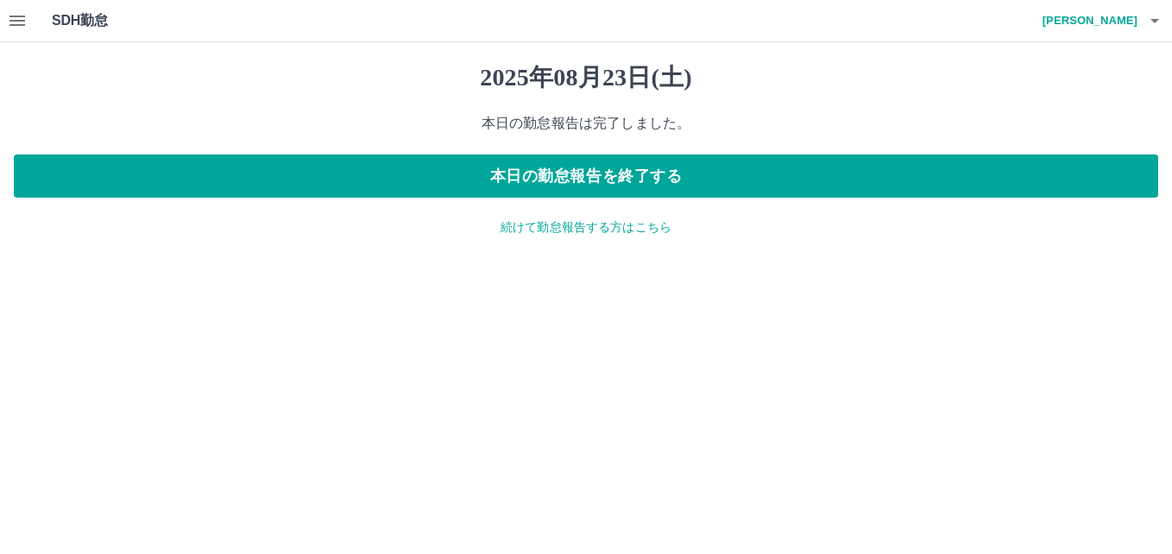
click at [1137, 13] on div "SDH勤怠 大久保　こず江" at bounding box center [586, 21] width 1172 height 42
click at [1153, 22] on icon "button" at bounding box center [1154, 20] width 21 height 21
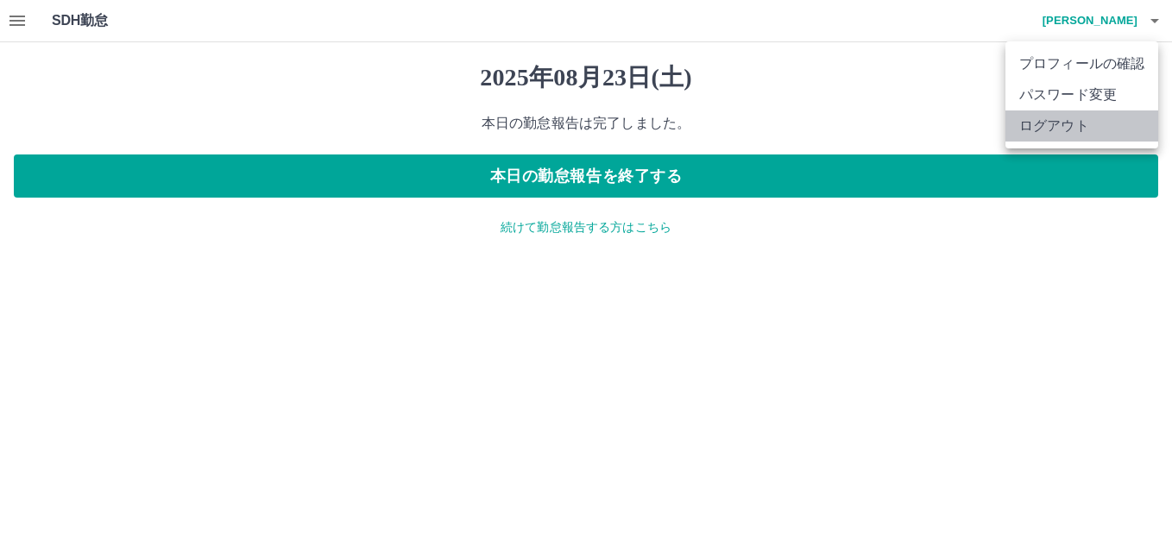
click at [1092, 124] on li "ログアウト" at bounding box center [1081, 125] width 153 height 31
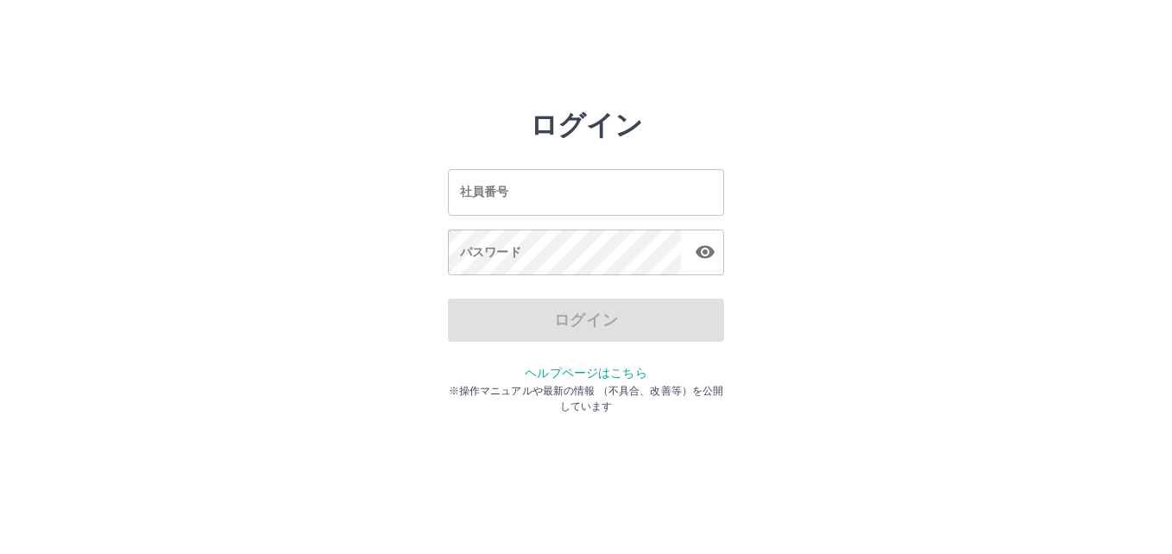
click at [604, 209] on input "社員番号" at bounding box center [586, 192] width 276 height 46
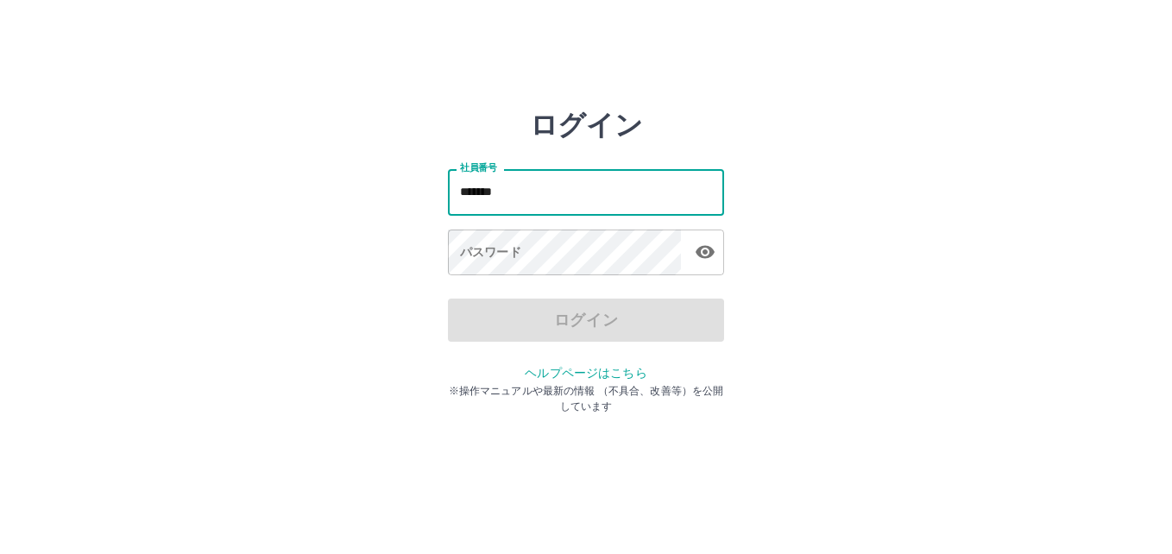
type input "*******"
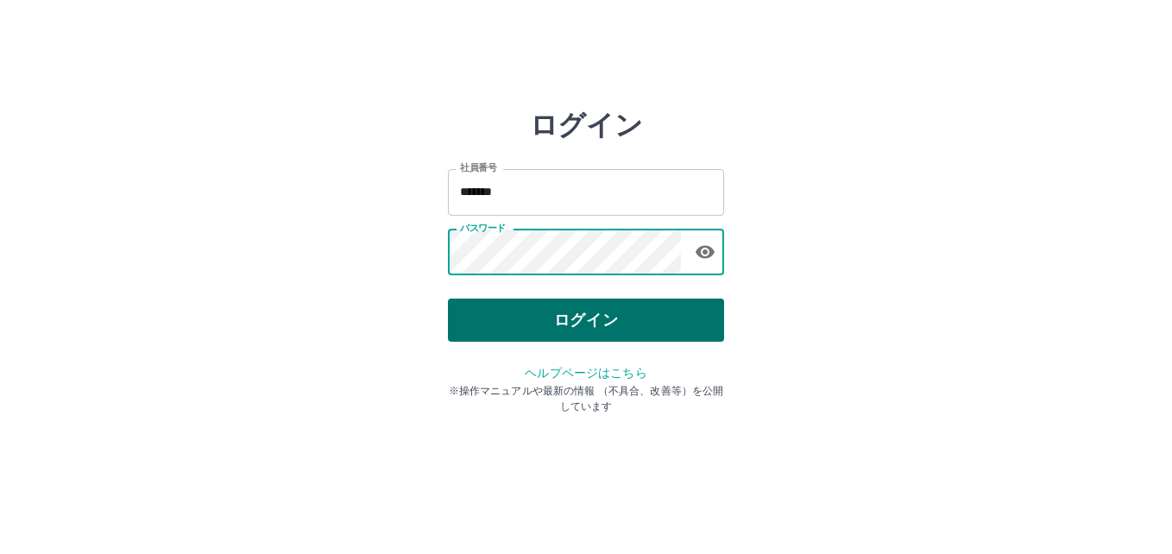
click at [639, 324] on button "ログイン" at bounding box center [586, 320] width 276 height 43
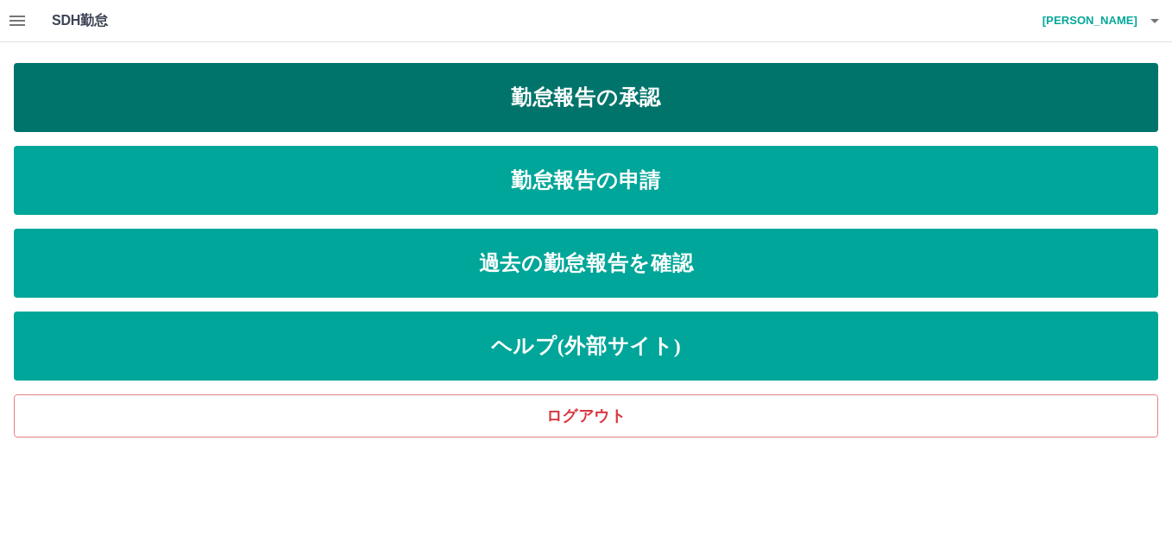
click at [651, 102] on link "勤怠報告の承認" at bounding box center [586, 97] width 1144 height 69
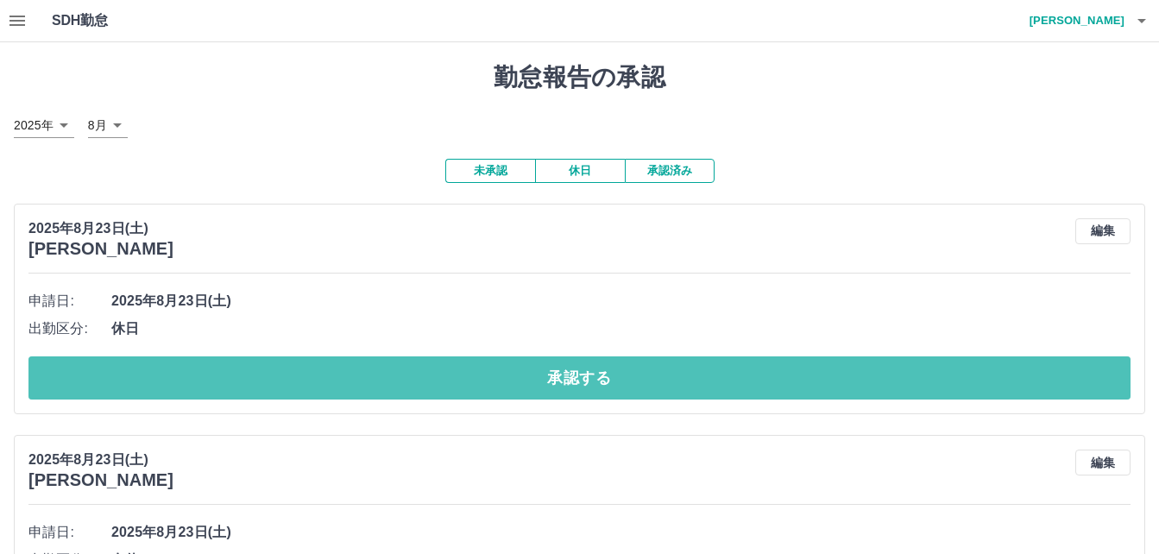
click at [427, 378] on button "承認する" at bounding box center [579, 377] width 1102 height 43
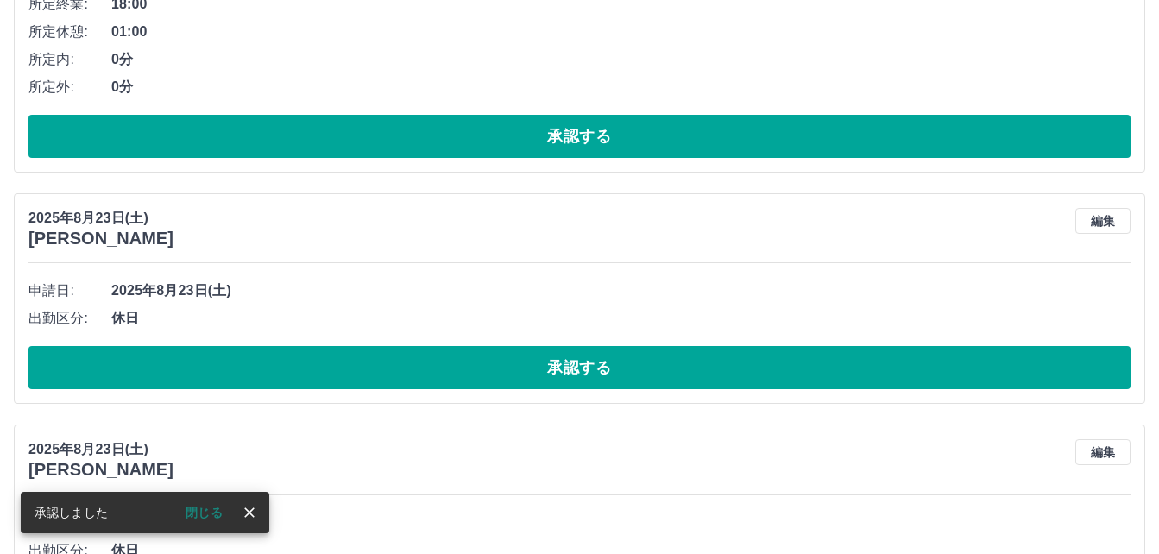
scroll to position [431, 0]
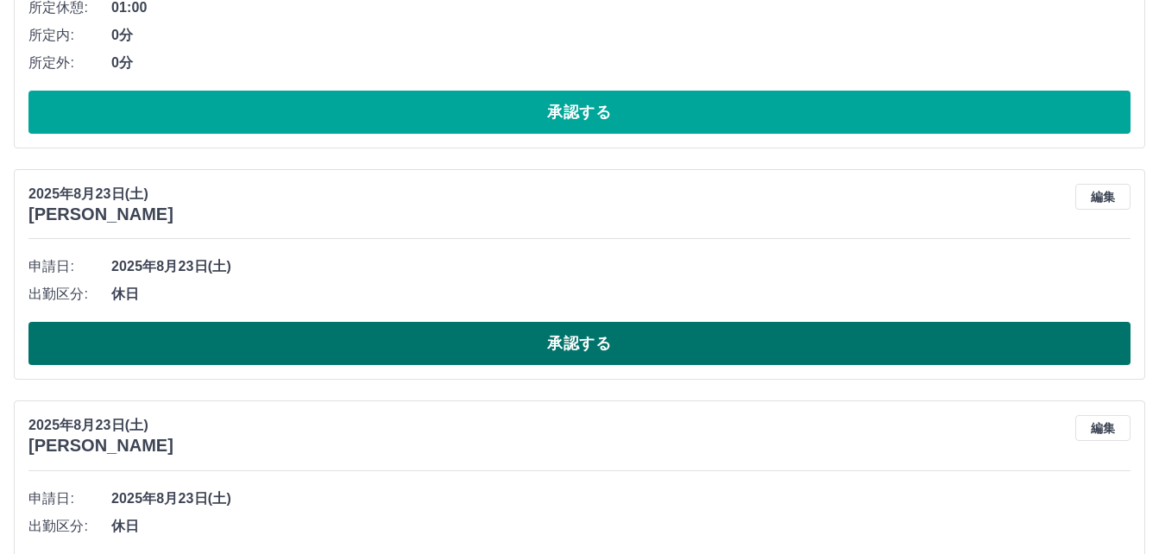
click at [438, 346] on button "承認する" at bounding box center [579, 343] width 1102 height 43
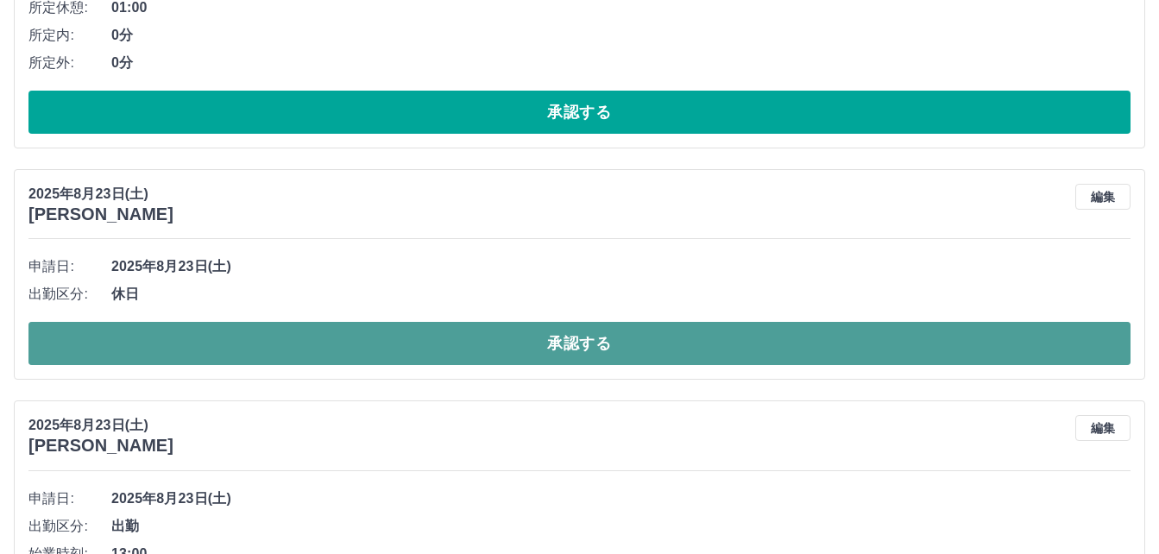
click at [544, 343] on button "承認する" at bounding box center [579, 343] width 1102 height 43
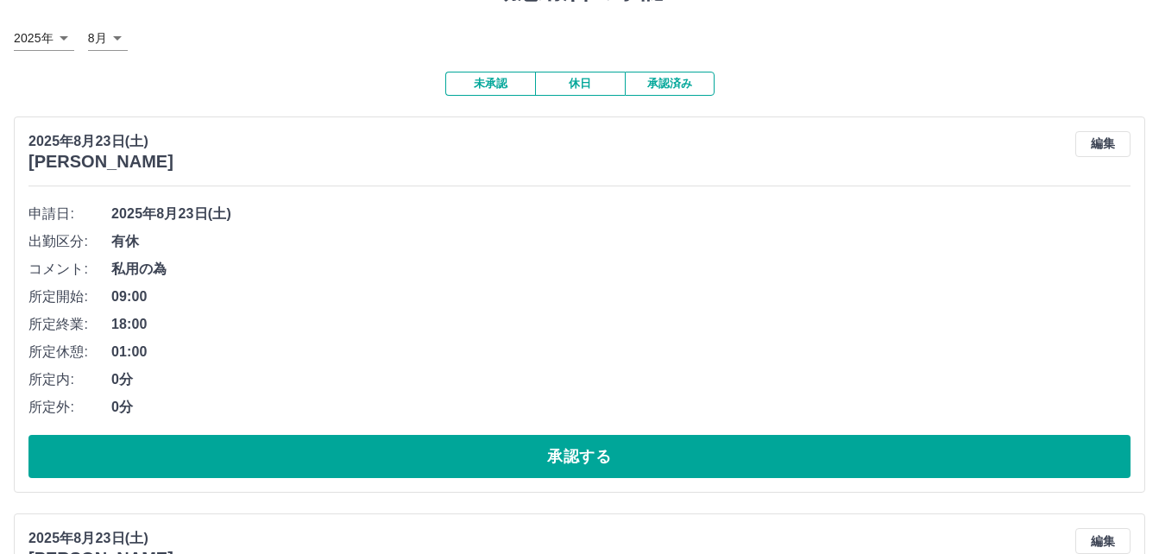
scroll to position [86, 0]
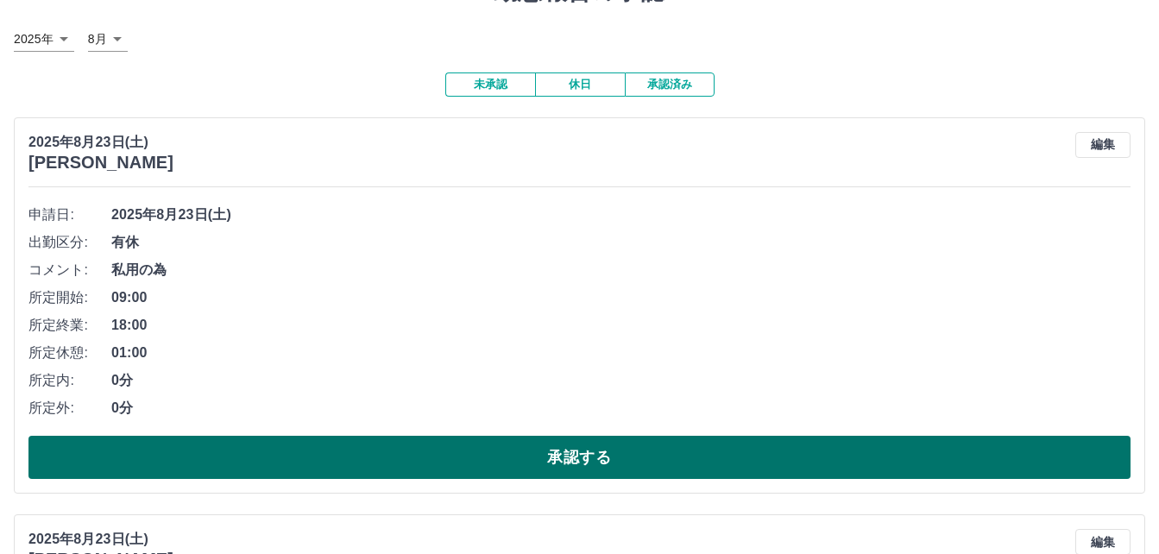
click at [510, 454] on button "承認する" at bounding box center [579, 457] width 1102 height 43
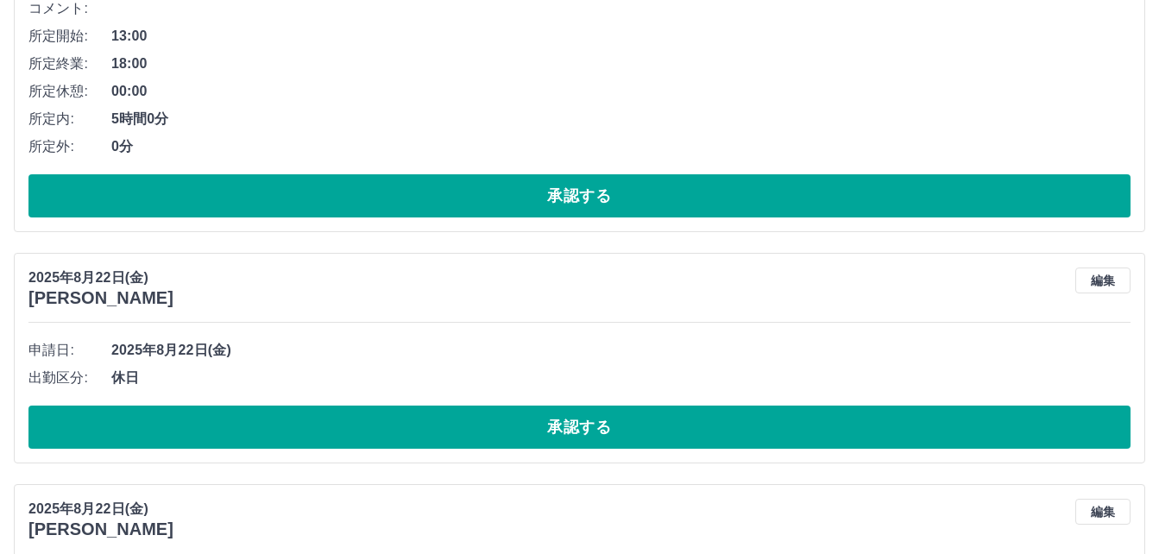
scroll to position [431, 0]
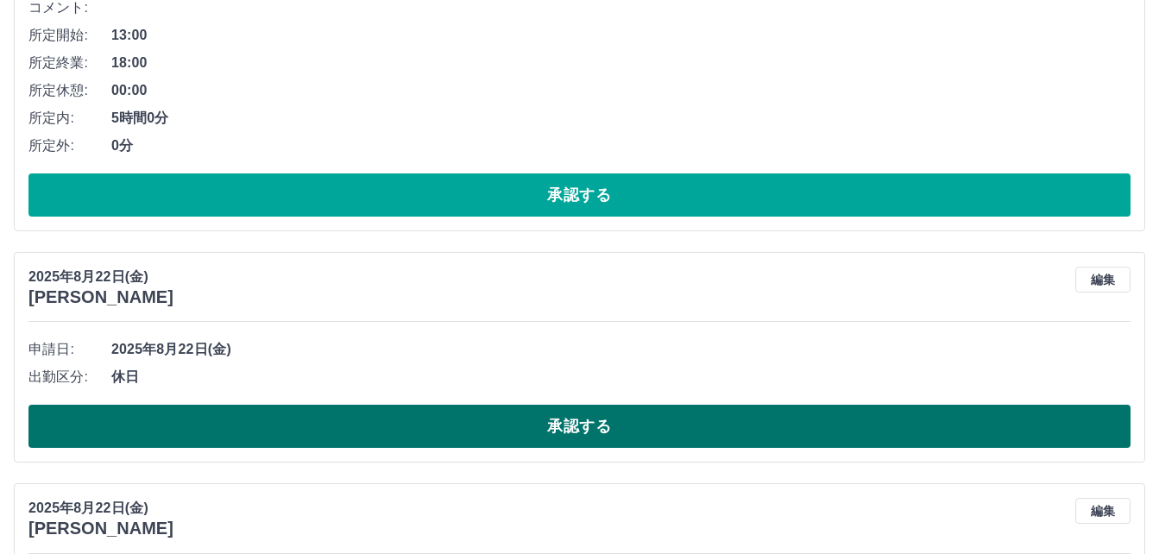
click at [444, 424] on button "承認する" at bounding box center [579, 426] width 1102 height 43
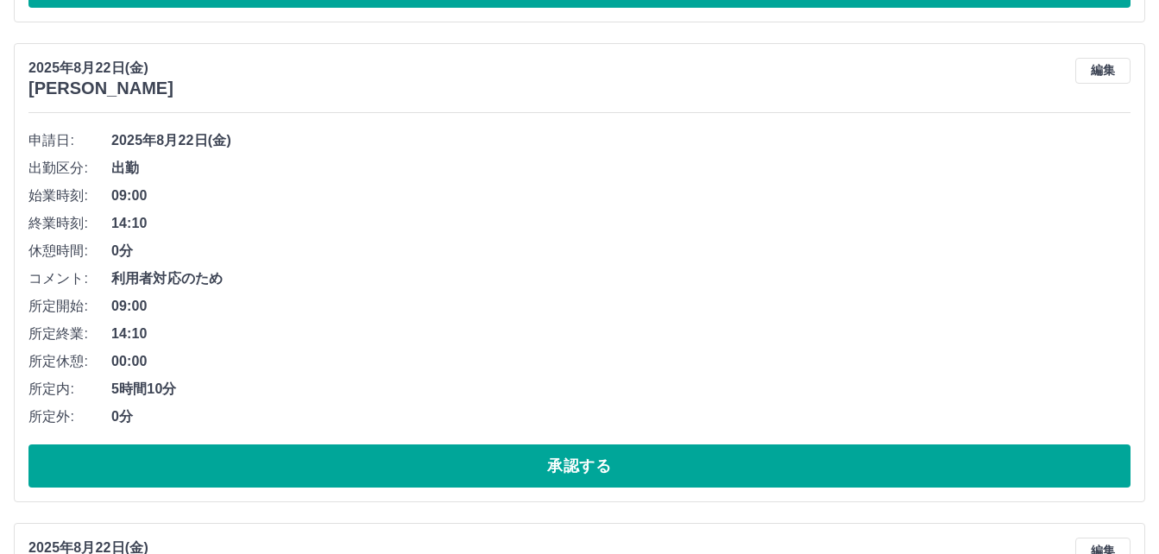
scroll to position [1726, 0]
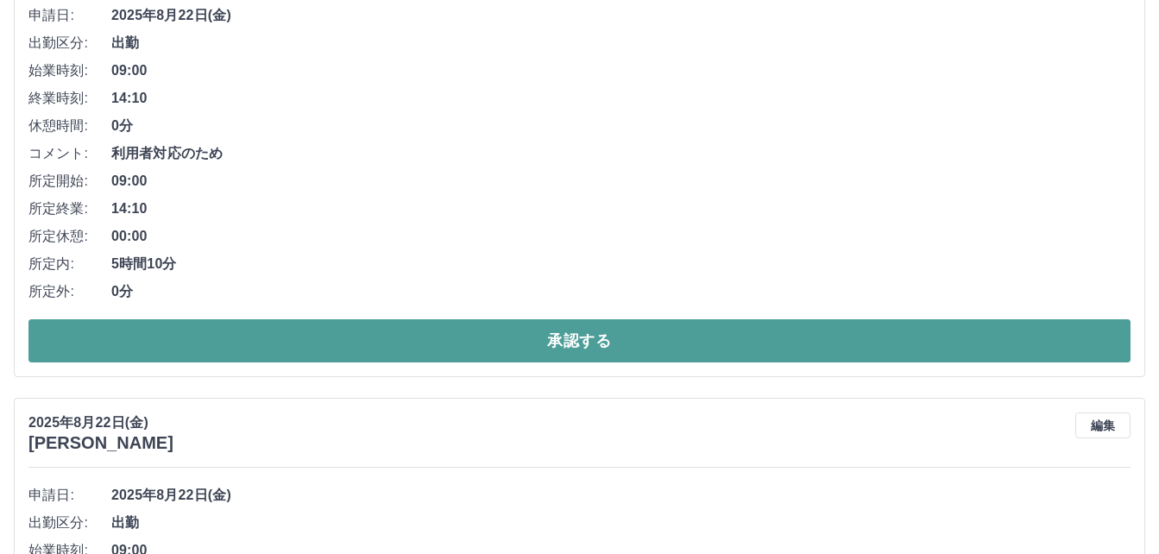
click at [505, 335] on button "承認する" at bounding box center [579, 340] width 1102 height 43
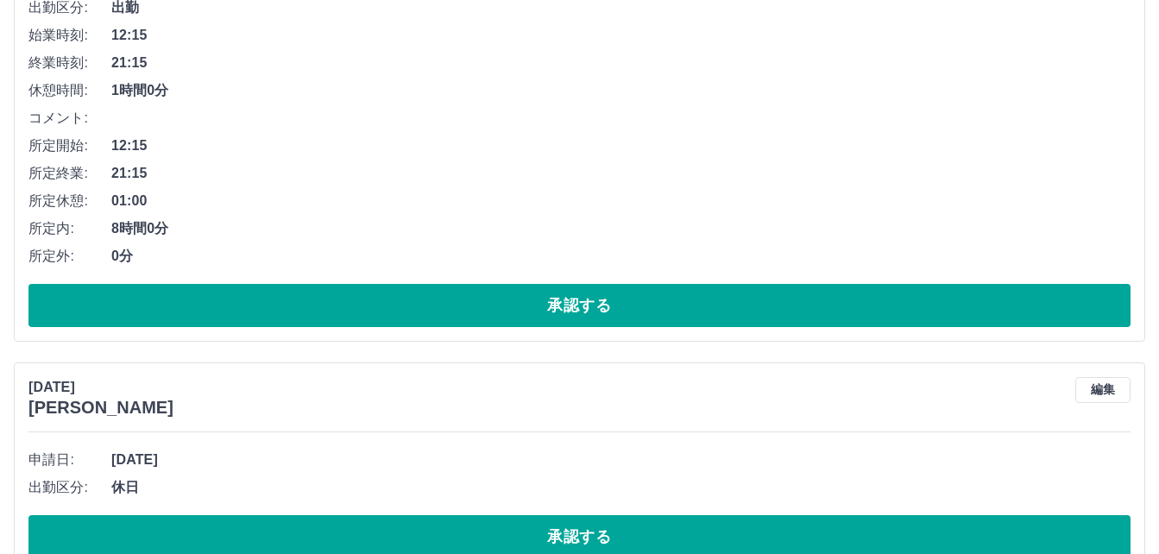
scroll to position [4202, 0]
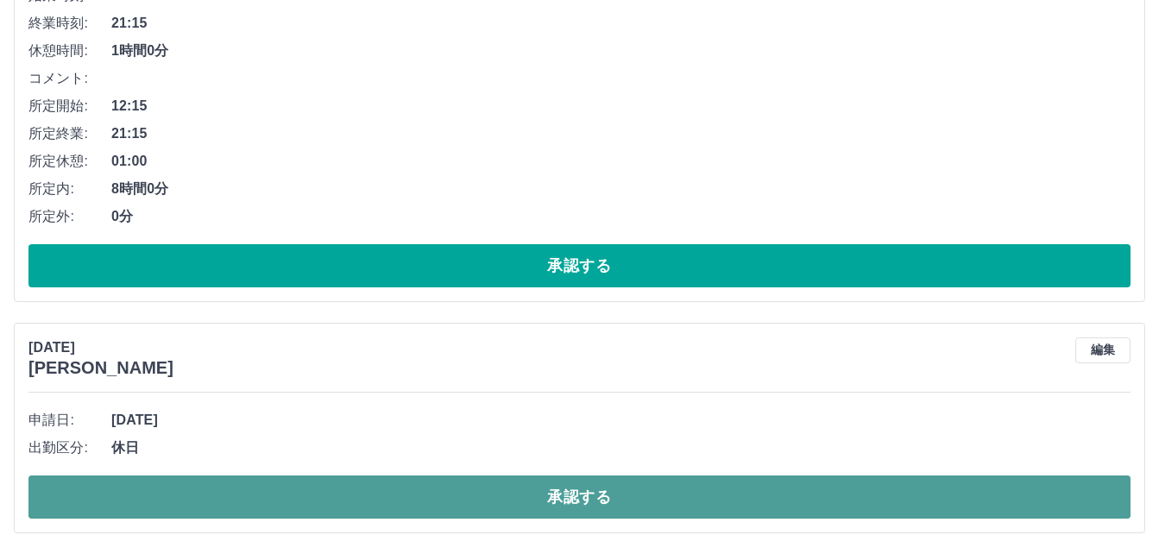
click at [515, 505] on button "承認する" at bounding box center [579, 496] width 1102 height 43
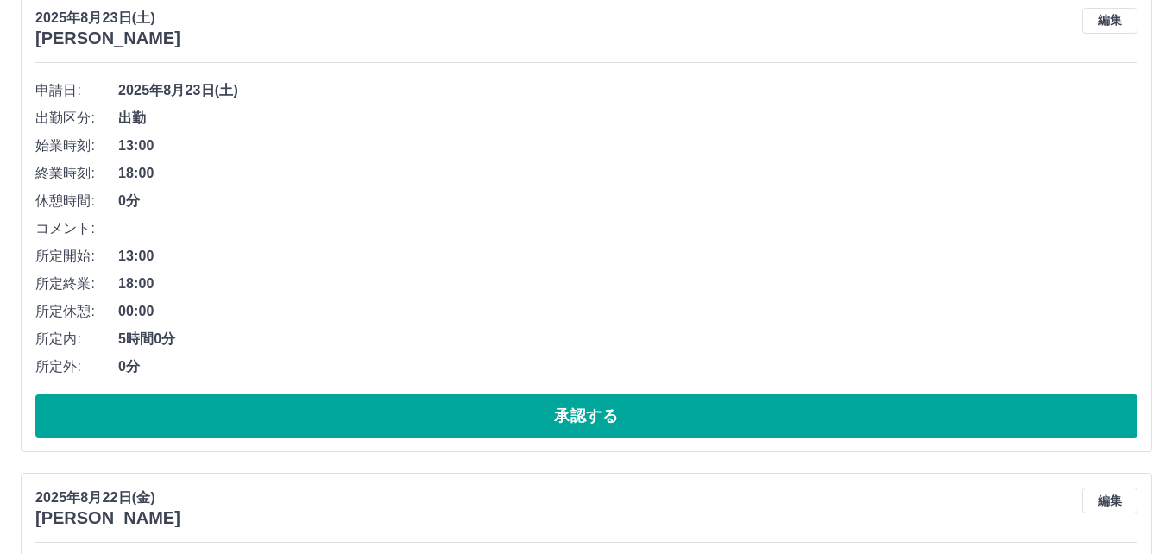
scroll to position [0, 0]
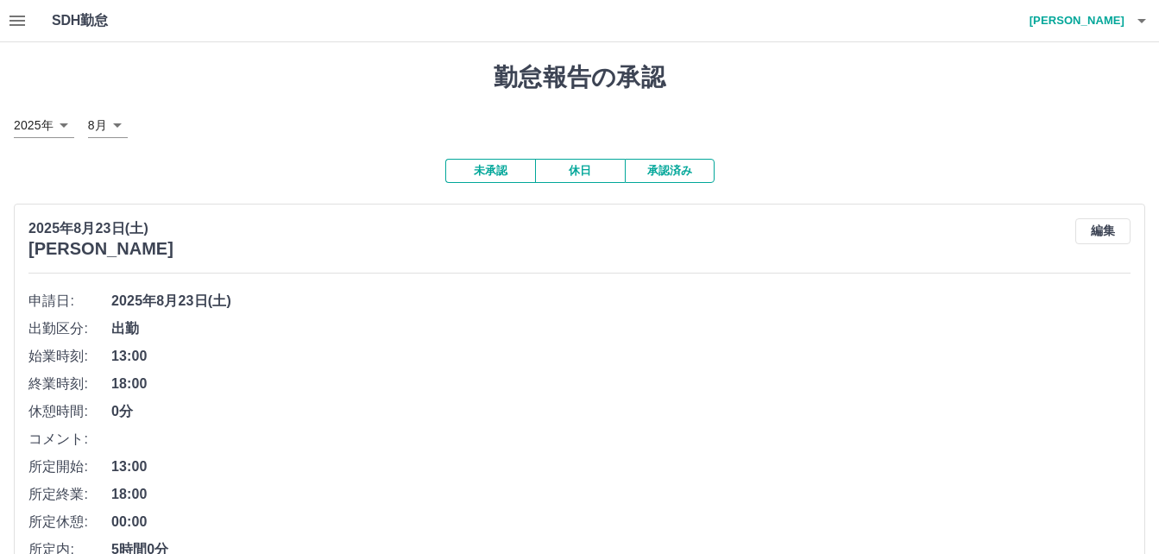
click at [1148, 22] on icon "button" at bounding box center [1141, 20] width 21 height 21
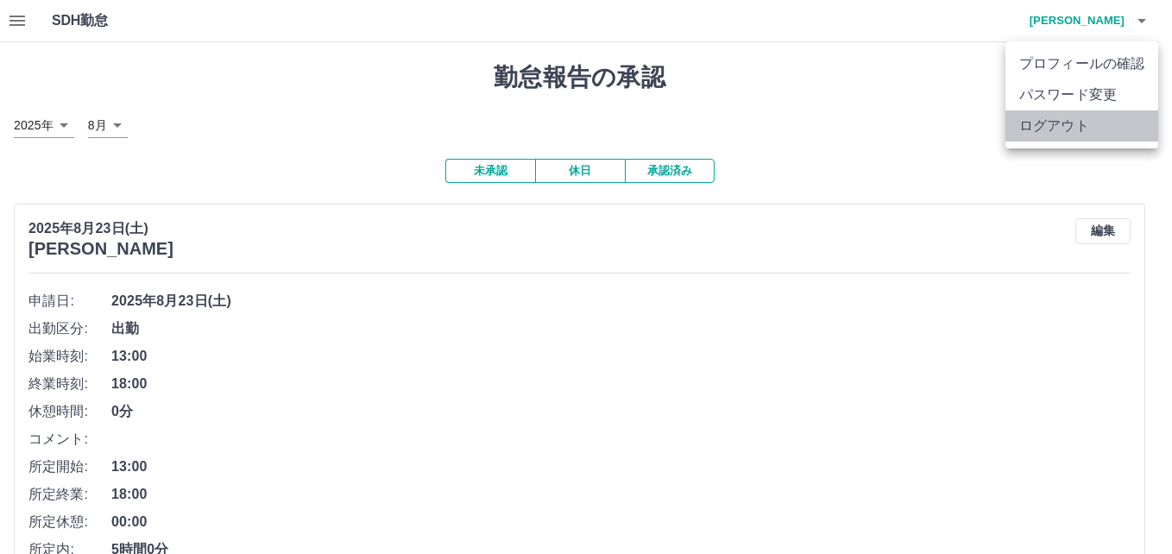
click at [1097, 117] on li "ログアウト" at bounding box center [1081, 125] width 153 height 31
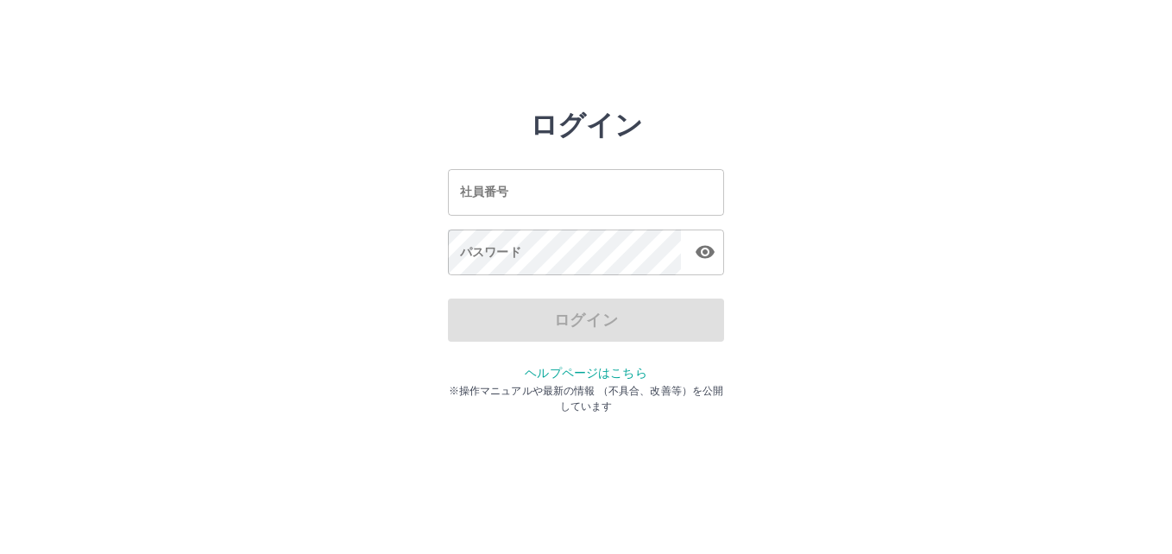
click at [607, 193] on input "社員番号" at bounding box center [586, 192] width 276 height 46
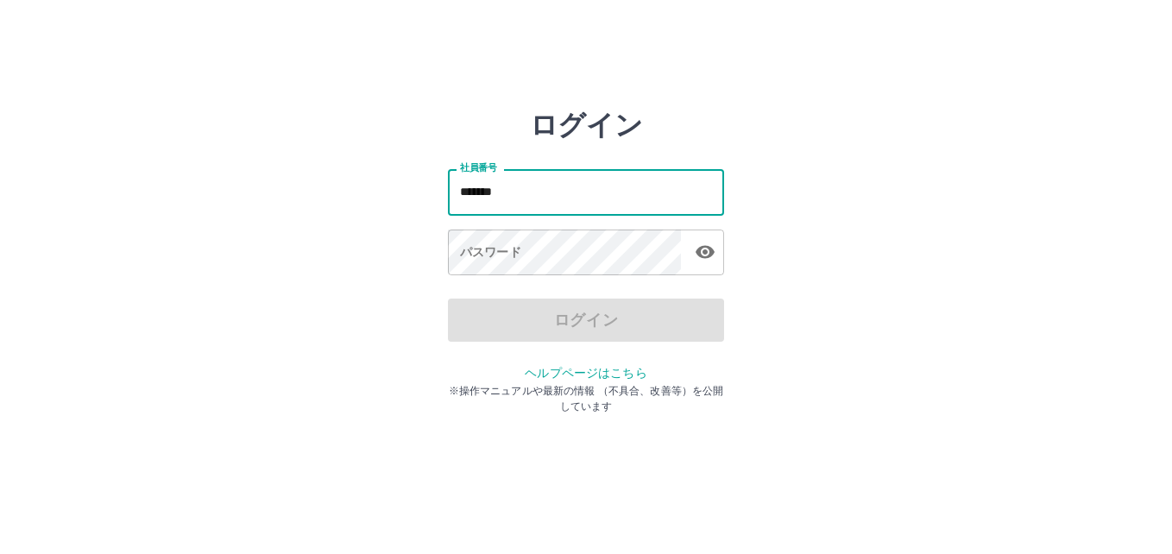
type input "*******"
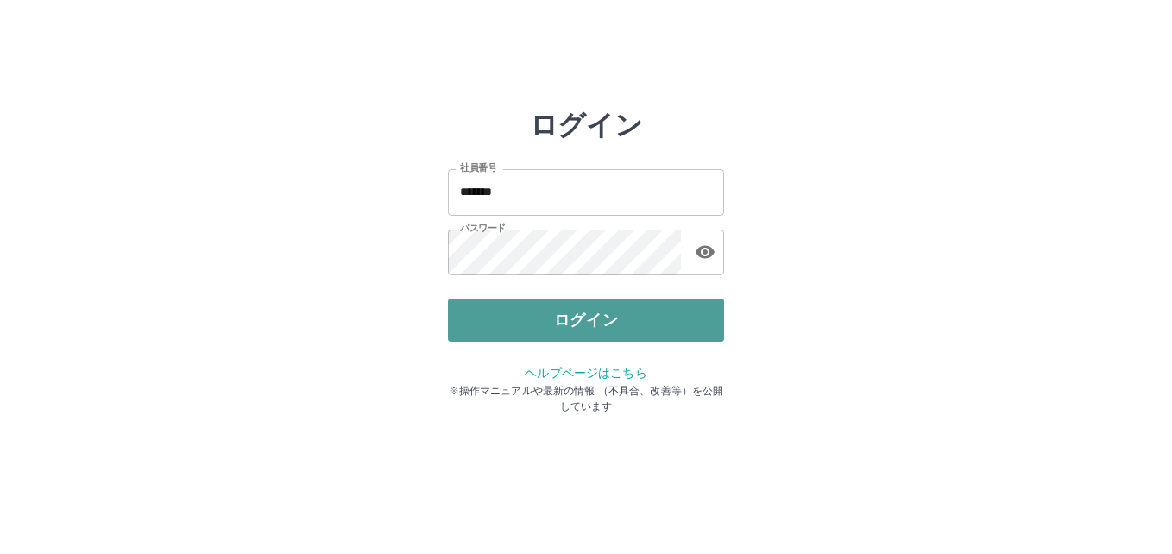
click at [561, 313] on button "ログイン" at bounding box center [586, 320] width 276 height 43
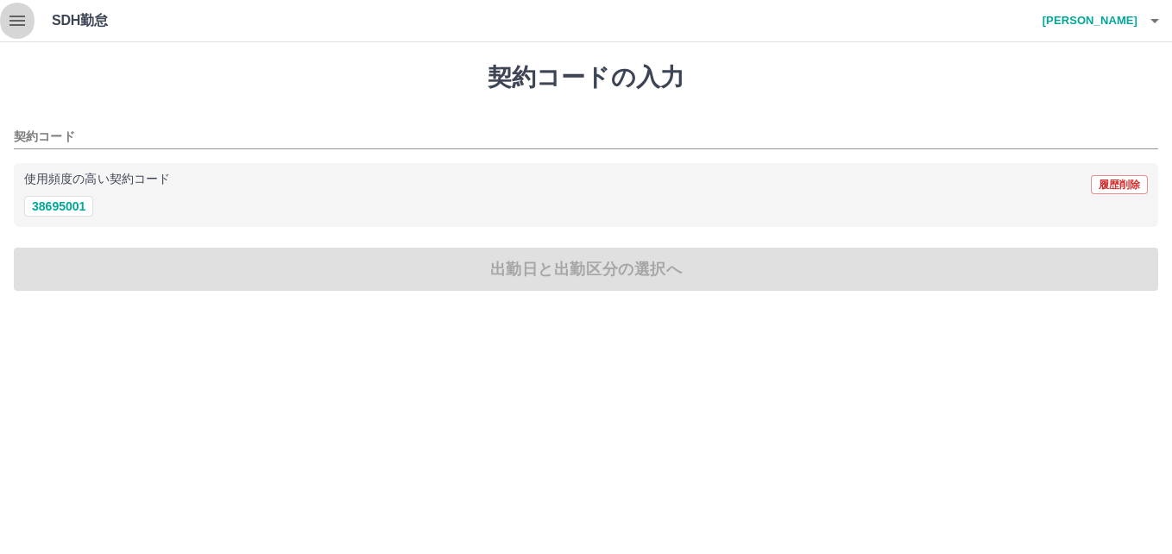
click at [29, 22] on button "button" at bounding box center [17, 20] width 35 height 41
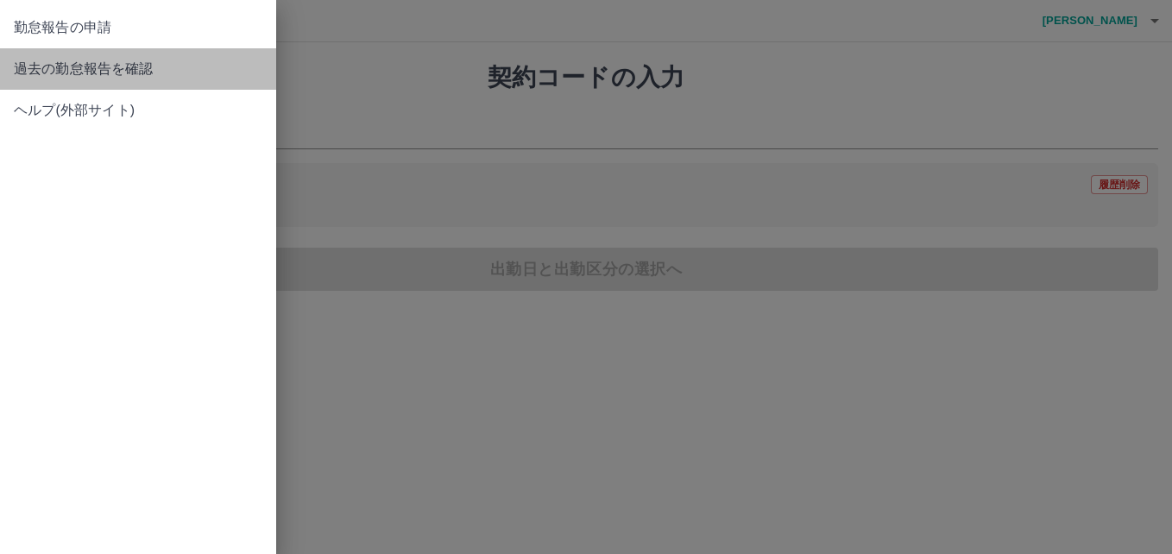
click at [47, 73] on span "過去の勤怠報告を確認" at bounding box center [138, 69] width 248 height 21
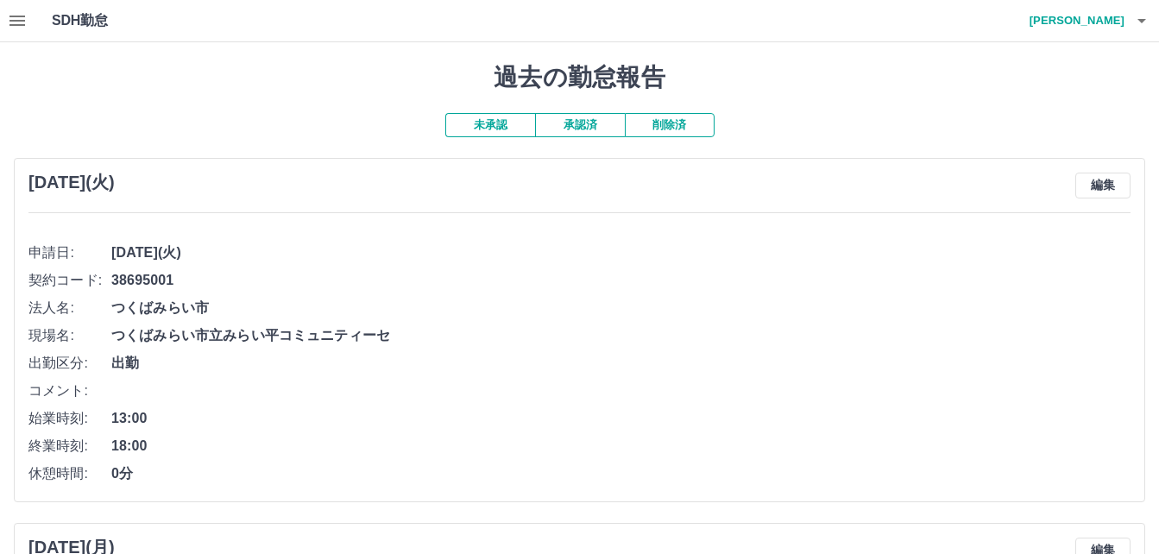
click at [566, 128] on button "承認済" at bounding box center [580, 125] width 90 height 24
click at [1125, 16] on button "button" at bounding box center [1141, 20] width 35 height 41
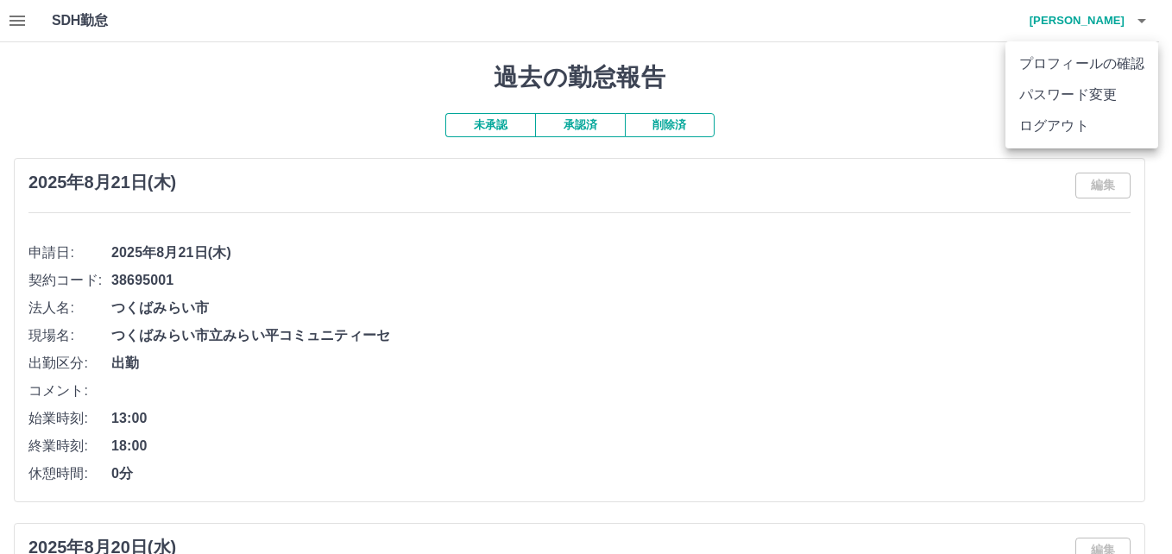
click at [1079, 127] on li "ログアウト" at bounding box center [1081, 125] width 153 height 31
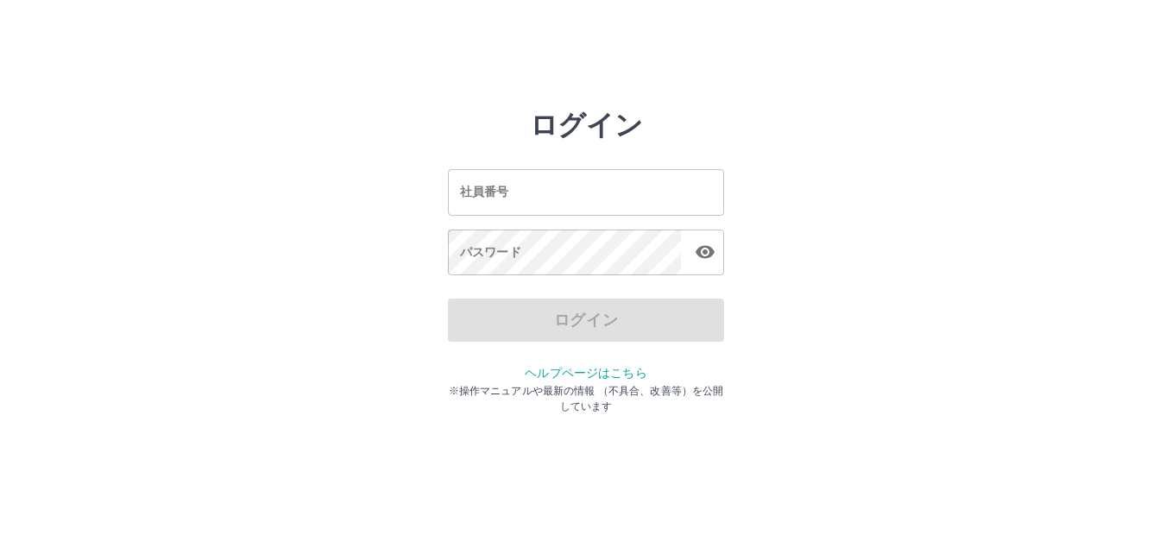
click at [628, 198] on input "社員番号" at bounding box center [586, 192] width 276 height 46
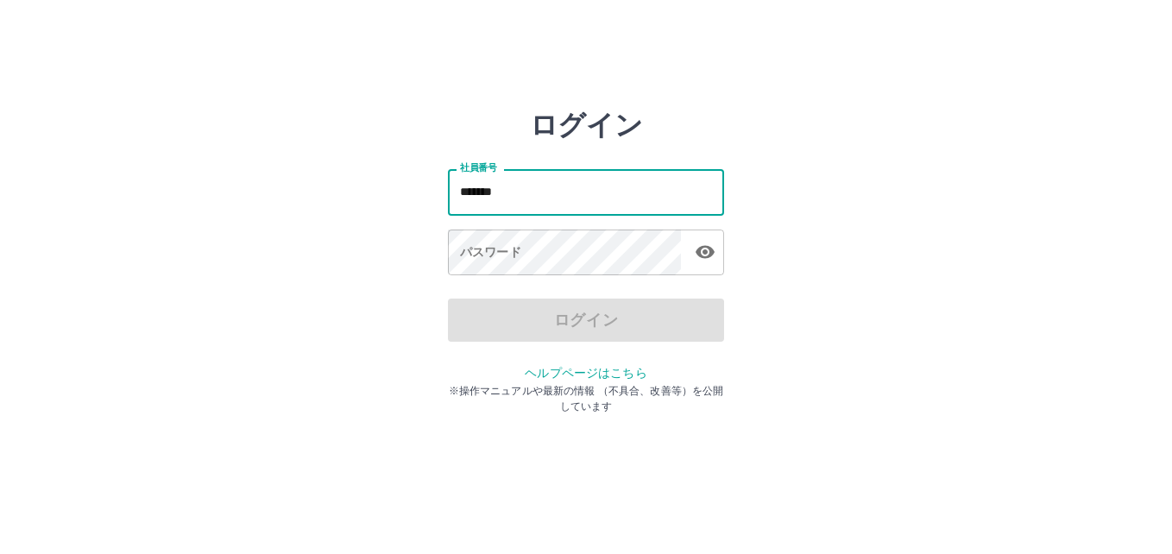
type input "*******"
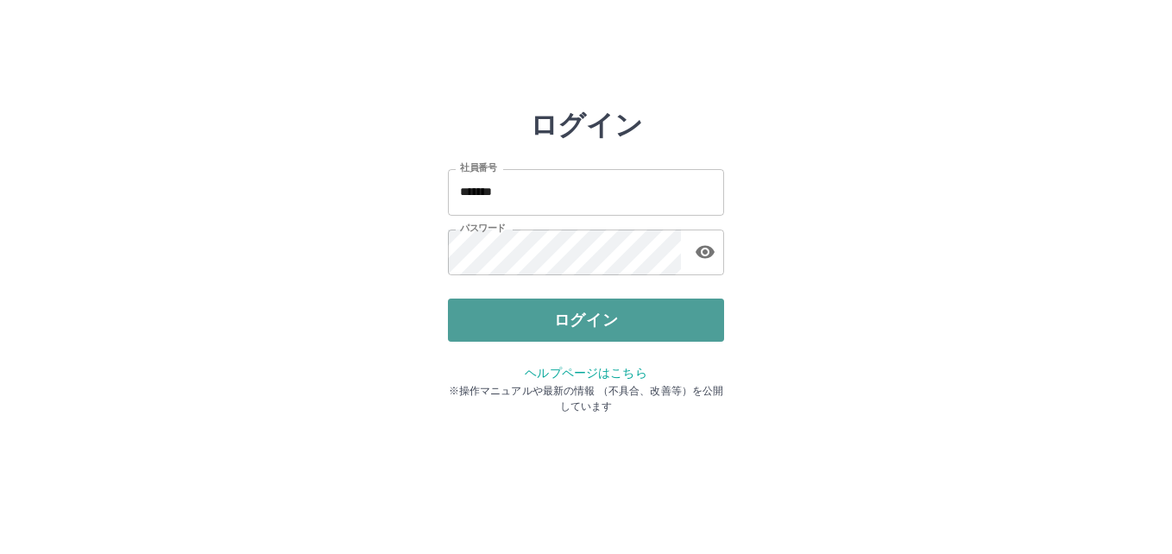
click at [607, 321] on button "ログイン" at bounding box center [586, 320] width 276 height 43
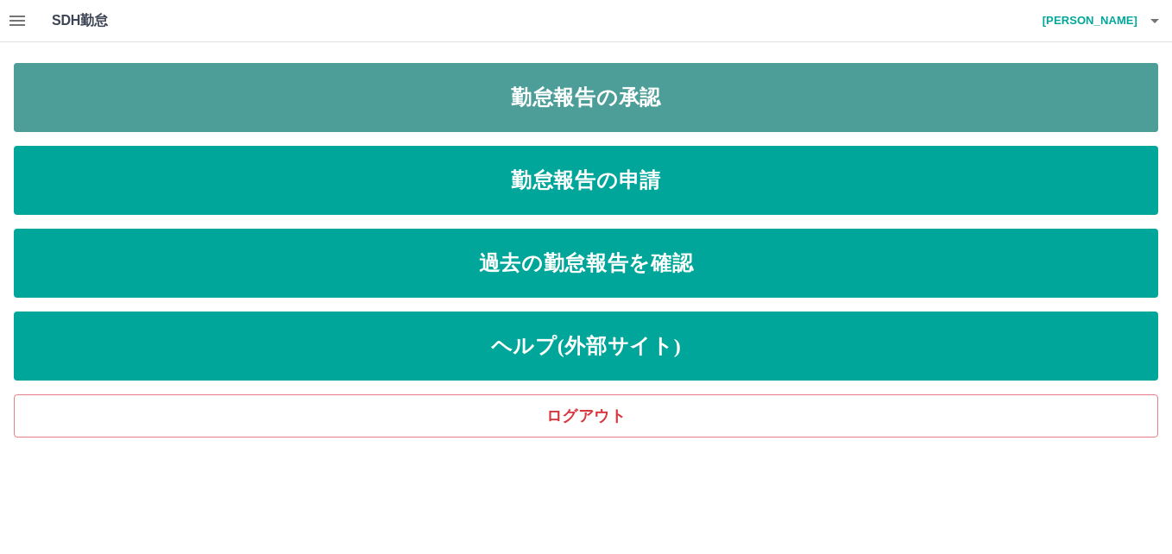
click at [181, 97] on link "勤怠報告の承認" at bounding box center [586, 97] width 1144 height 69
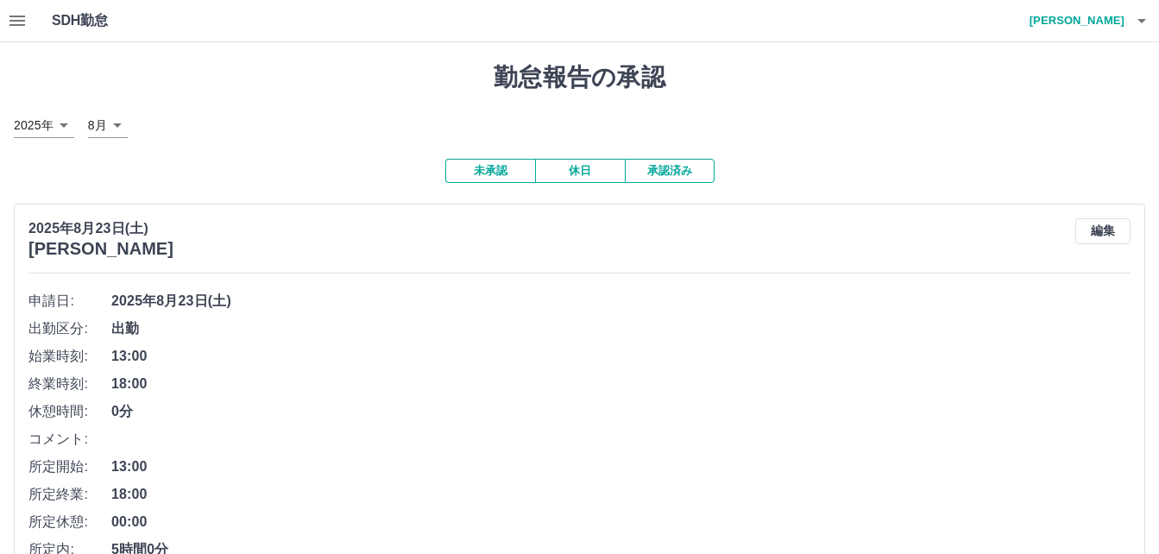
click at [664, 173] on button "承認済み" at bounding box center [670, 171] width 90 height 24
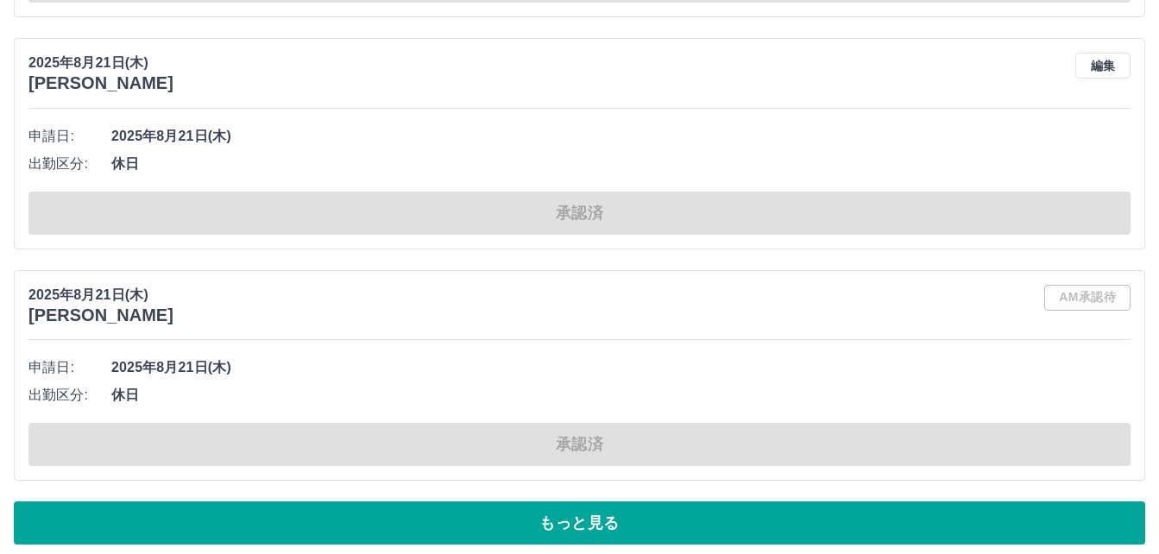
scroll to position [8484, 0]
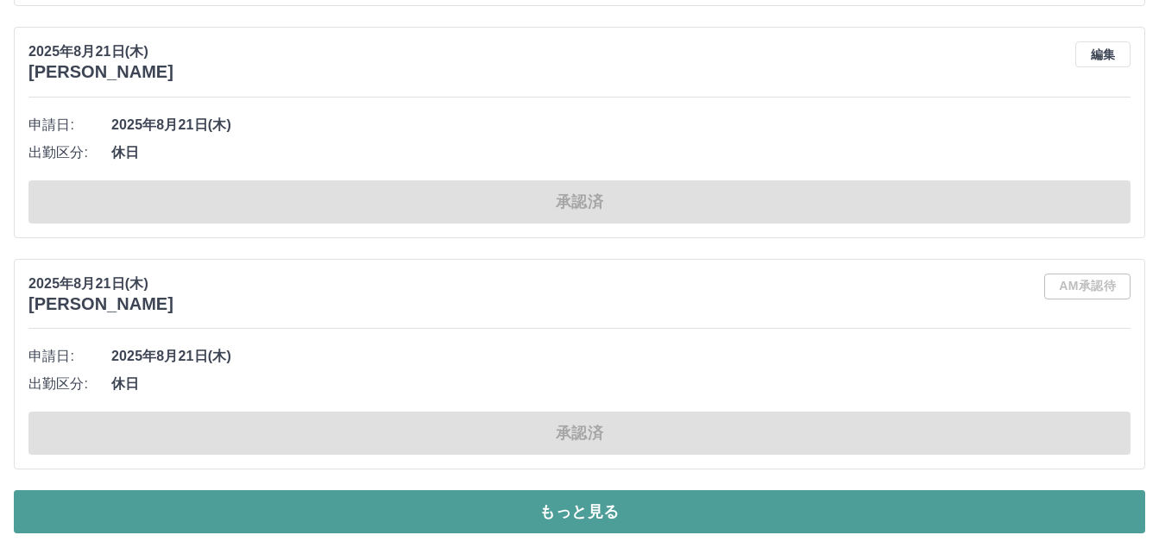
click at [624, 519] on button "もっと見る" at bounding box center [579, 511] width 1131 height 43
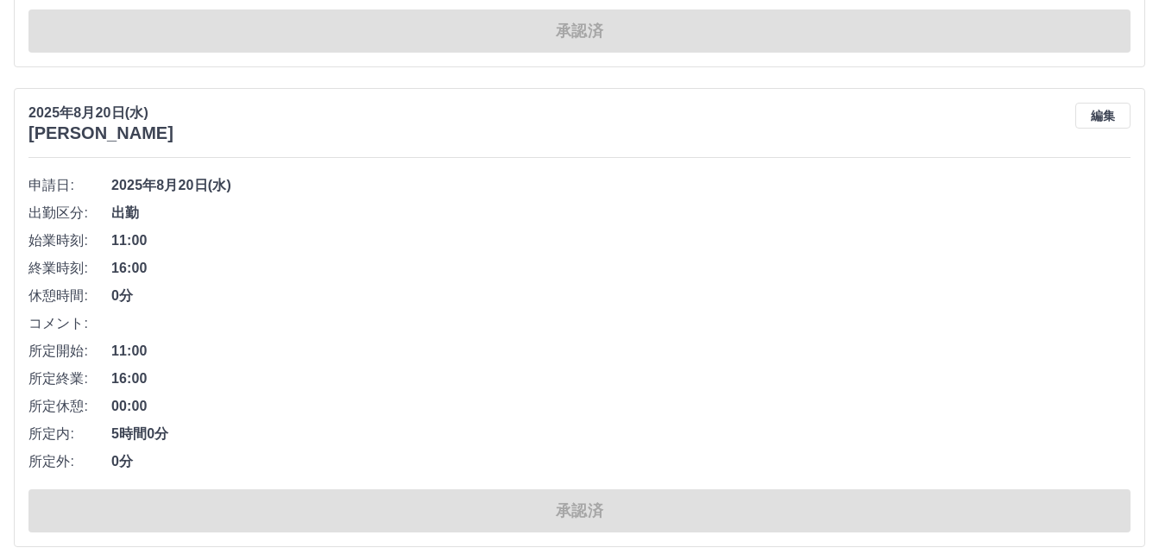
scroll to position [18910, 0]
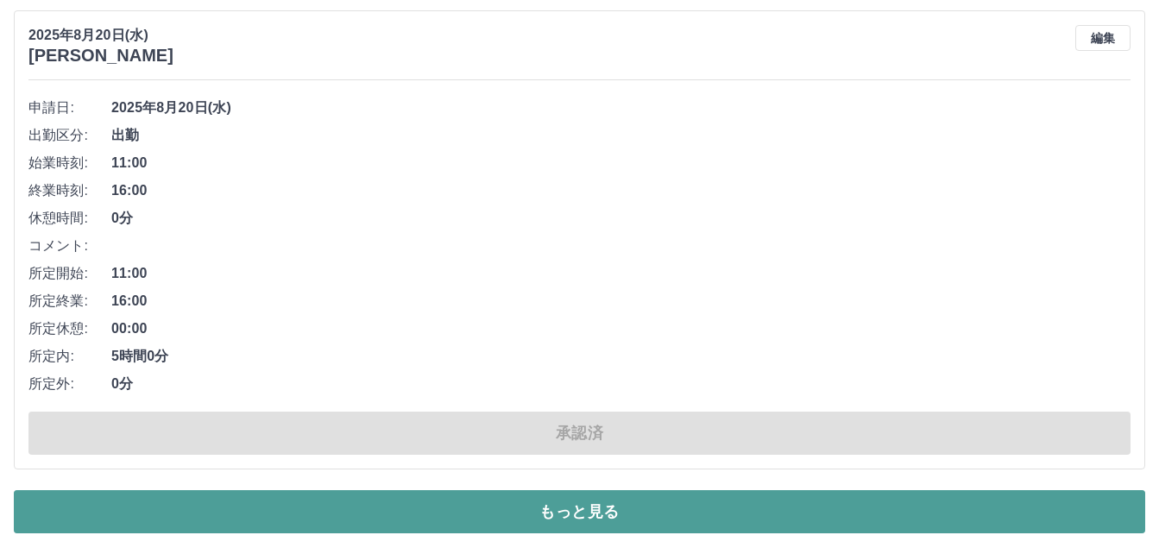
click at [575, 512] on button "もっと見る" at bounding box center [579, 511] width 1131 height 43
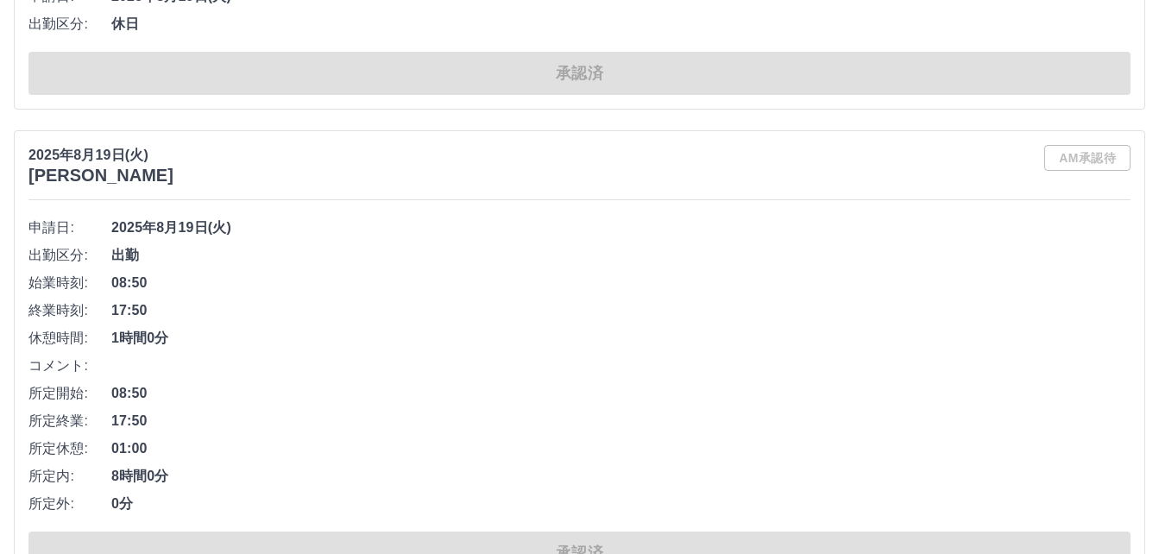
scroll to position [28177, 0]
